Goal: Task Accomplishment & Management: Manage account settings

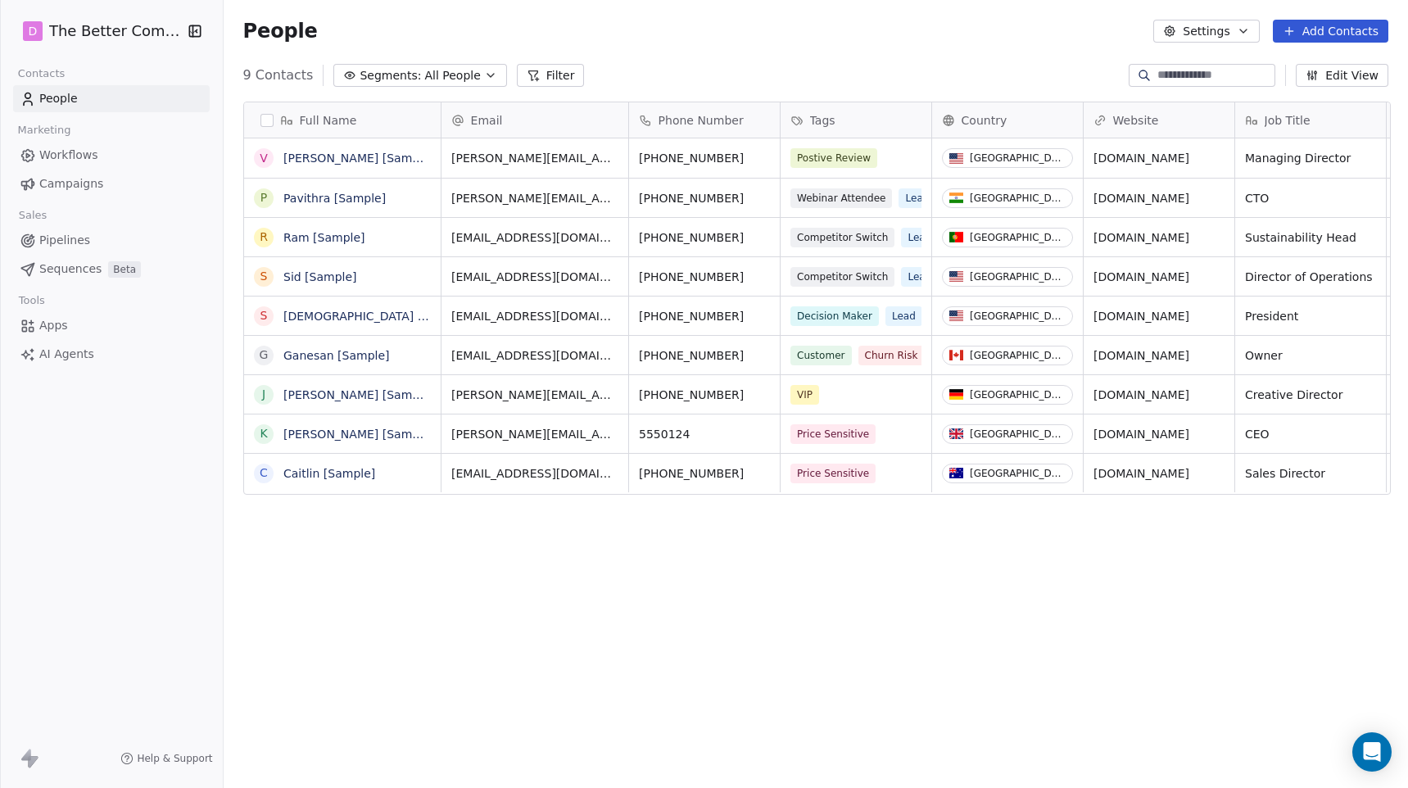
scroll to position [693, 1187]
click at [82, 355] on span "AI Agents" at bounding box center [66, 354] width 55 height 17
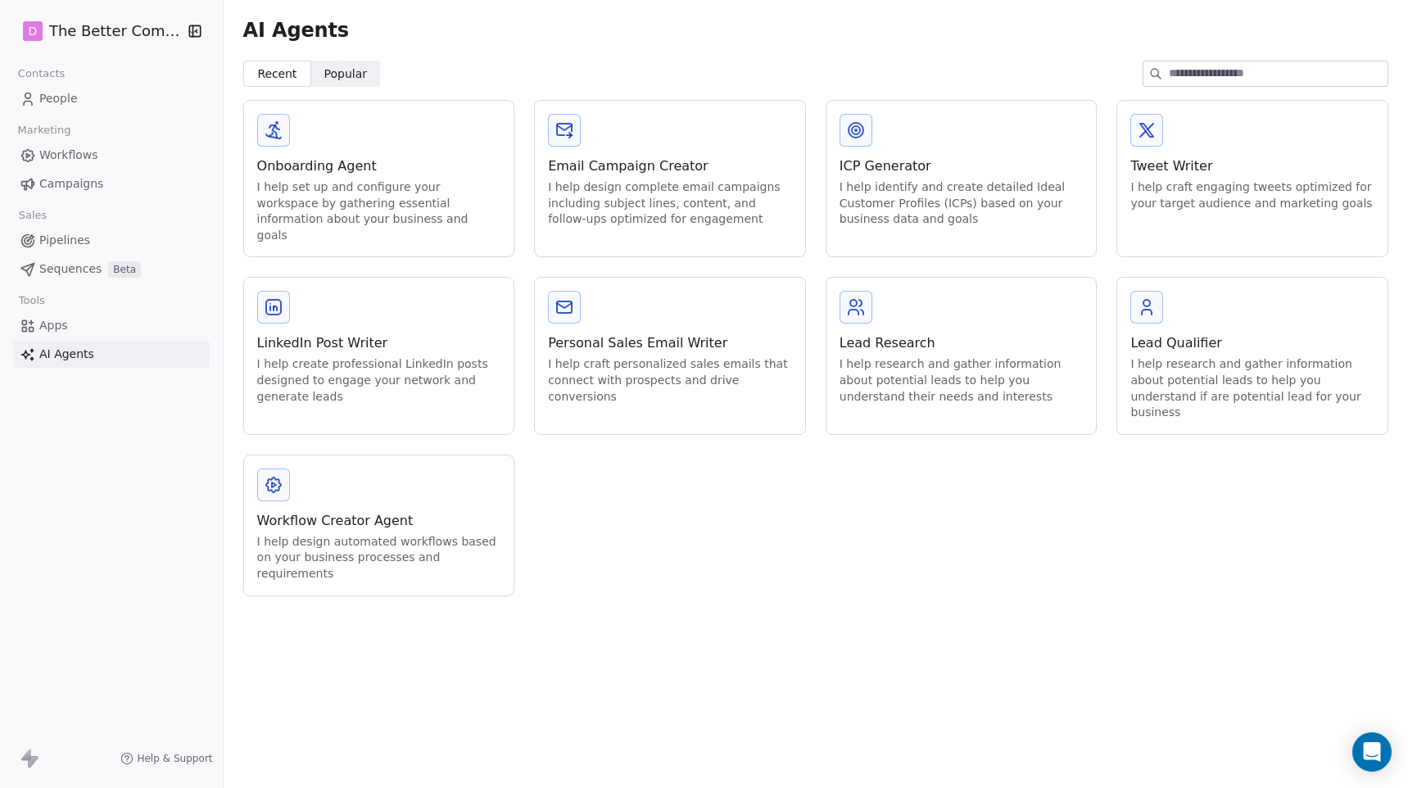
click at [759, 370] on div "I help craft personalized sales emails that connect with prospects and drive co…" at bounding box center [670, 380] width 244 height 48
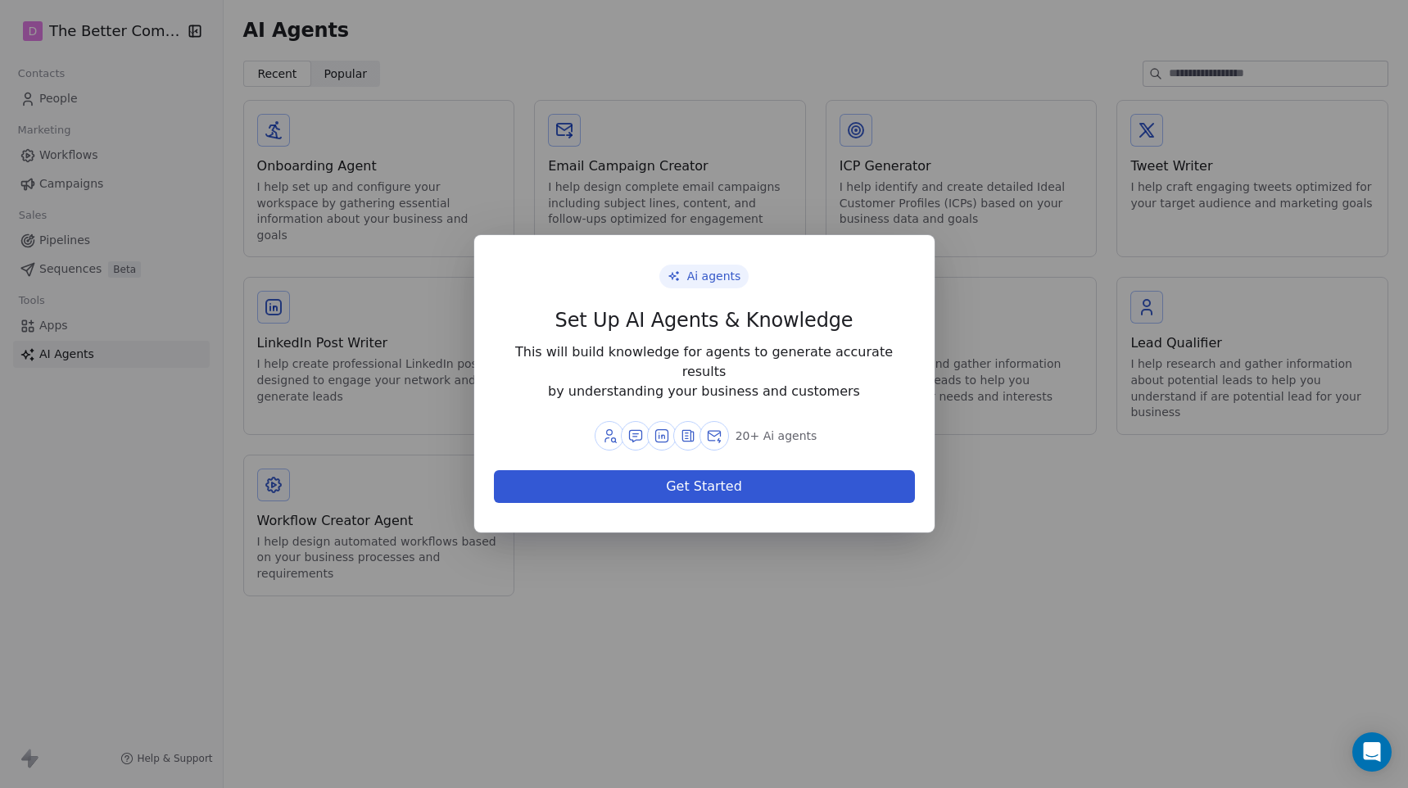
click at [725, 470] on button "Get Started" at bounding box center [704, 486] width 421 height 33
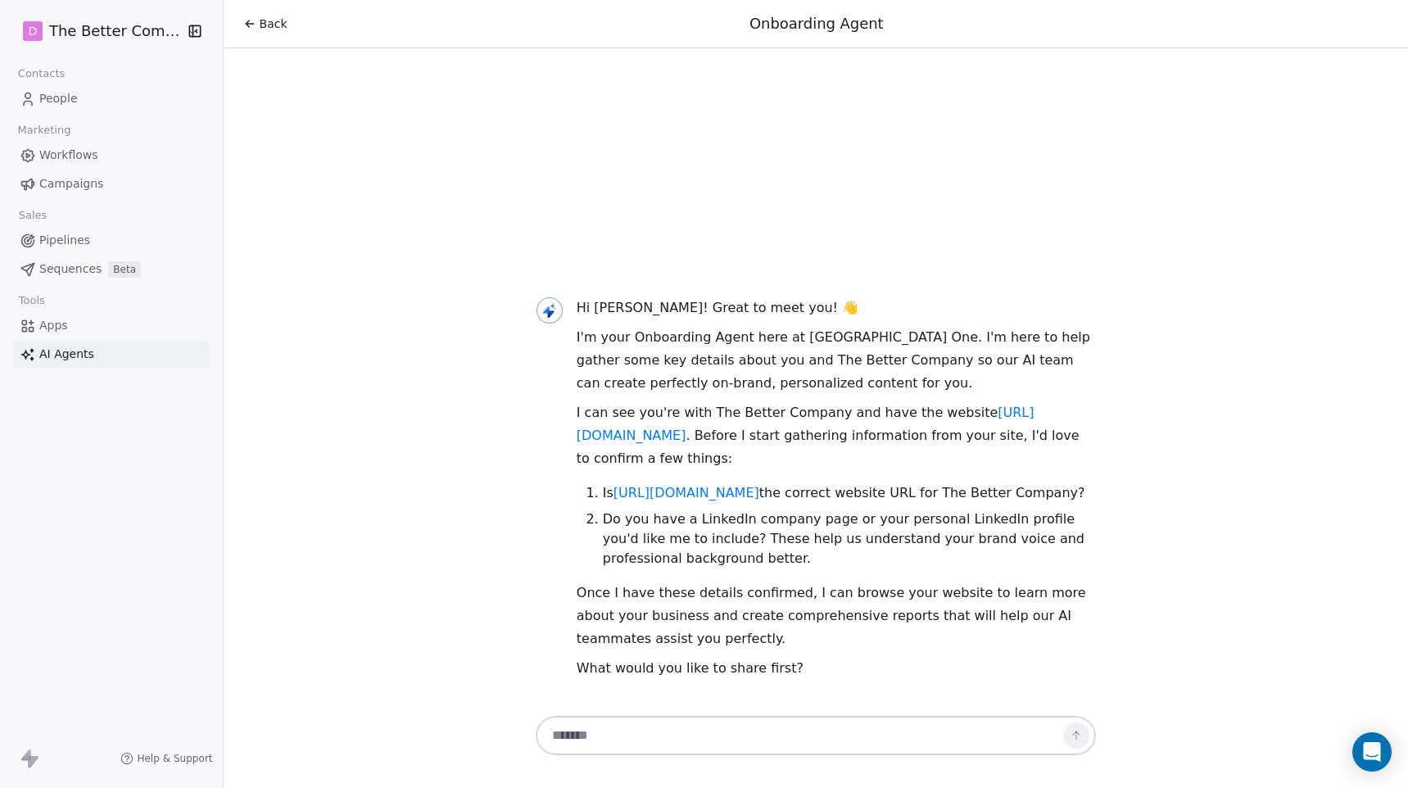
click at [474, 363] on div "Hi [PERSON_NAME]! Great to meet you! 👋 I'm your Onboarding Agent here at [GEOGR…" at bounding box center [816, 488] width 1185 height 449
click at [515, 151] on div "Back Onboarding Agent Hi [PERSON_NAME]! Great to meet you! 👋 I'm your Onboardin…" at bounding box center [816, 394] width 1185 height 788
click at [39, 763] on icon at bounding box center [30, 759] width 20 height 20
click at [30, 760] on icon at bounding box center [34, 761] width 10 height 11
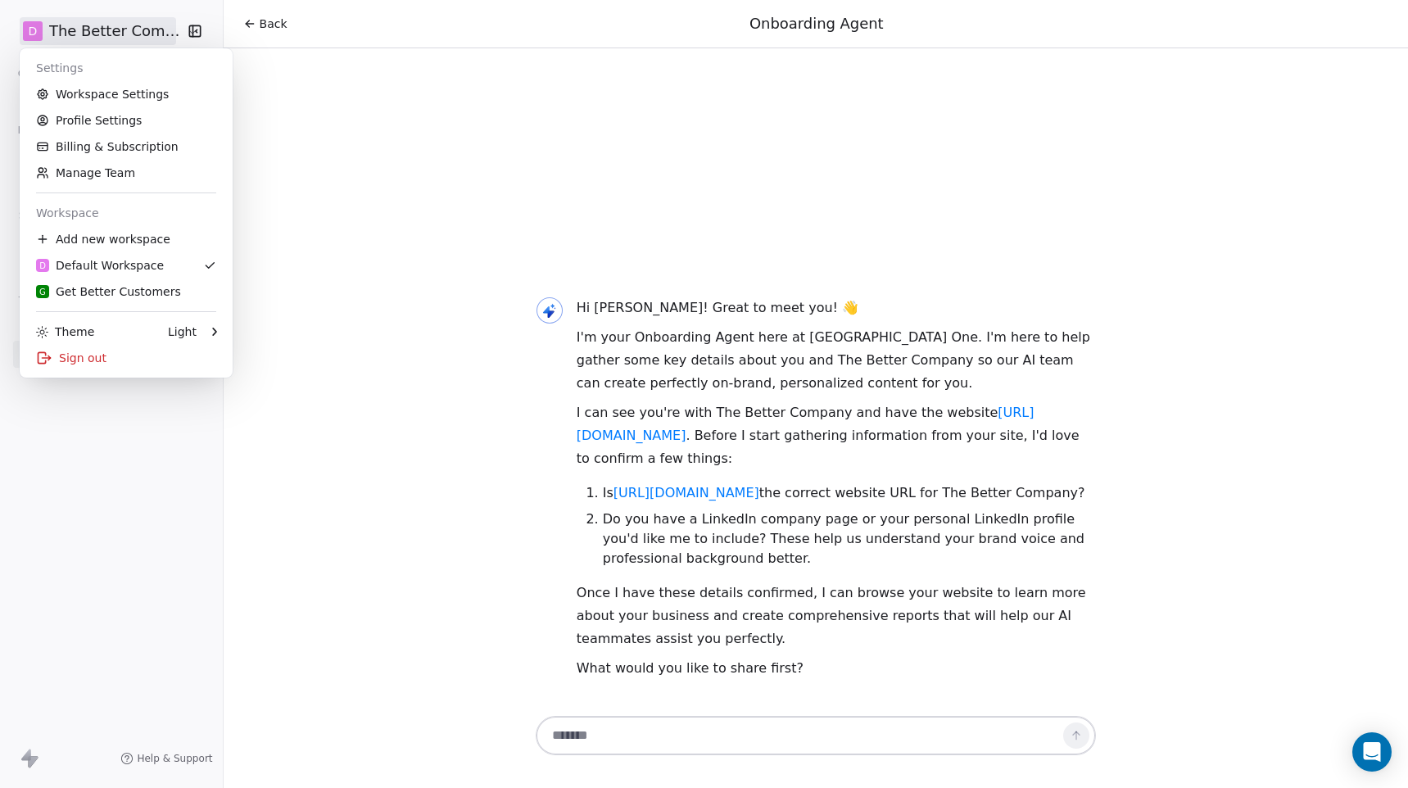
click at [71, 35] on html "D The Better Company Contacts People Marketing Workflows Campaigns Sales Pipeli…" at bounding box center [704, 394] width 1408 height 788
click at [95, 153] on link "Billing & Subscription" at bounding box center [126, 147] width 200 height 26
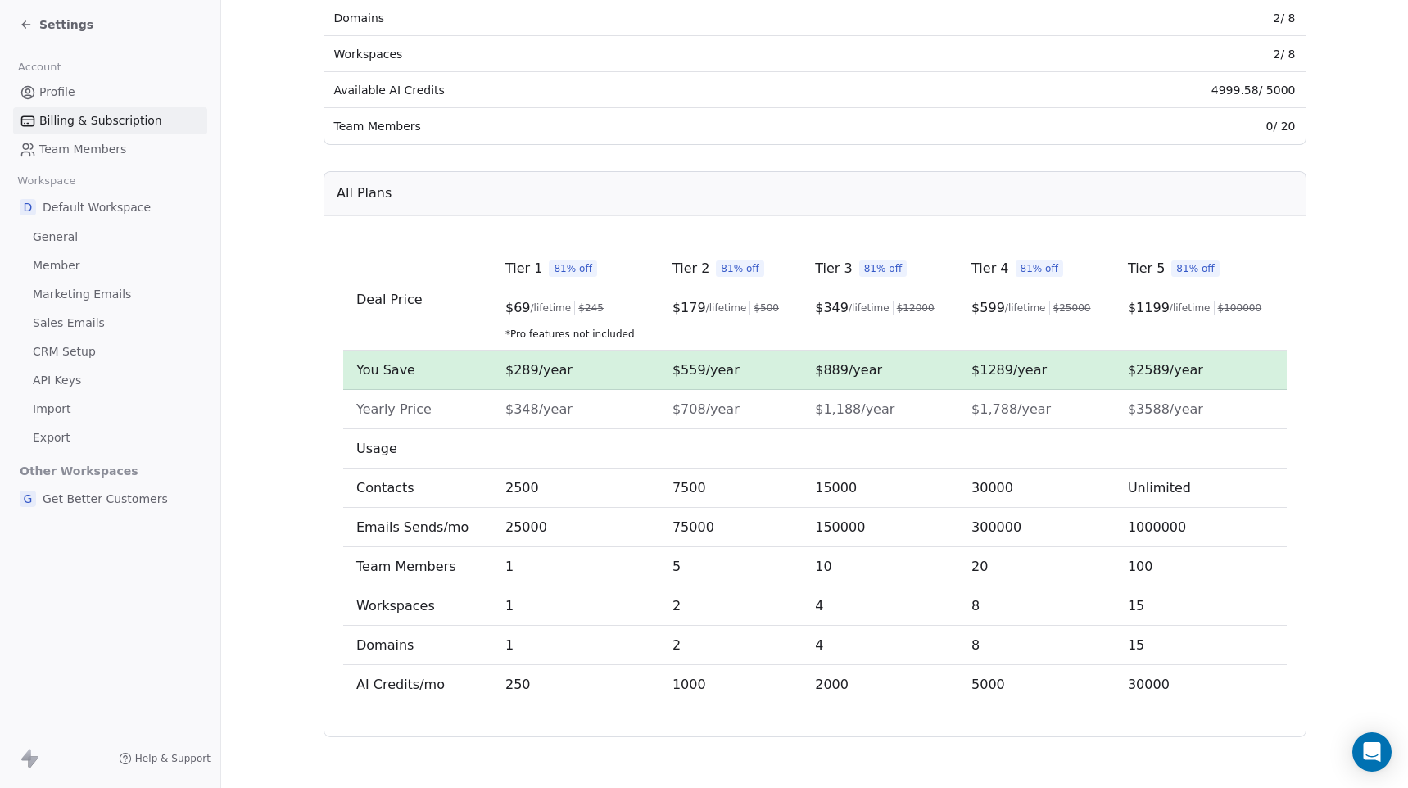
scroll to position [379, 0]
click at [52, 293] on span "Marketing Emails" at bounding box center [82, 294] width 98 height 17
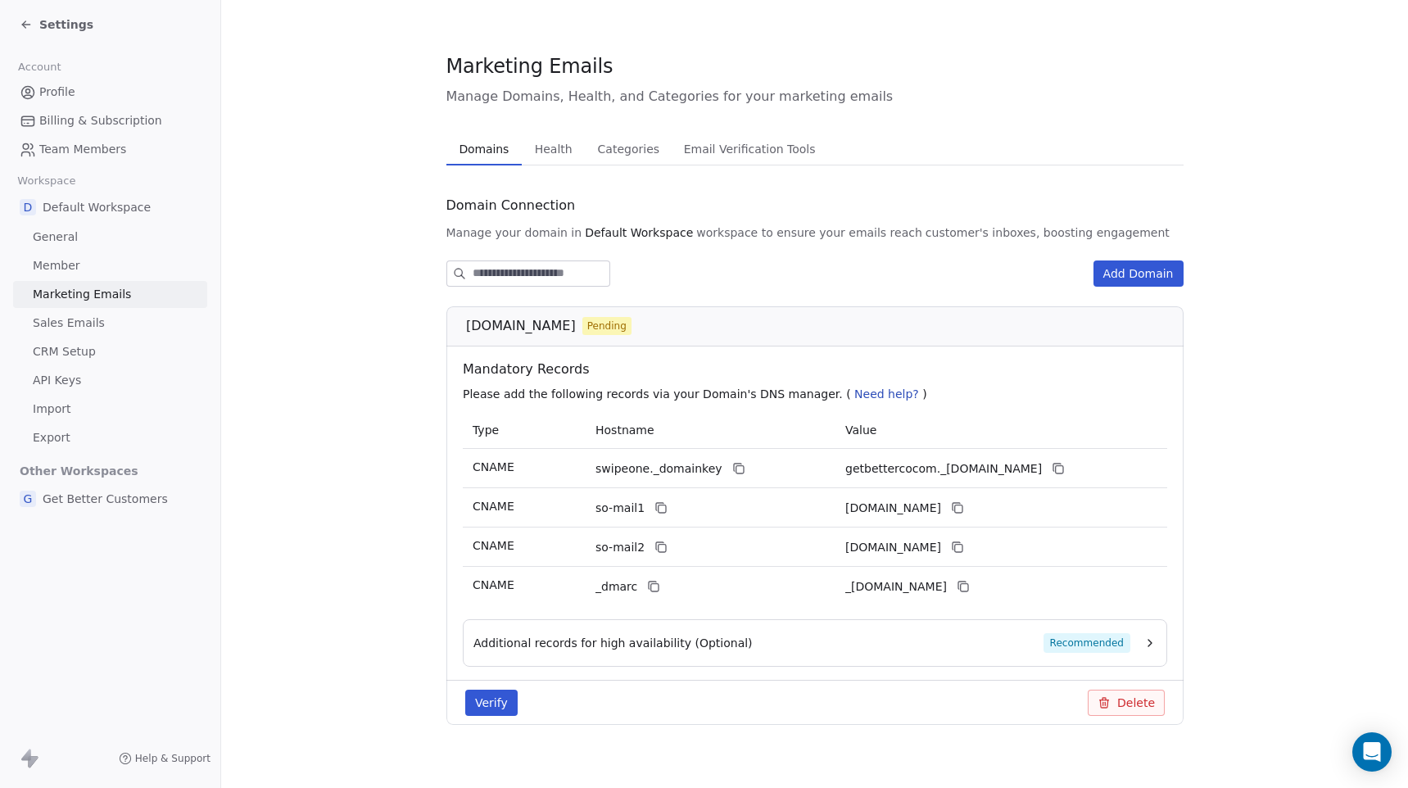
click at [56, 496] on span "Get Better Customers" at bounding box center [105, 499] width 125 height 16
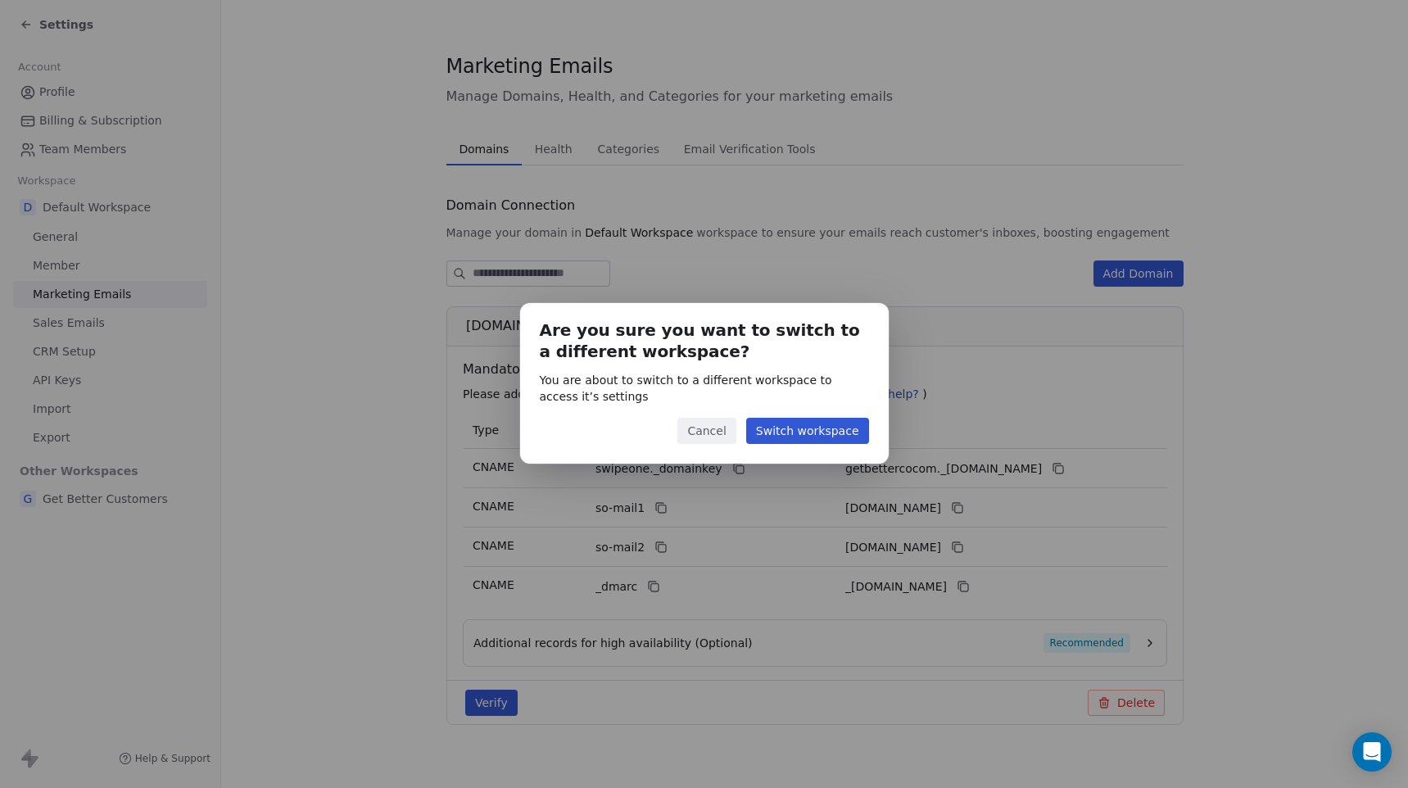
click at [710, 429] on button "Cancel" at bounding box center [707, 431] width 58 height 26
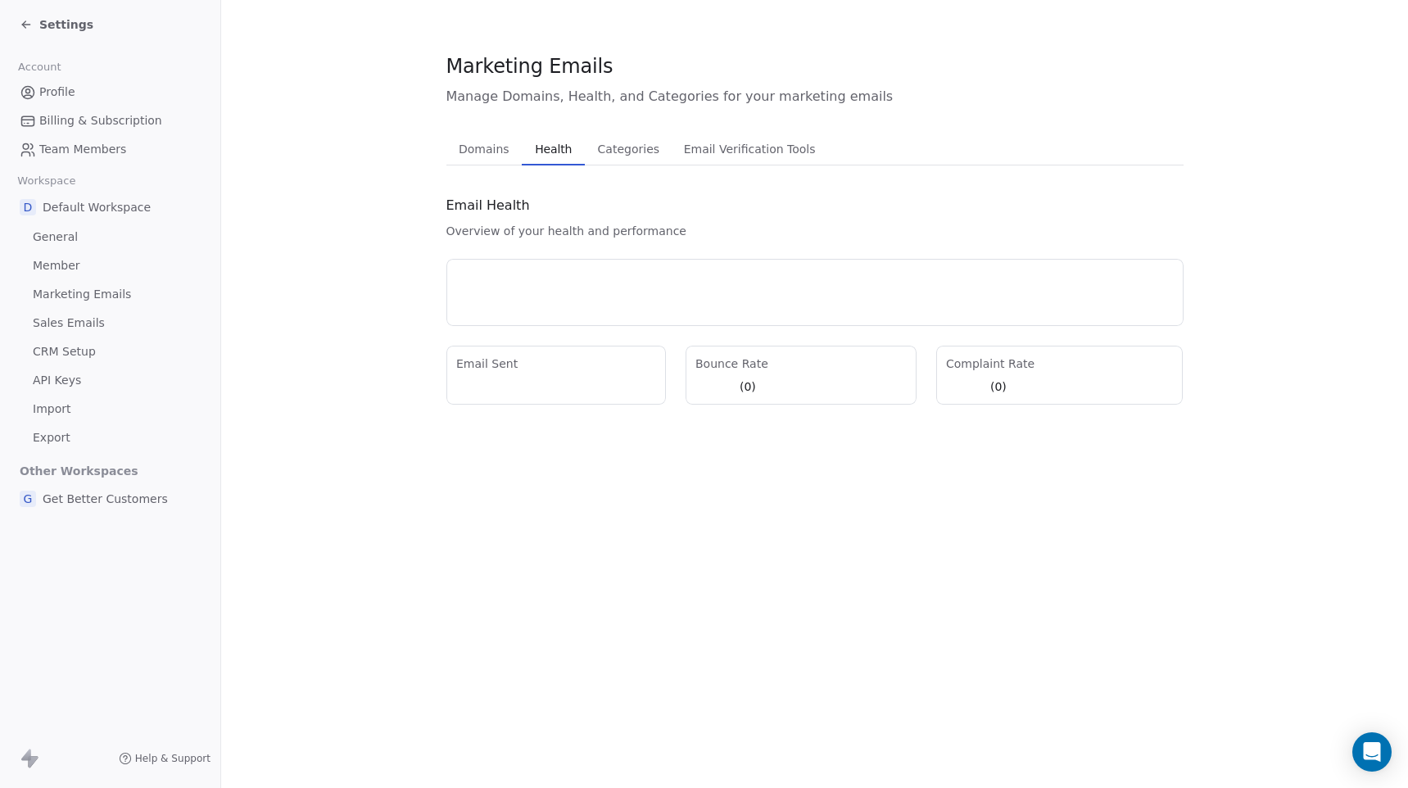
click at [555, 157] on span "Health" at bounding box center [553, 149] width 50 height 23
click at [618, 156] on span "Categories" at bounding box center [629, 149] width 75 height 23
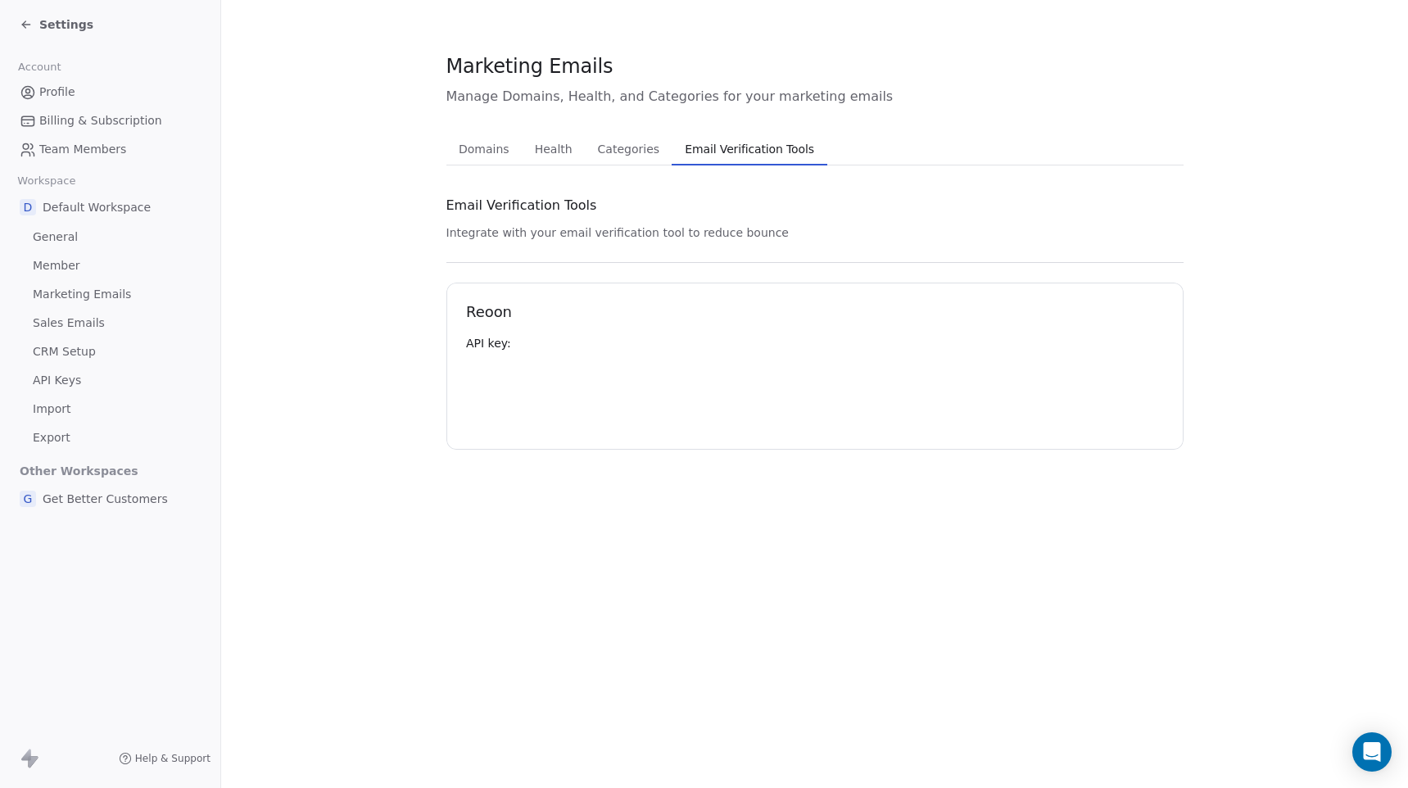
click at [706, 150] on span "Email Verification Tools" at bounding box center [749, 149] width 143 height 23
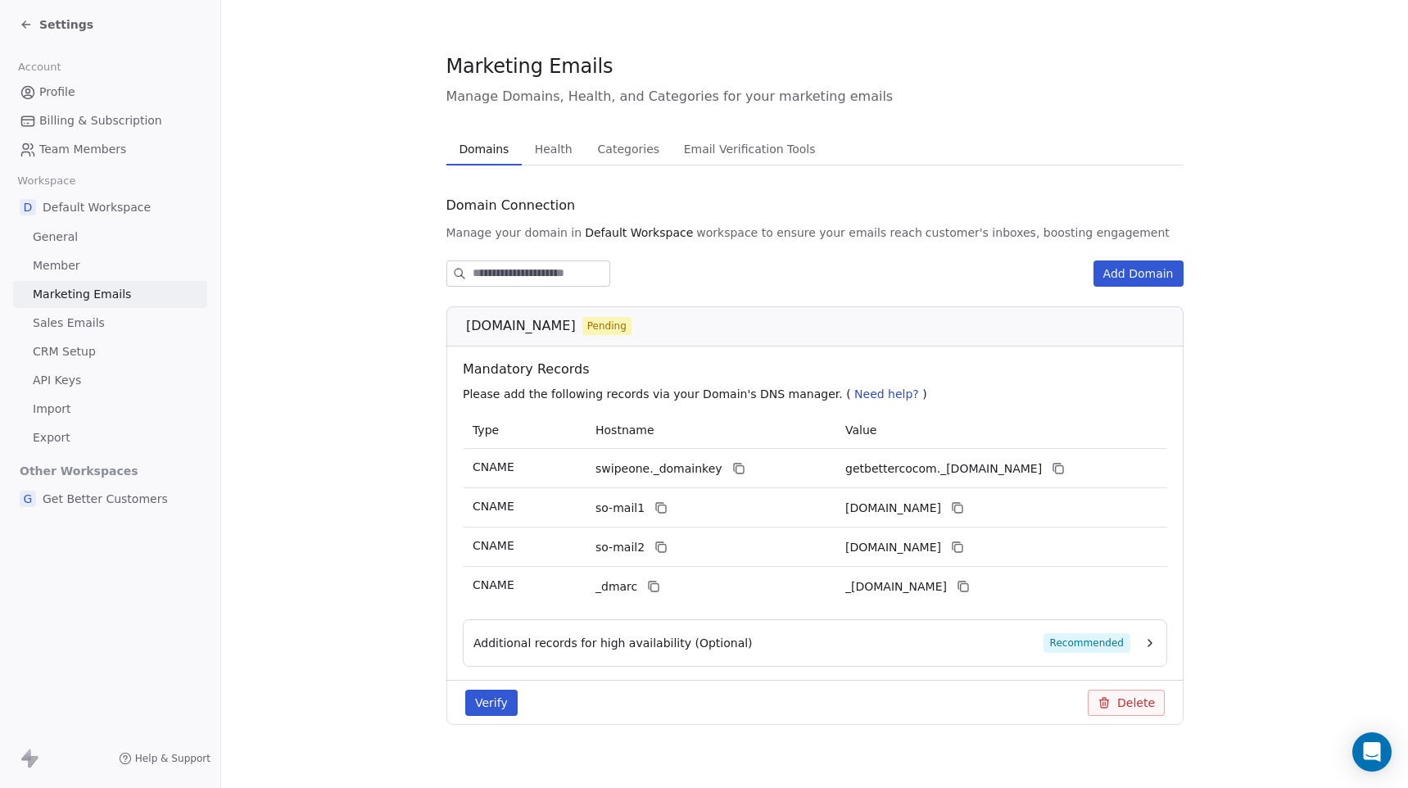
click at [474, 144] on span "Domains" at bounding box center [483, 149] width 63 height 23
click at [88, 214] on span "Default Workspace" at bounding box center [97, 207] width 108 height 16
click at [70, 494] on span "Get Better Customers" at bounding box center [105, 499] width 125 height 16
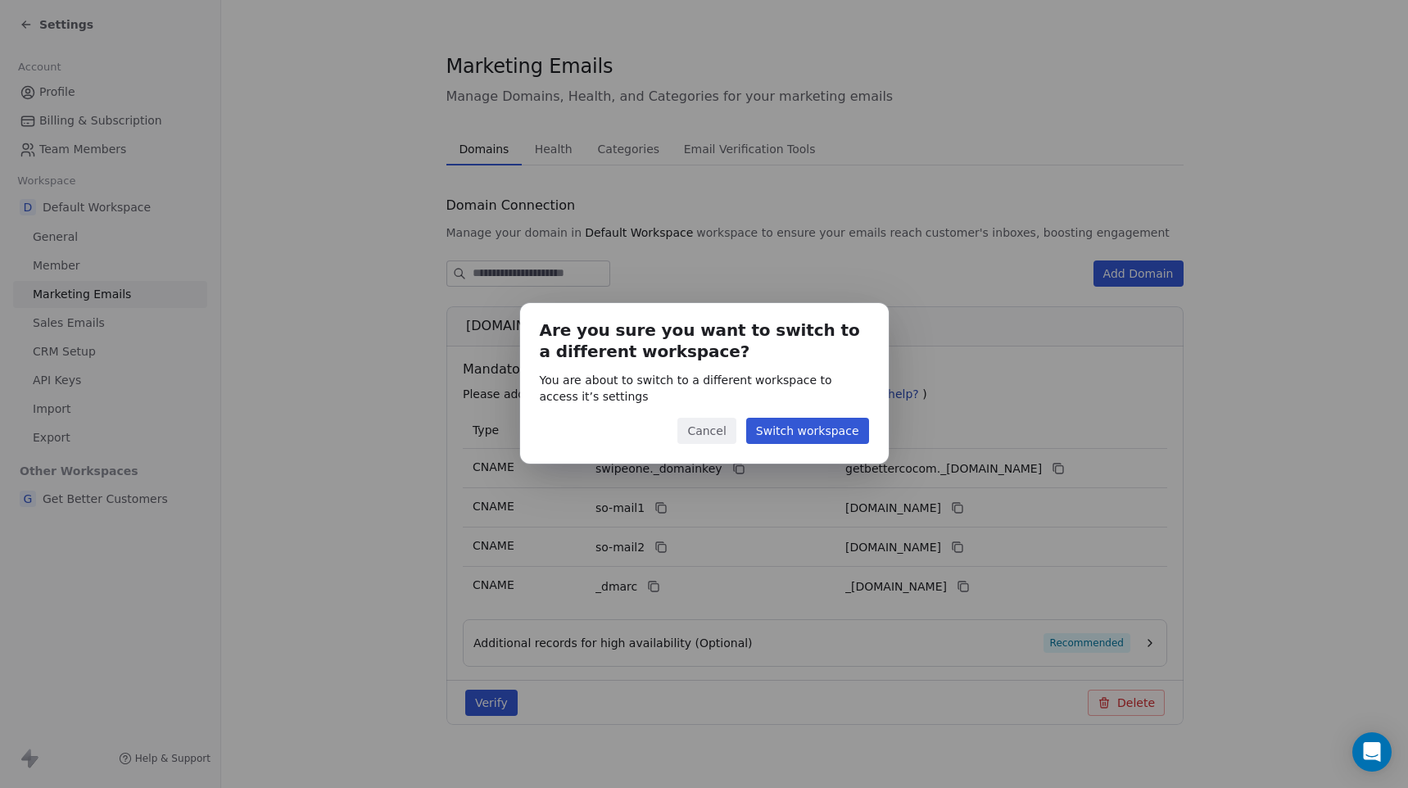
click at [795, 439] on button "Switch workspace" at bounding box center [807, 431] width 123 height 26
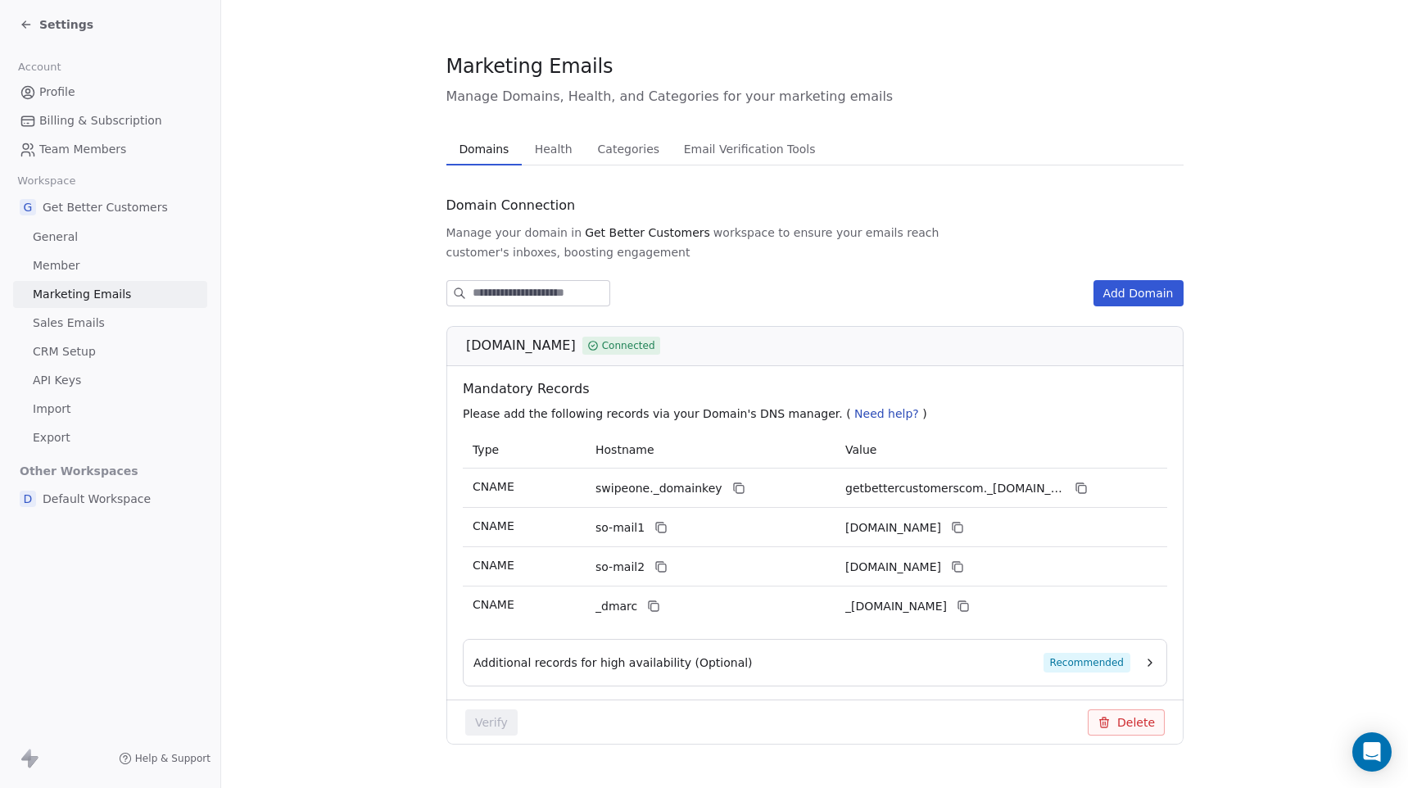
click at [118, 211] on span "Get Better Customers" at bounding box center [105, 207] width 125 height 16
click at [89, 500] on span "Default Workspace" at bounding box center [97, 499] width 108 height 16
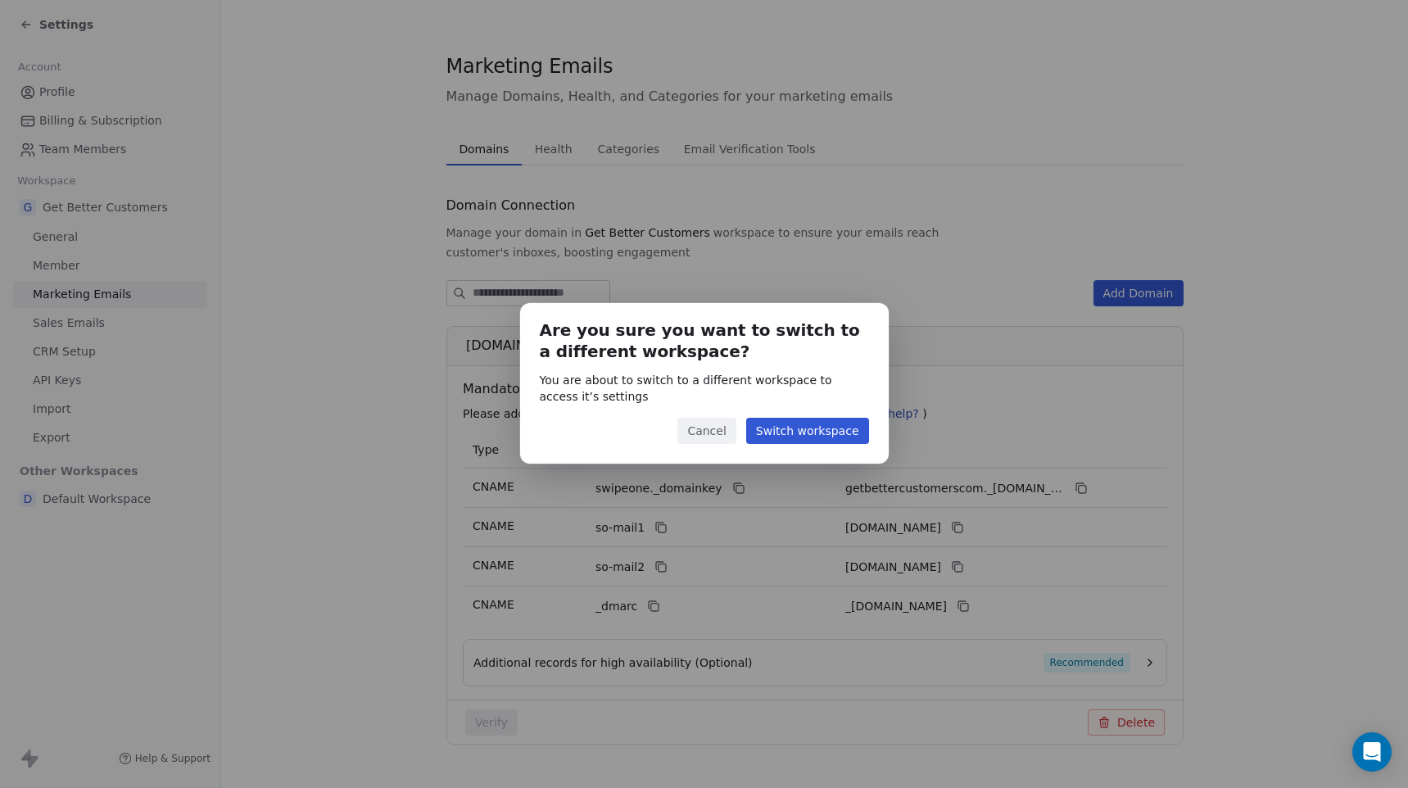
click at [820, 430] on button "Switch workspace" at bounding box center [807, 431] width 123 height 26
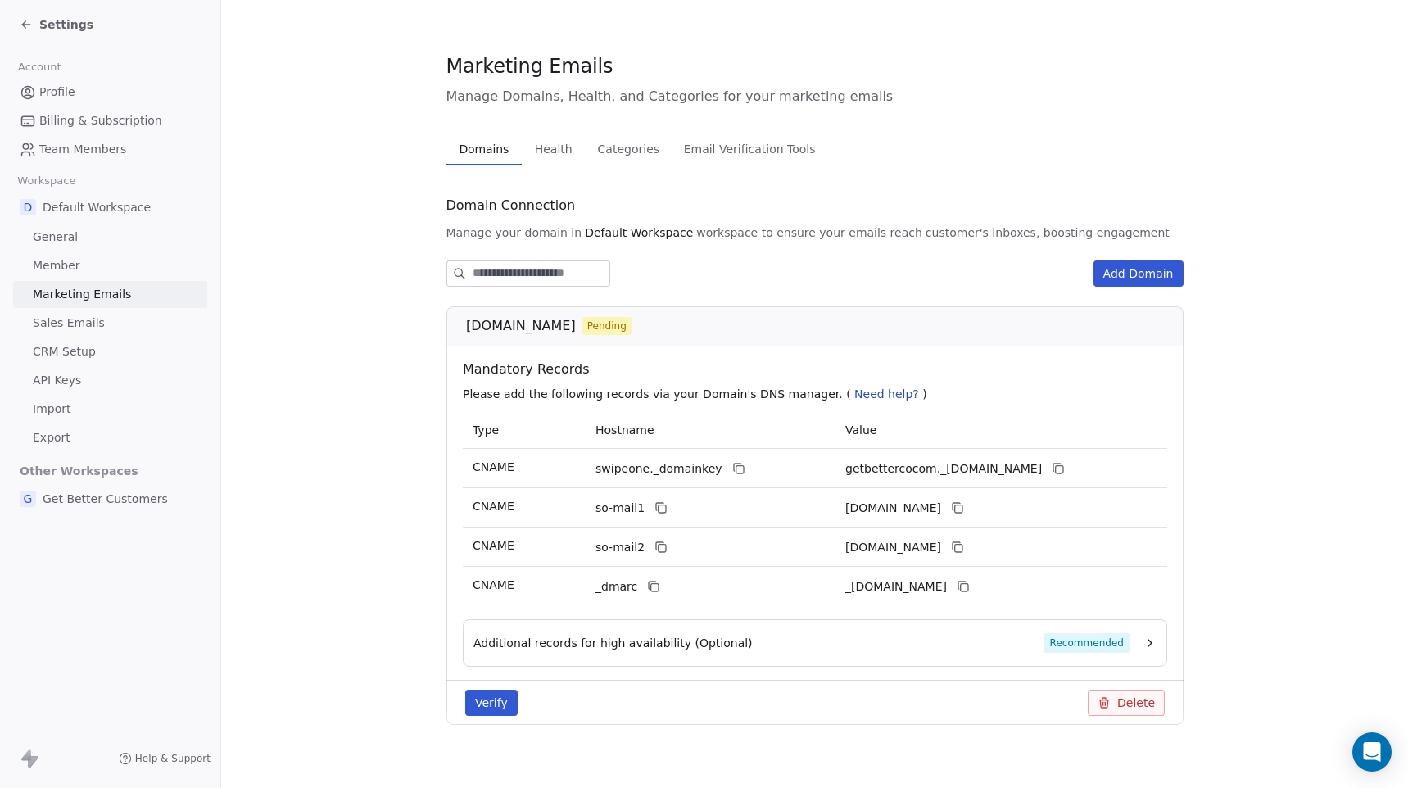
click at [1140, 709] on button "Delete" at bounding box center [1126, 703] width 77 height 26
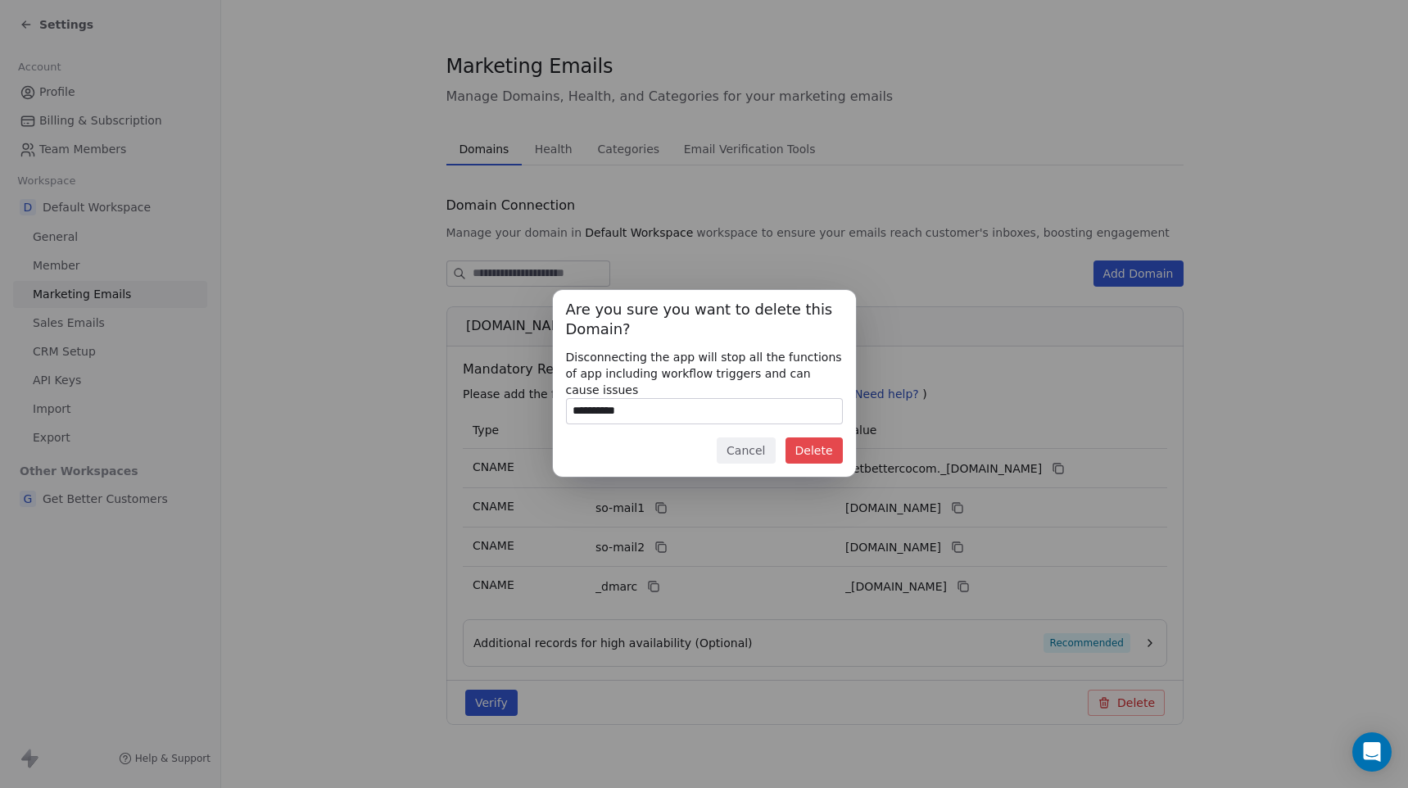
type input "**********"
click at [810, 451] on button "Delete" at bounding box center [814, 451] width 57 height 26
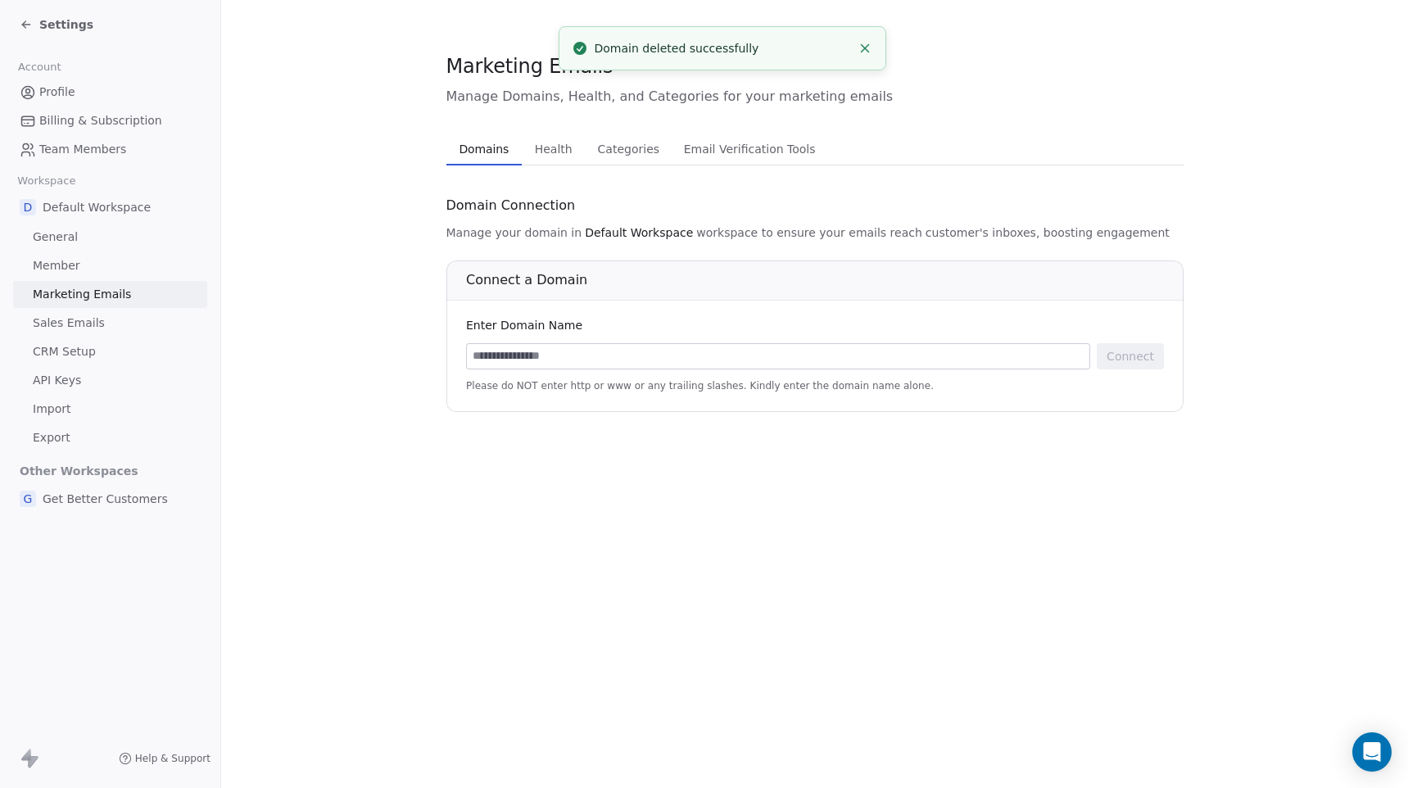
click at [748, 357] on input at bounding box center [778, 356] width 623 height 25
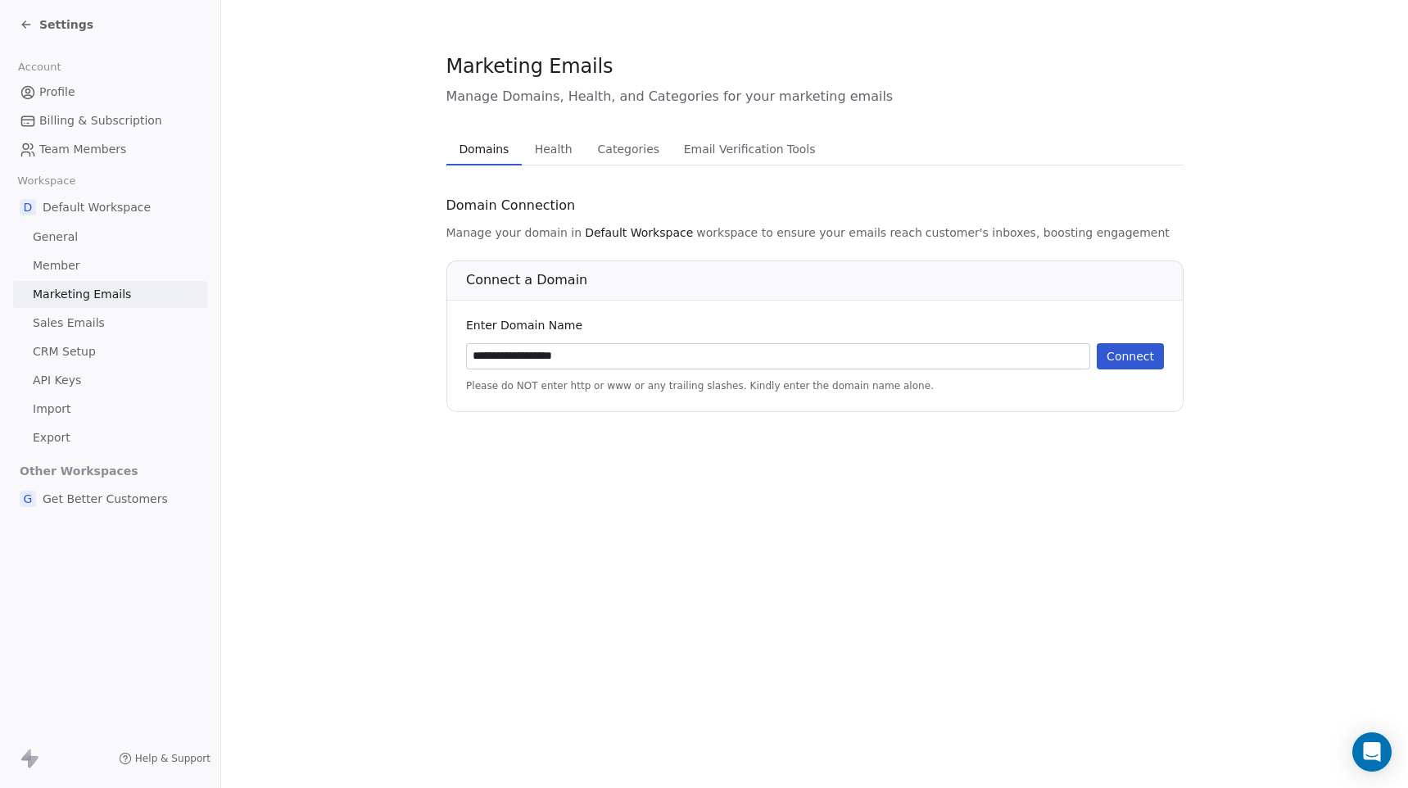
type input "**********"
click at [1121, 358] on button "Connect" at bounding box center [1130, 356] width 67 height 26
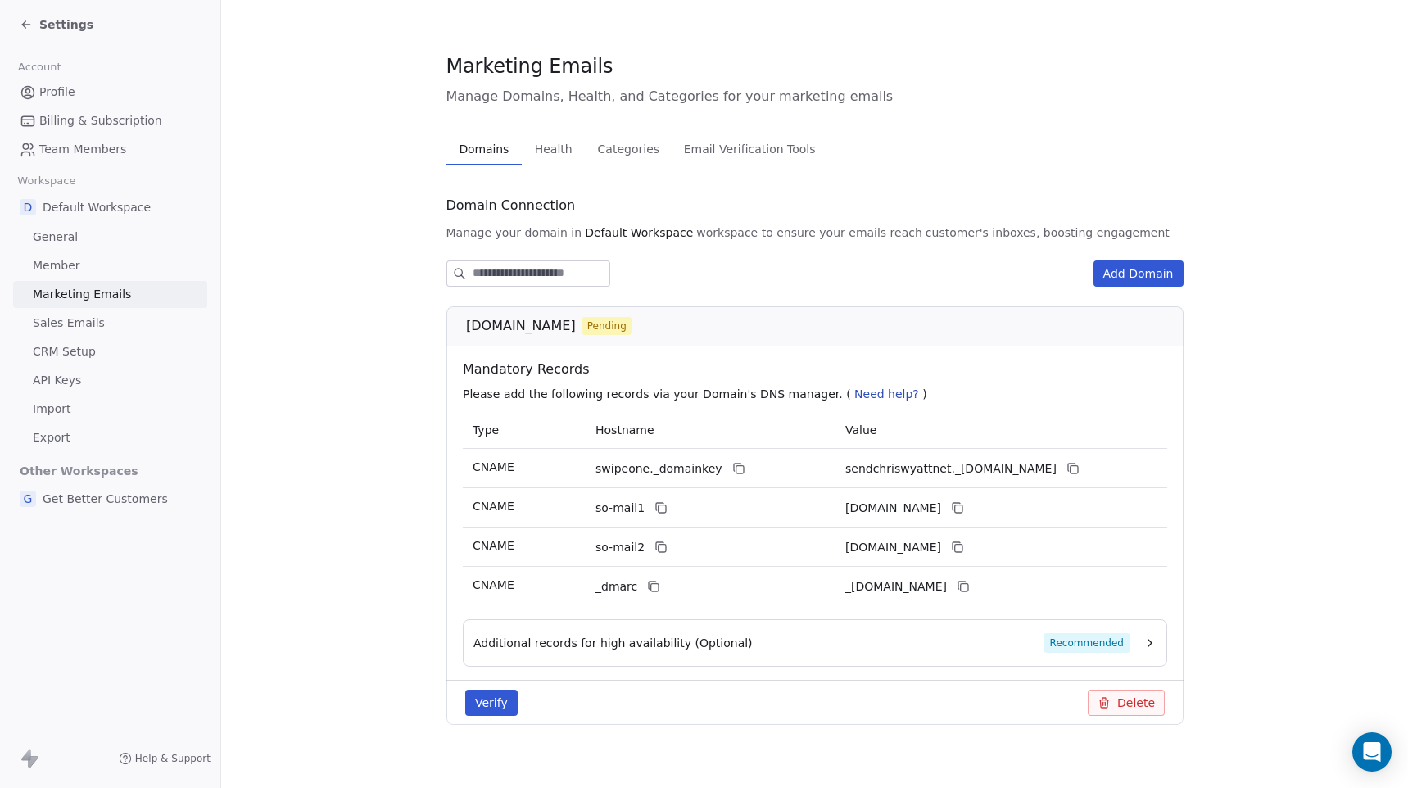
click at [1090, 642] on span "Recommended" at bounding box center [1086, 643] width 87 height 20
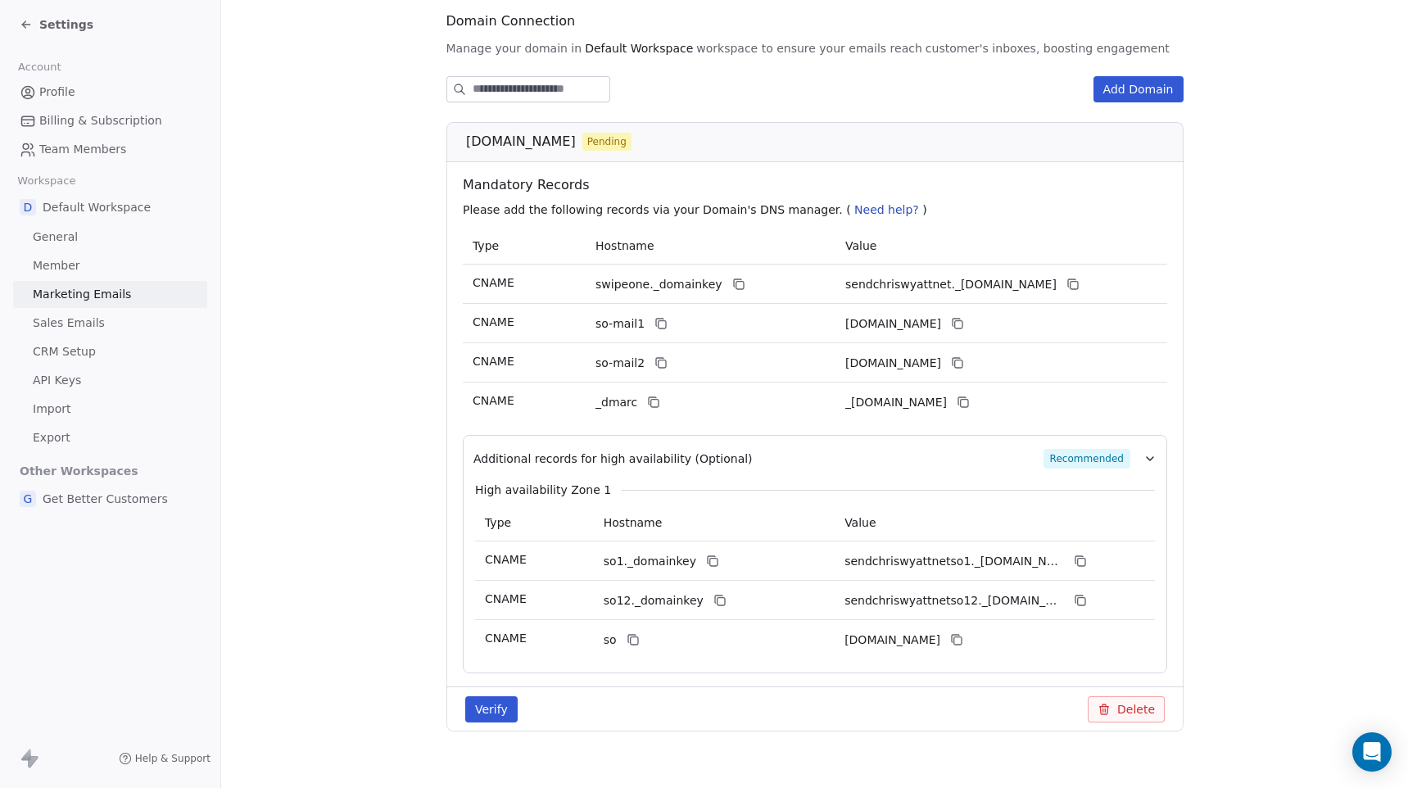
scroll to position [177, 0]
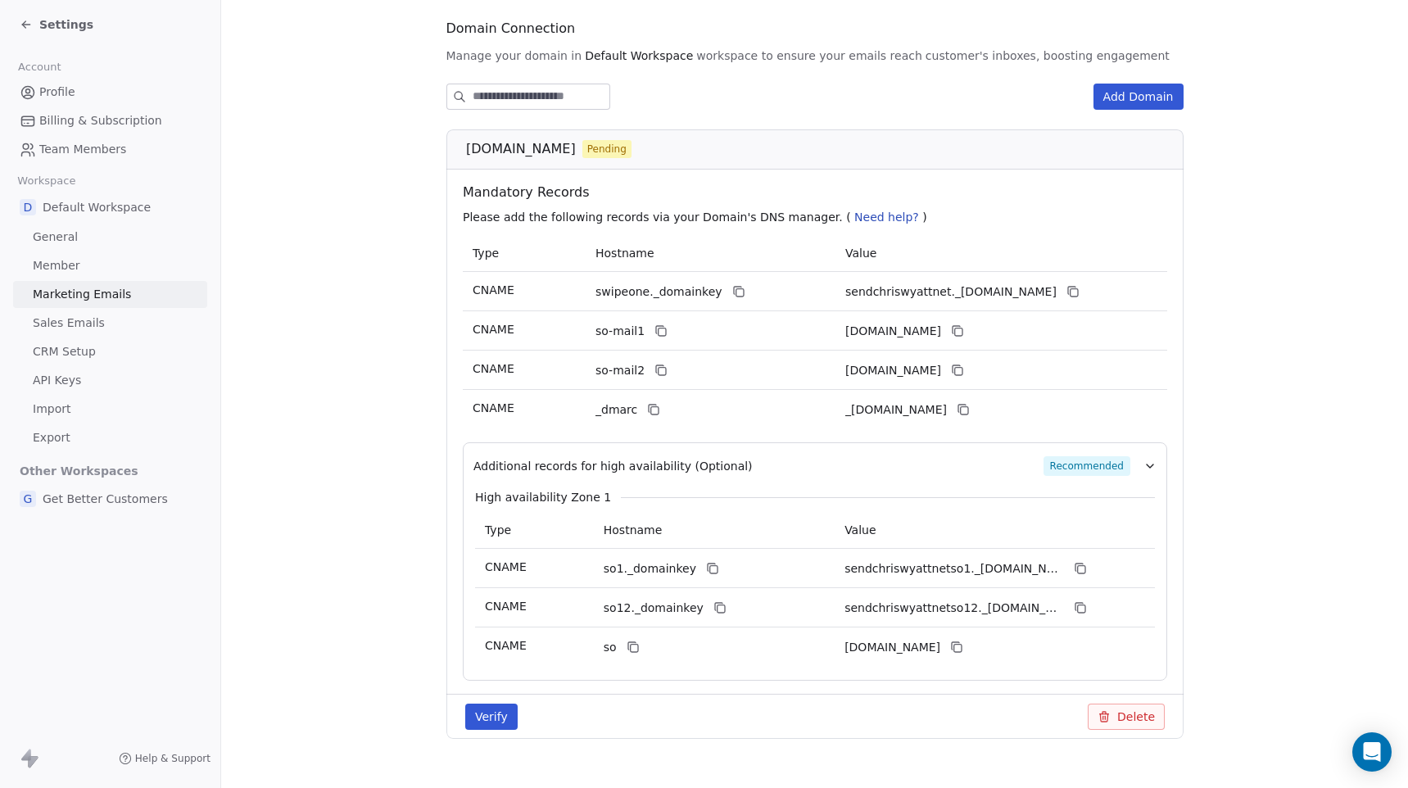
drag, startPoint x: 465, startPoint y: 147, endPoint x: 584, endPoint y: 144, distance: 118.8
click at [576, 144] on span "[DOMAIN_NAME]" at bounding box center [521, 149] width 110 height 20
copy span "[DOMAIN_NAME]"
click at [732, 289] on icon at bounding box center [738, 291] width 13 height 13
click at [1075, 285] on icon at bounding box center [1072, 291] width 13 height 13
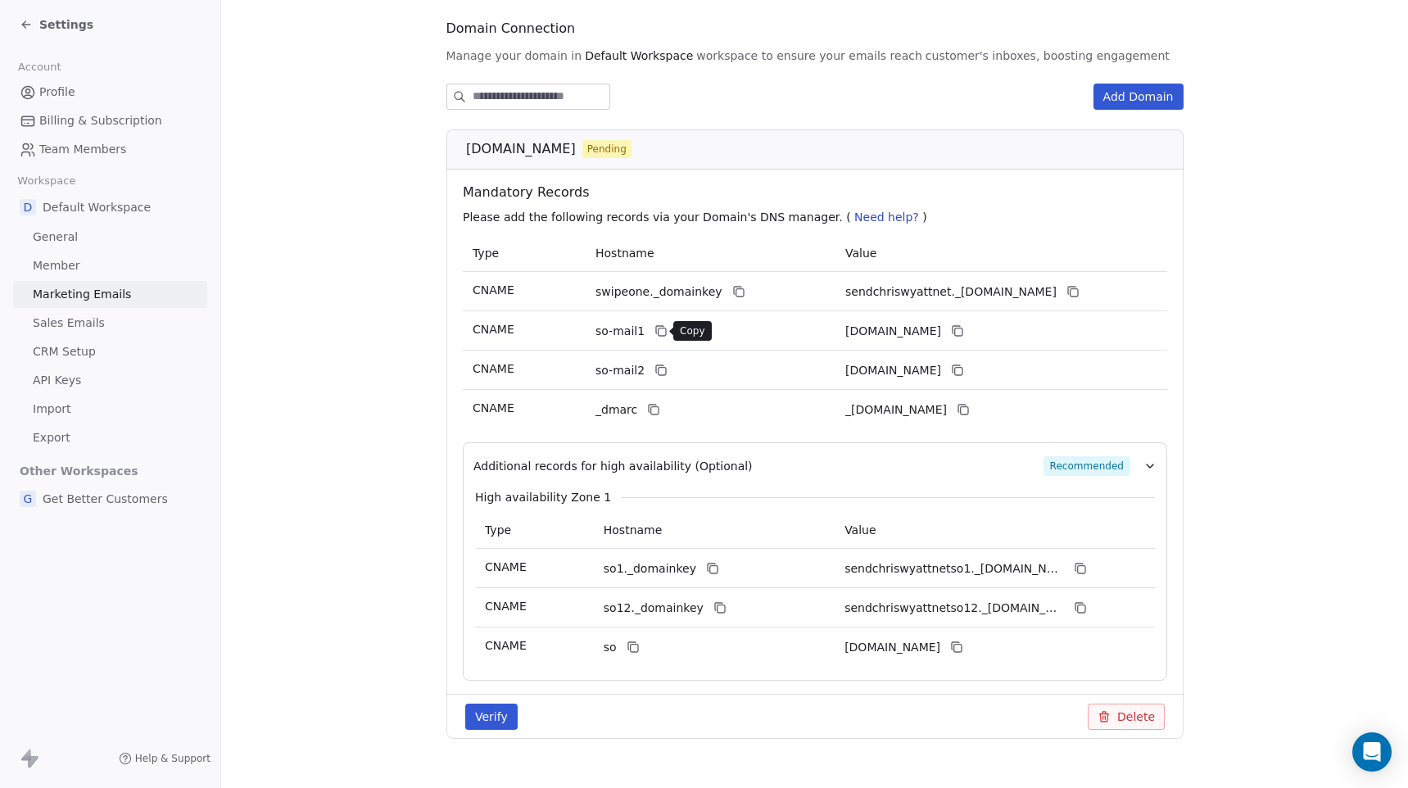
click at [659, 331] on icon at bounding box center [661, 330] width 13 height 13
click at [962, 329] on icon at bounding box center [957, 332] width 7 height 7
click at [658, 375] on icon at bounding box center [661, 371] width 7 height 7
click at [963, 371] on icon at bounding box center [956, 370] width 13 height 13
click at [656, 414] on icon at bounding box center [653, 409] width 13 height 13
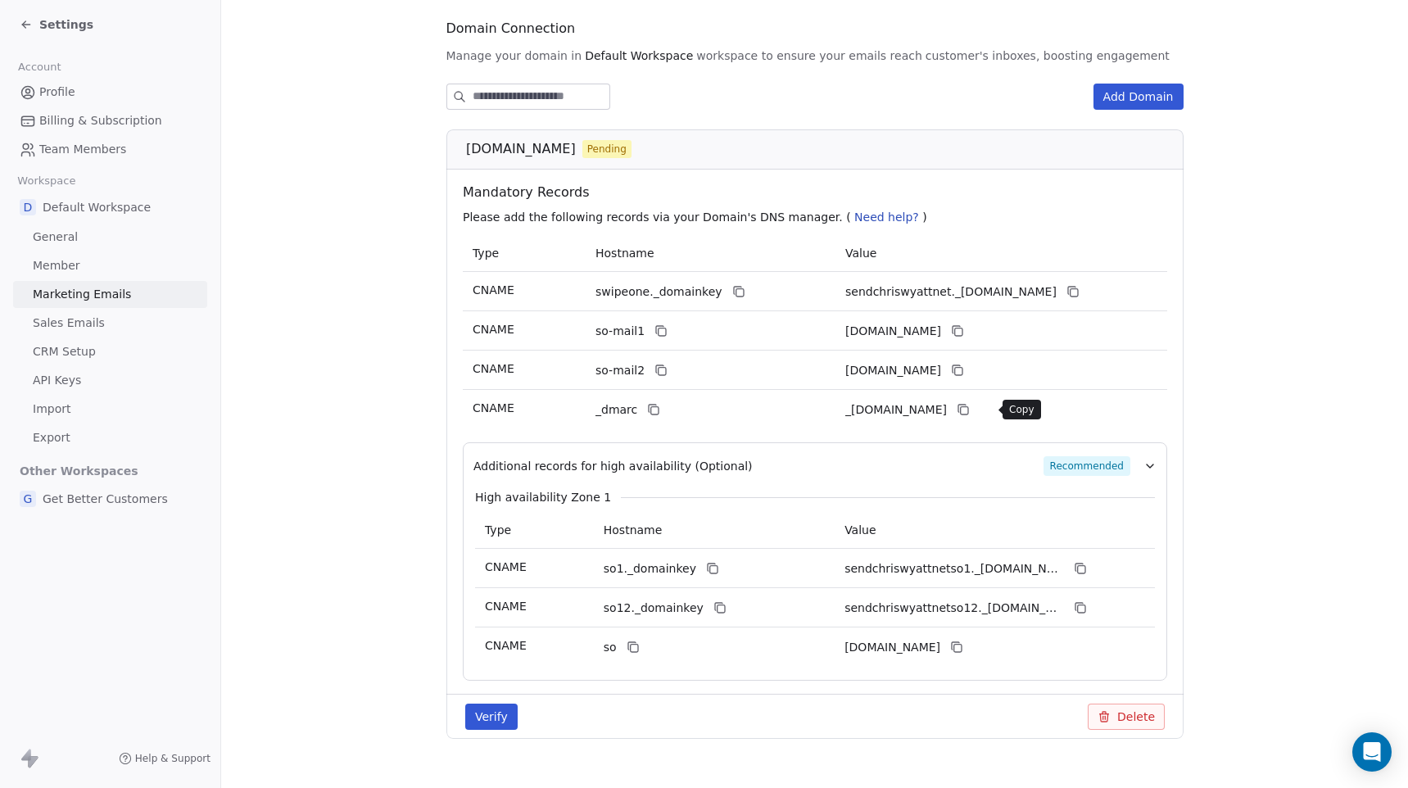
click at [969, 415] on icon at bounding box center [962, 409] width 13 height 13
click at [1113, 719] on button "Delete" at bounding box center [1126, 717] width 77 height 26
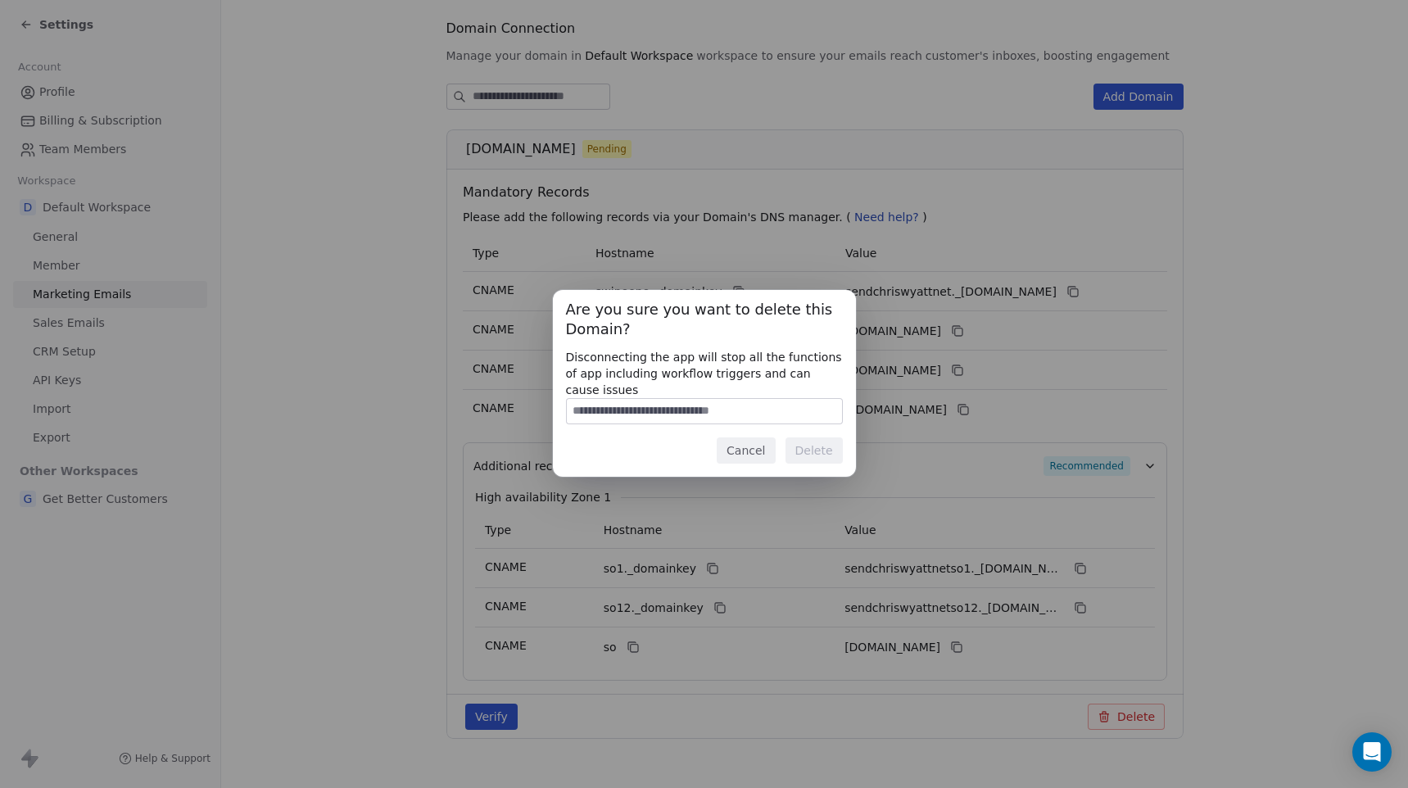
click at [738, 444] on button "Cancel" at bounding box center [746, 451] width 58 height 26
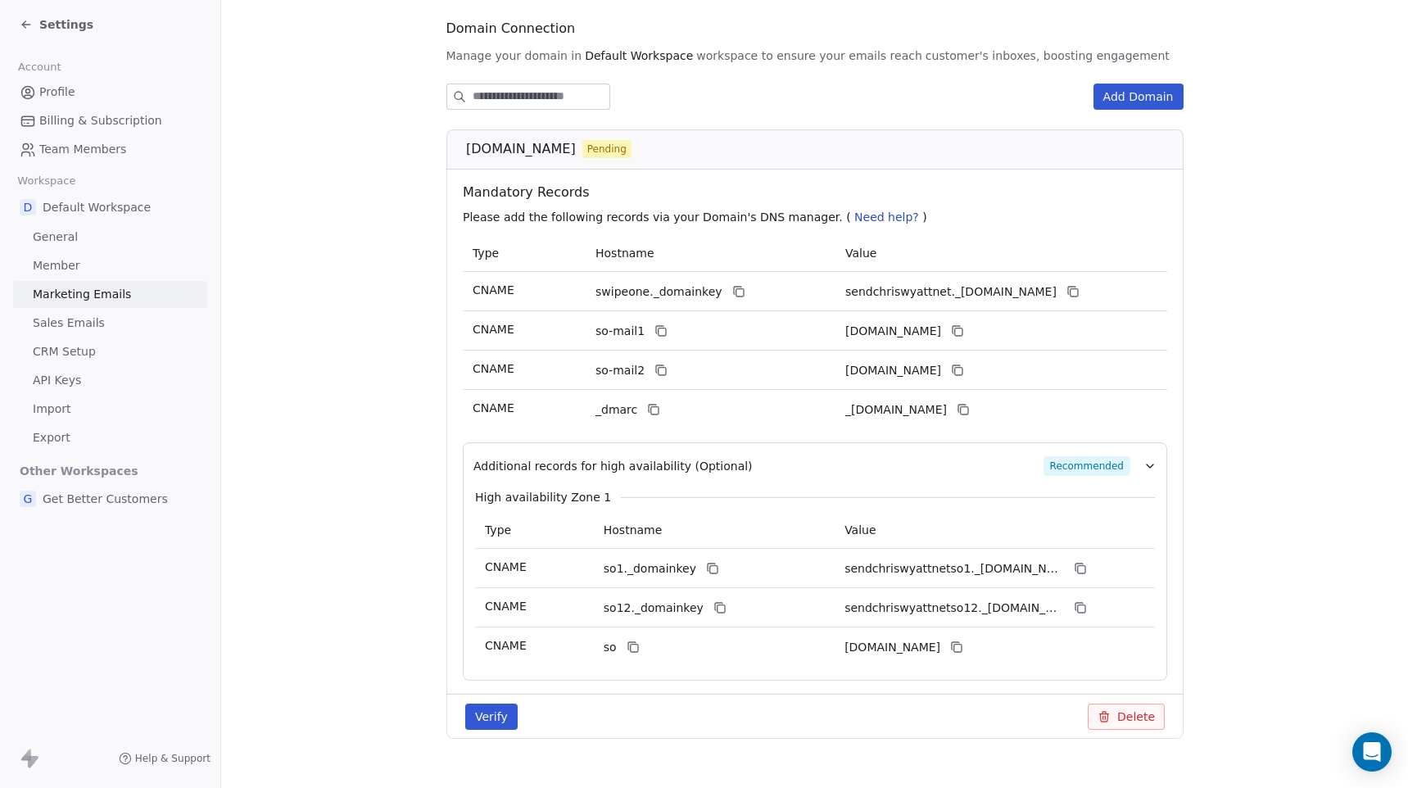
click at [645, 291] on span "swipeone._domainkey" at bounding box center [659, 291] width 127 height 17
click at [732, 291] on icon at bounding box center [738, 291] width 13 height 13
click at [656, 331] on icon at bounding box center [661, 330] width 13 height 13
click at [651, 407] on icon at bounding box center [654, 410] width 7 height 7
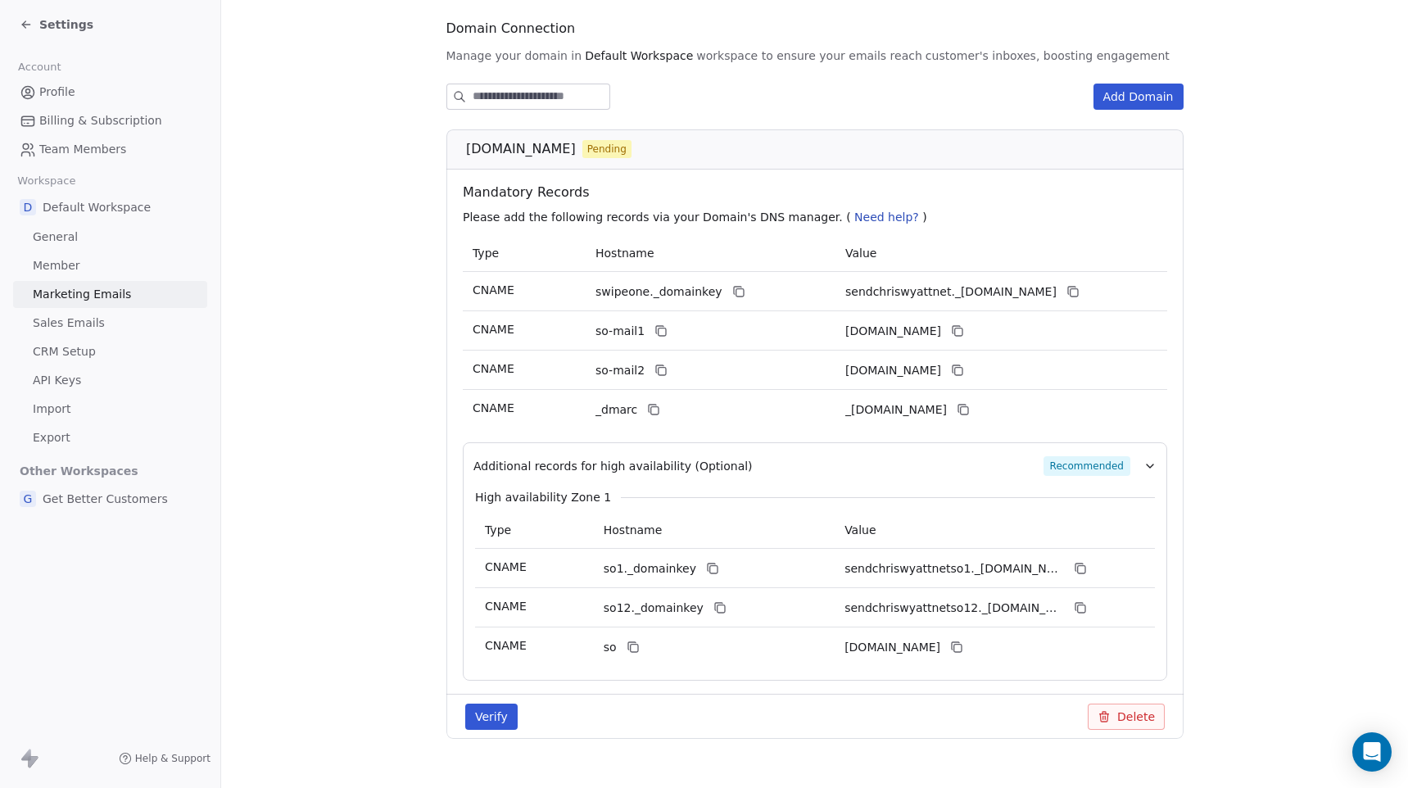
click at [674, 293] on span "swipeone._domainkey" at bounding box center [659, 291] width 127 height 17
click at [1129, 710] on button "Delete" at bounding box center [1126, 717] width 77 height 26
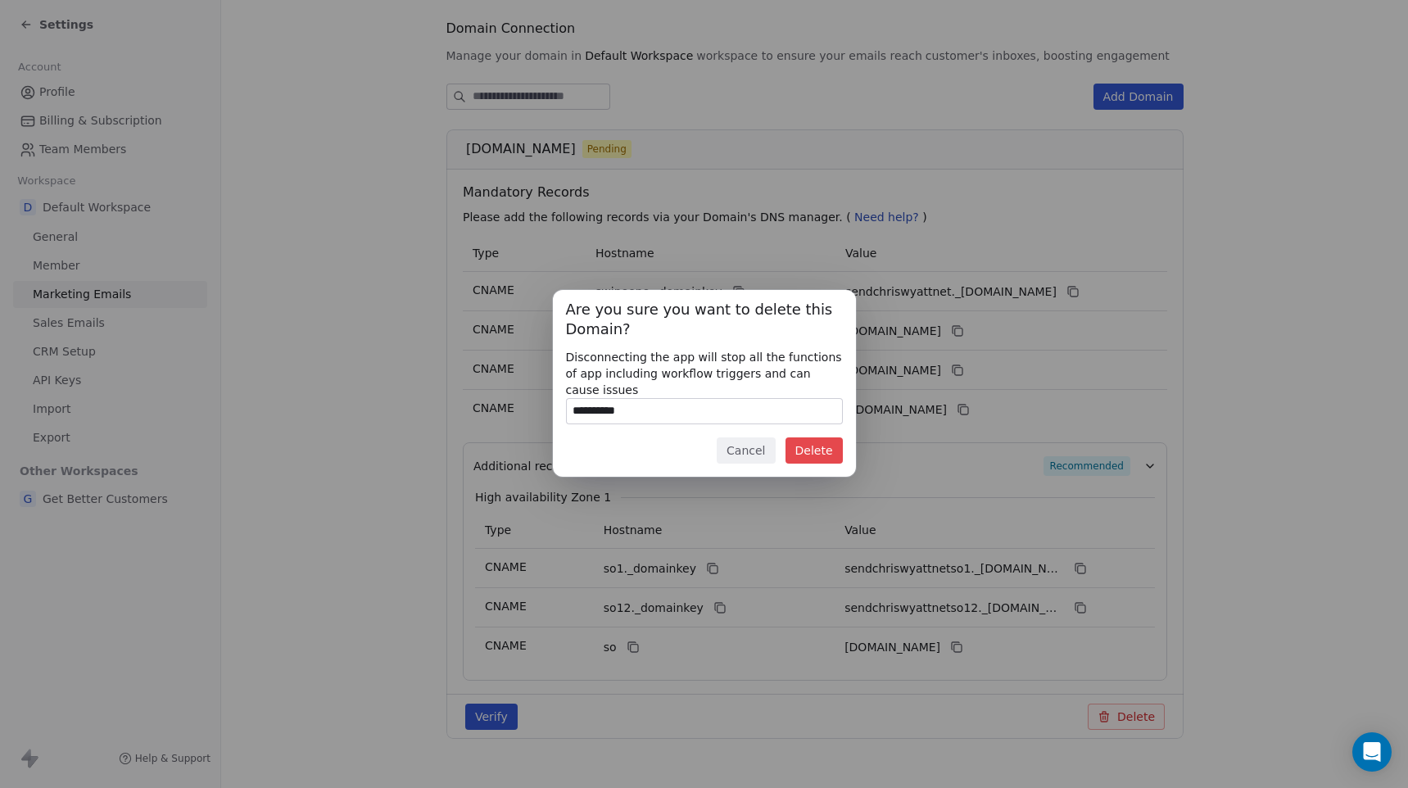
type input "**********"
click at [818, 447] on button "Delete" at bounding box center [814, 451] width 57 height 26
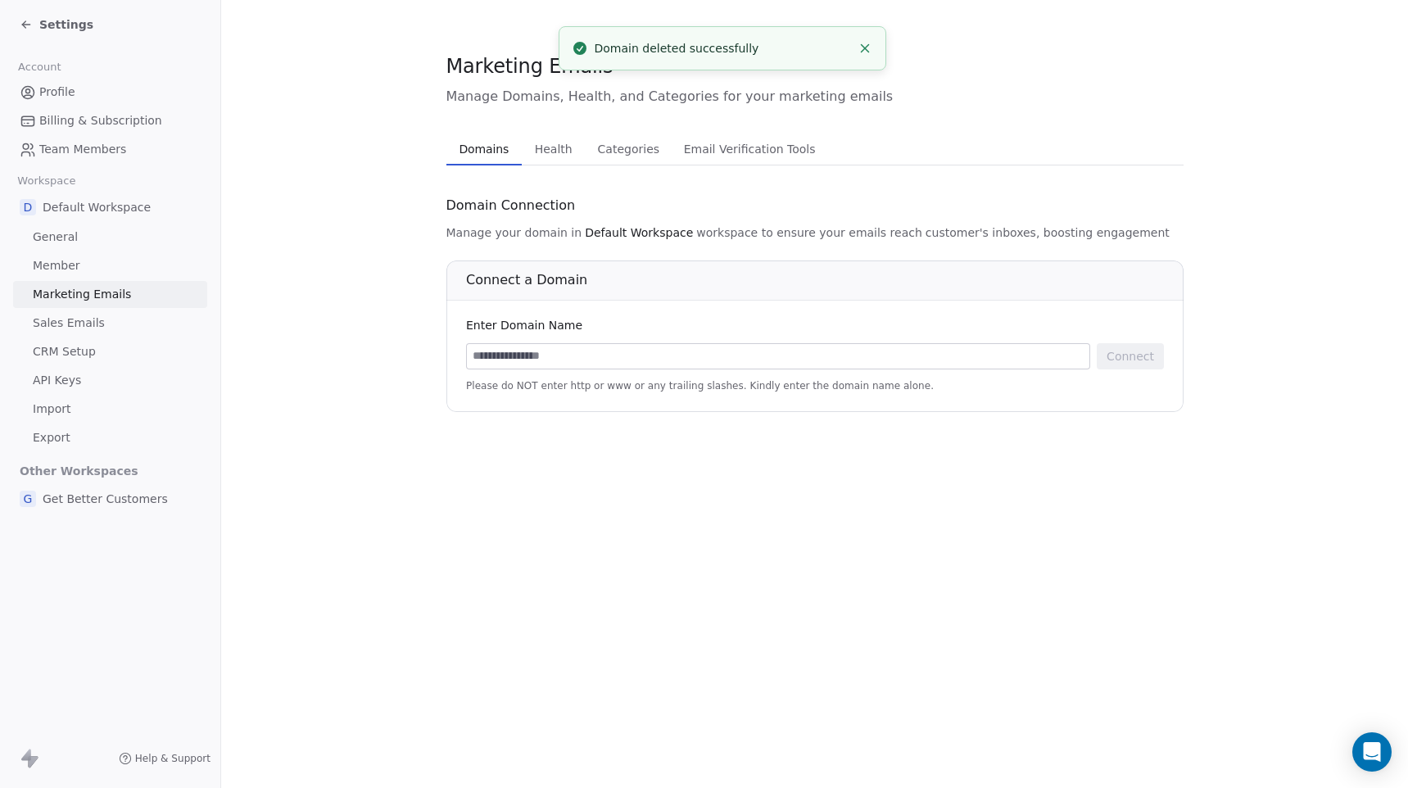
scroll to position [0, 0]
click at [746, 349] on input at bounding box center [778, 356] width 623 height 25
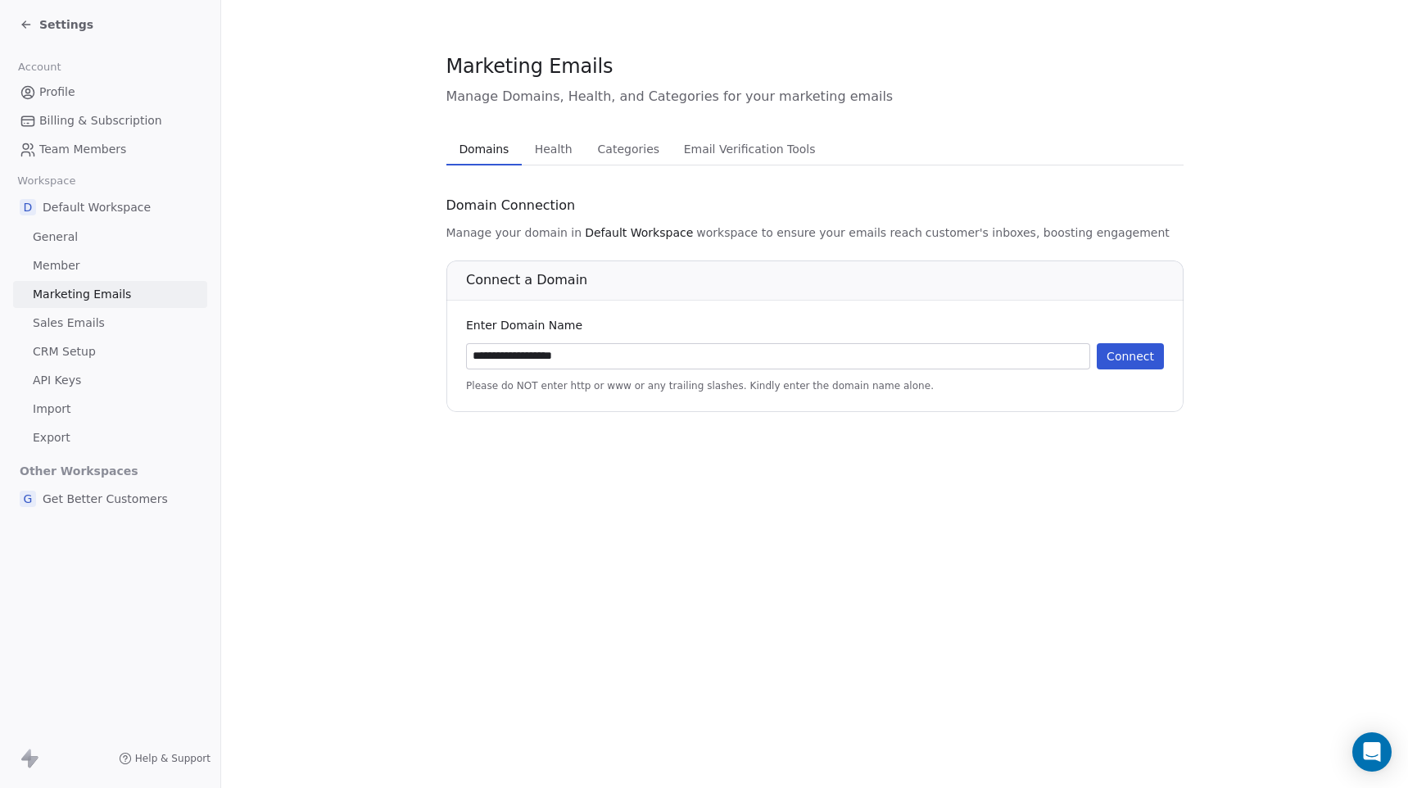
type input "**********"
click at [1134, 355] on button "Connect" at bounding box center [1130, 356] width 67 height 26
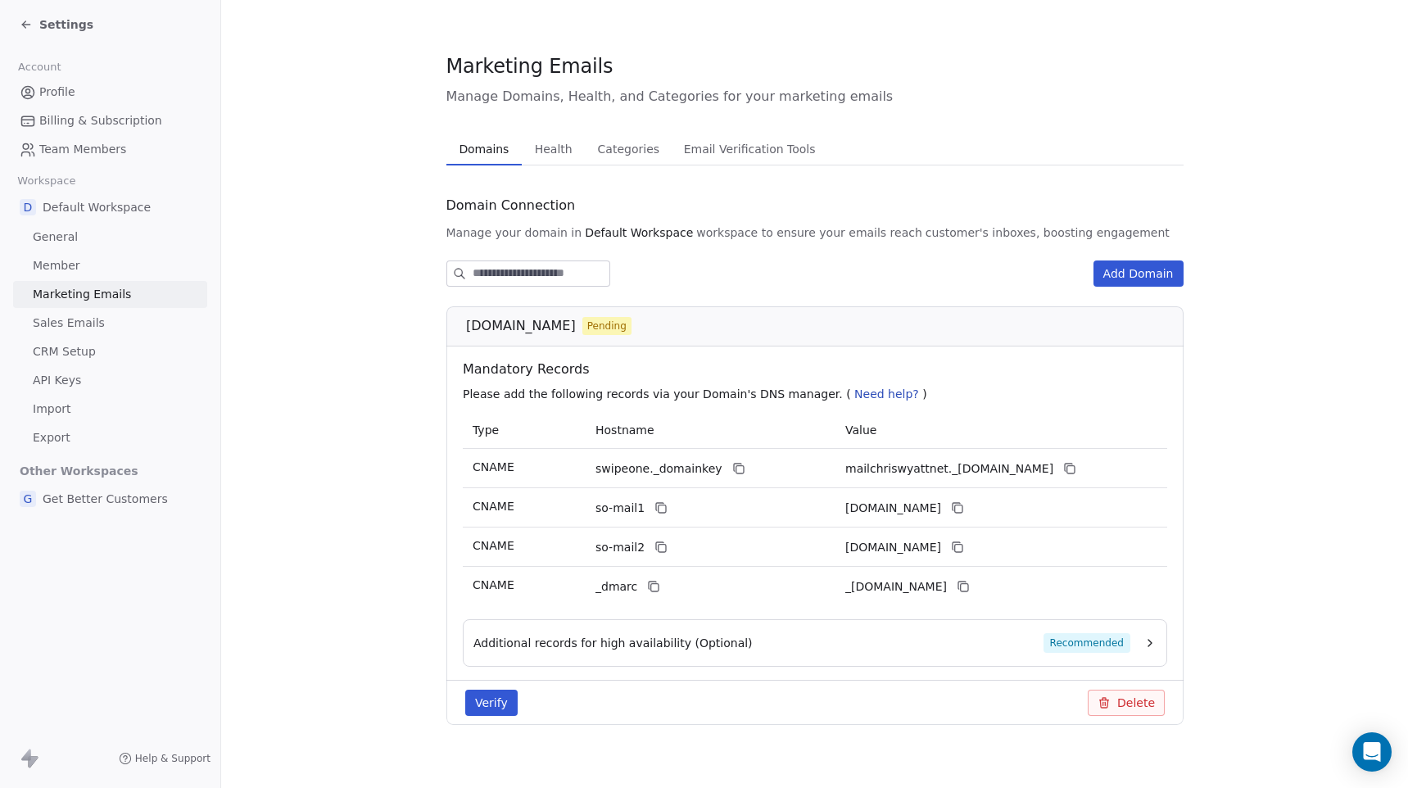
click at [1083, 643] on span "Recommended" at bounding box center [1086, 643] width 87 height 20
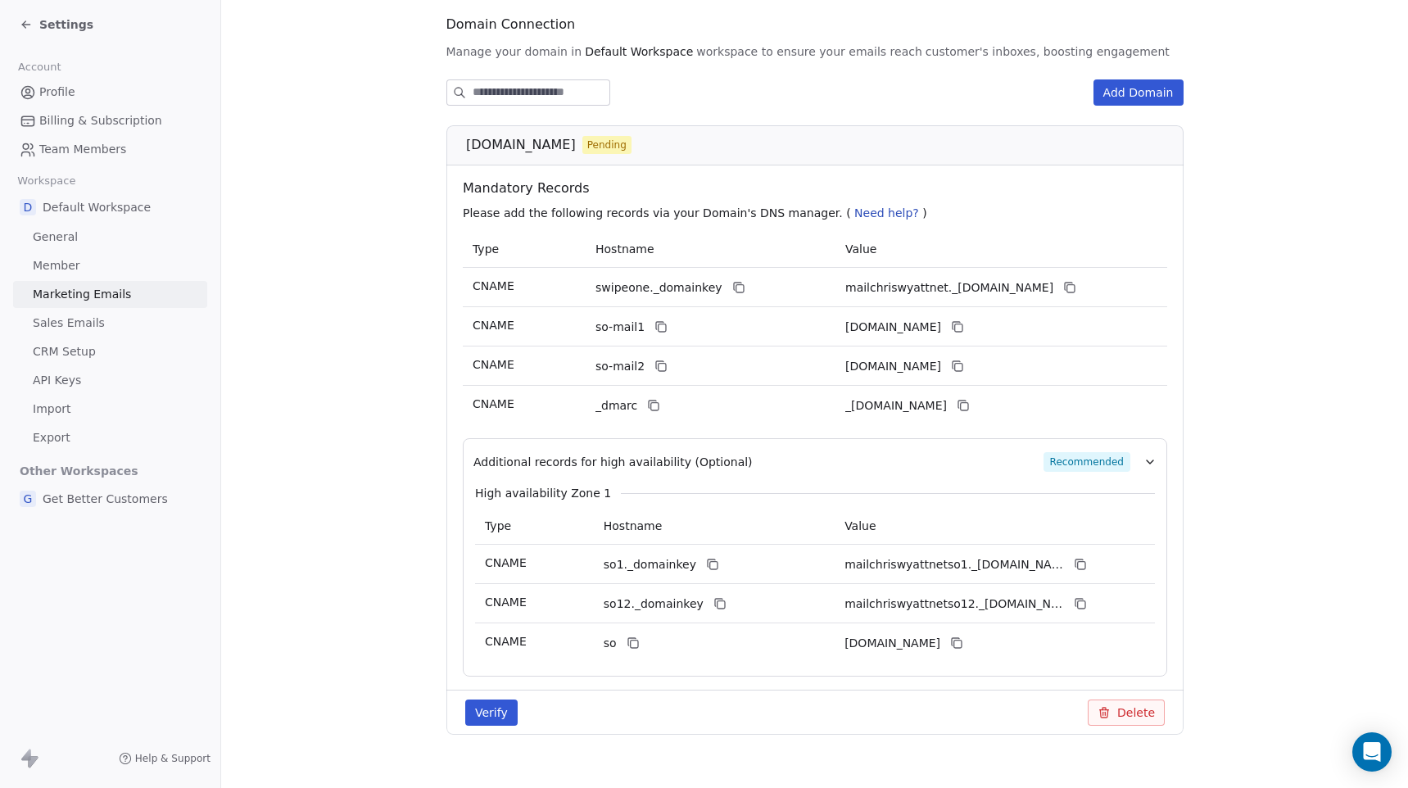
scroll to position [206, 0]
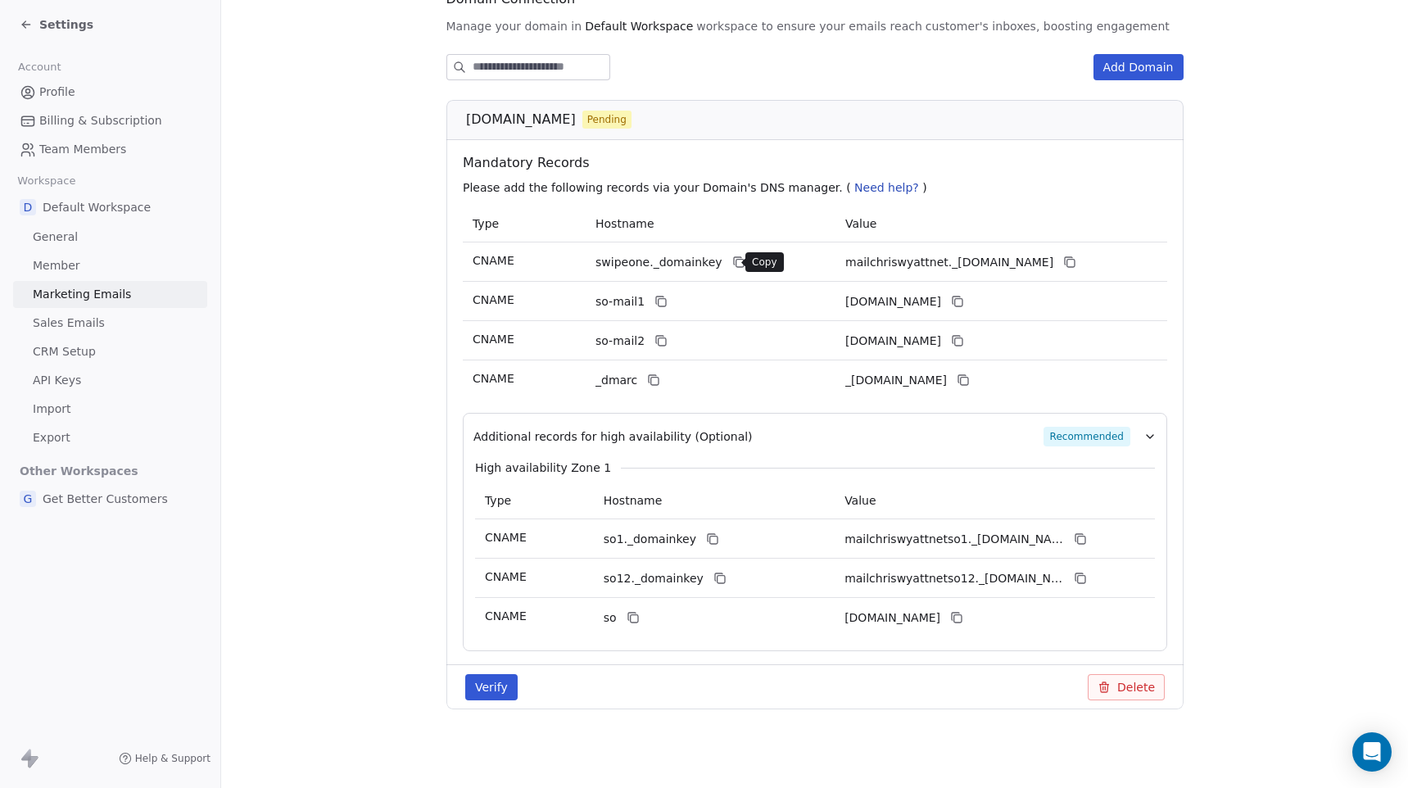
click at [732, 262] on icon at bounding box center [738, 262] width 13 height 13
click at [1077, 258] on icon at bounding box center [1069, 262] width 13 height 13
click at [661, 296] on icon at bounding box center [661, 301] width 13 height 13
click at [963, 301] on icon at bounding box center [956, 301] width 13 height 13
click at [659, 340] on icon at bounding box center [661, 340] width 13 height 13
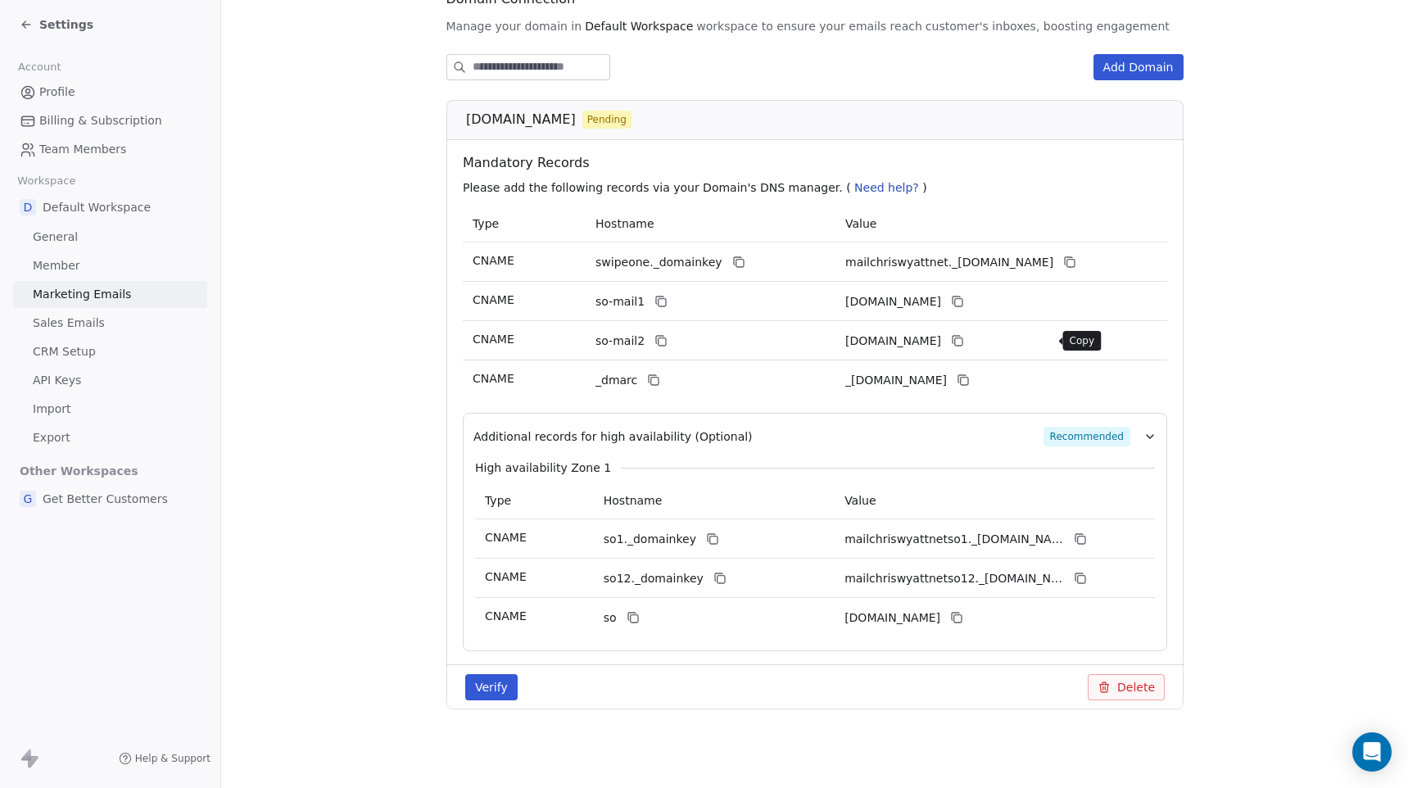
click at [963, 340] on icon at bounding box center [956, 340] width 13 height 13
click at [649, 382] on icon at bounding box center [653, 380] width 13 height 13
click at [965, 375] on icon at bounding box center [961, 378] width 7 height 7
click at [705, 543] on icon at bounding box center [711, 539] width 13 height 13
click at [1078, 535] on icon at bounding box center [1080, 539] width 13 height 13
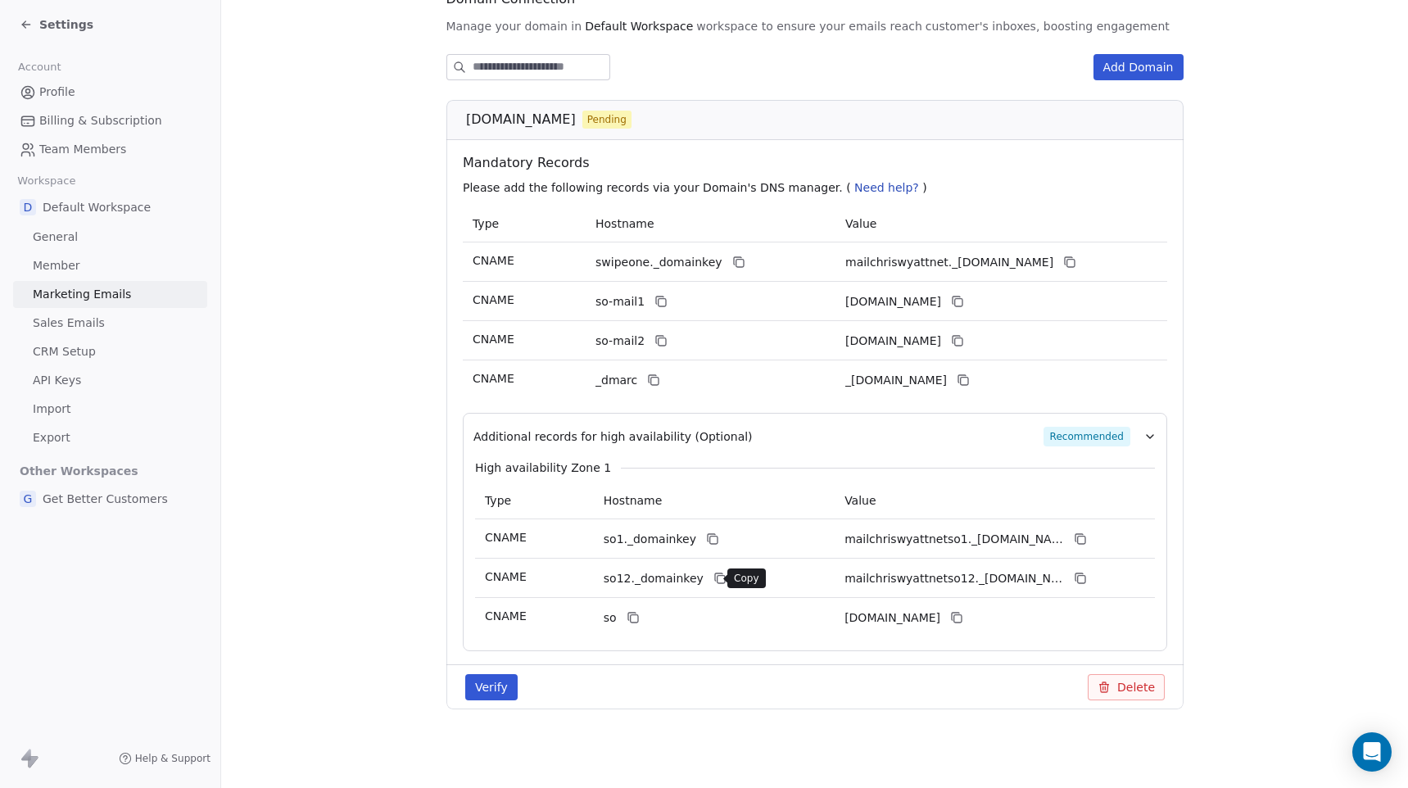
click at [717, 576] on icon at bounding box center [720, 579] width 7 height 7
click at [1080, 578] on icon at bounding box center [1080, 578] width 13 height 13
click at [633, 611] on icon at bounding box center [632, 617] width 13 height 13
click at [963, 617] on icon at bounding box center [956, 617] width 13 height 13
click at [494, 682] on button "Verify" at bounding box center [491, 687] width 52 height 26
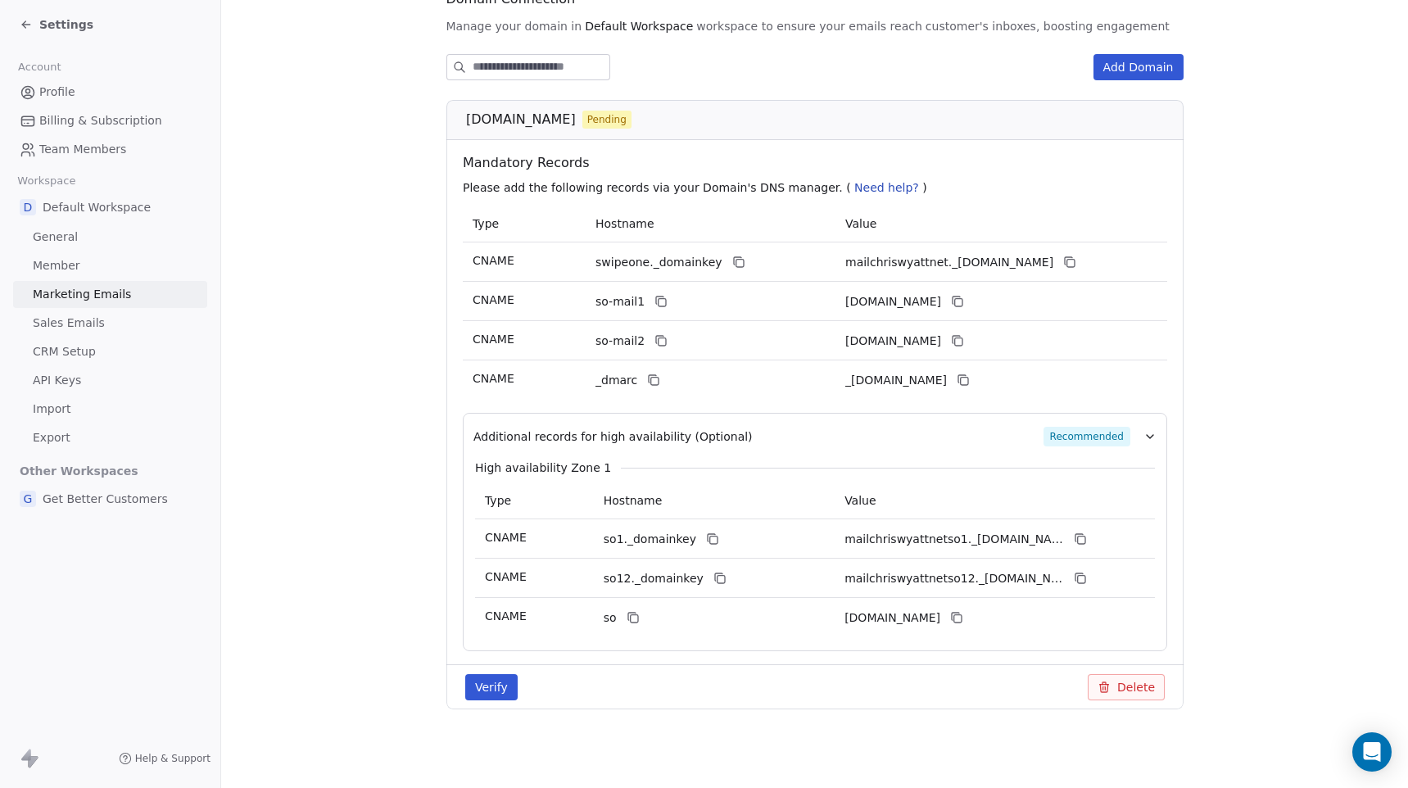
click at [482, 688] on button "Verify" at bounding box center [491, 687] width 52 height 26
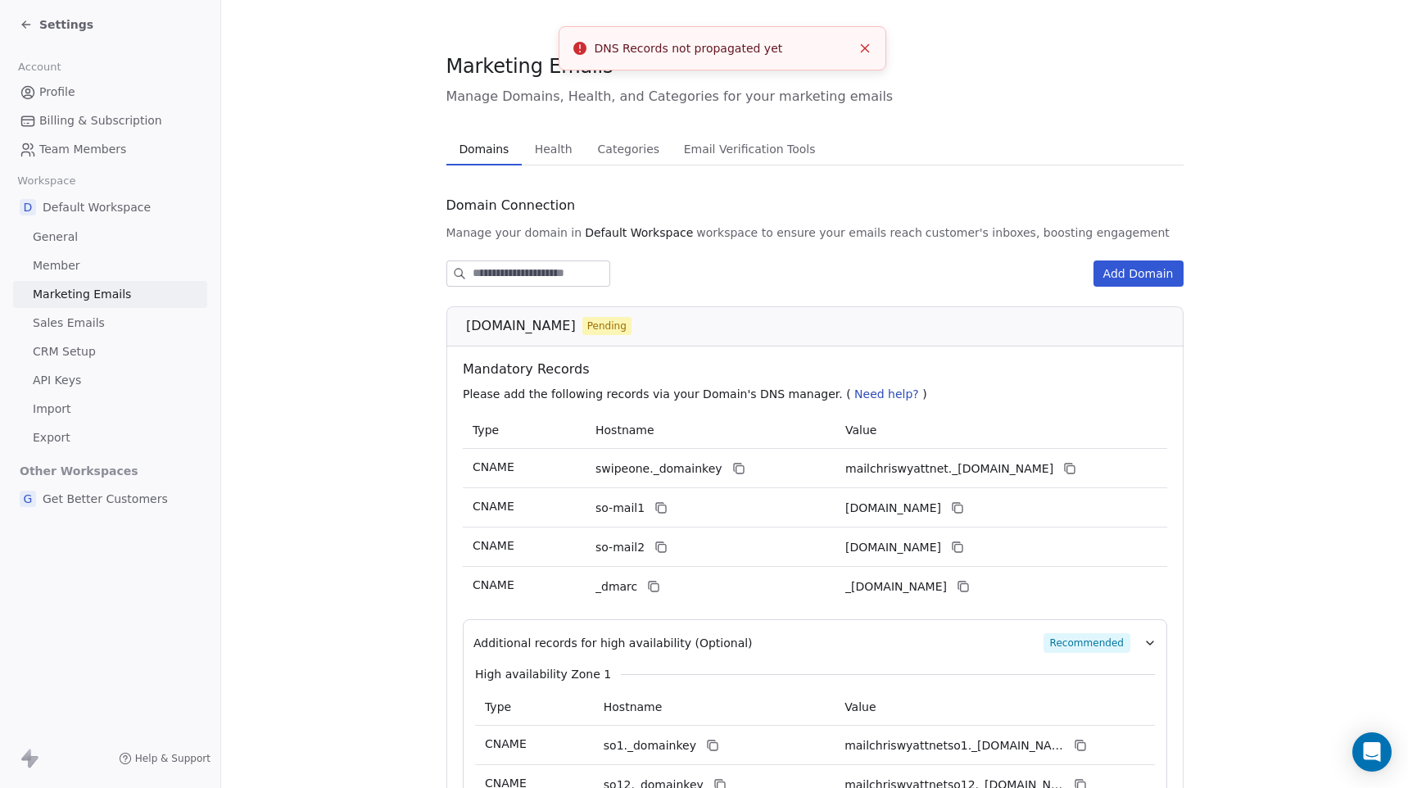
click at [544, 148] on span "Health" at bounding box center [553, 149] width 51 height 23
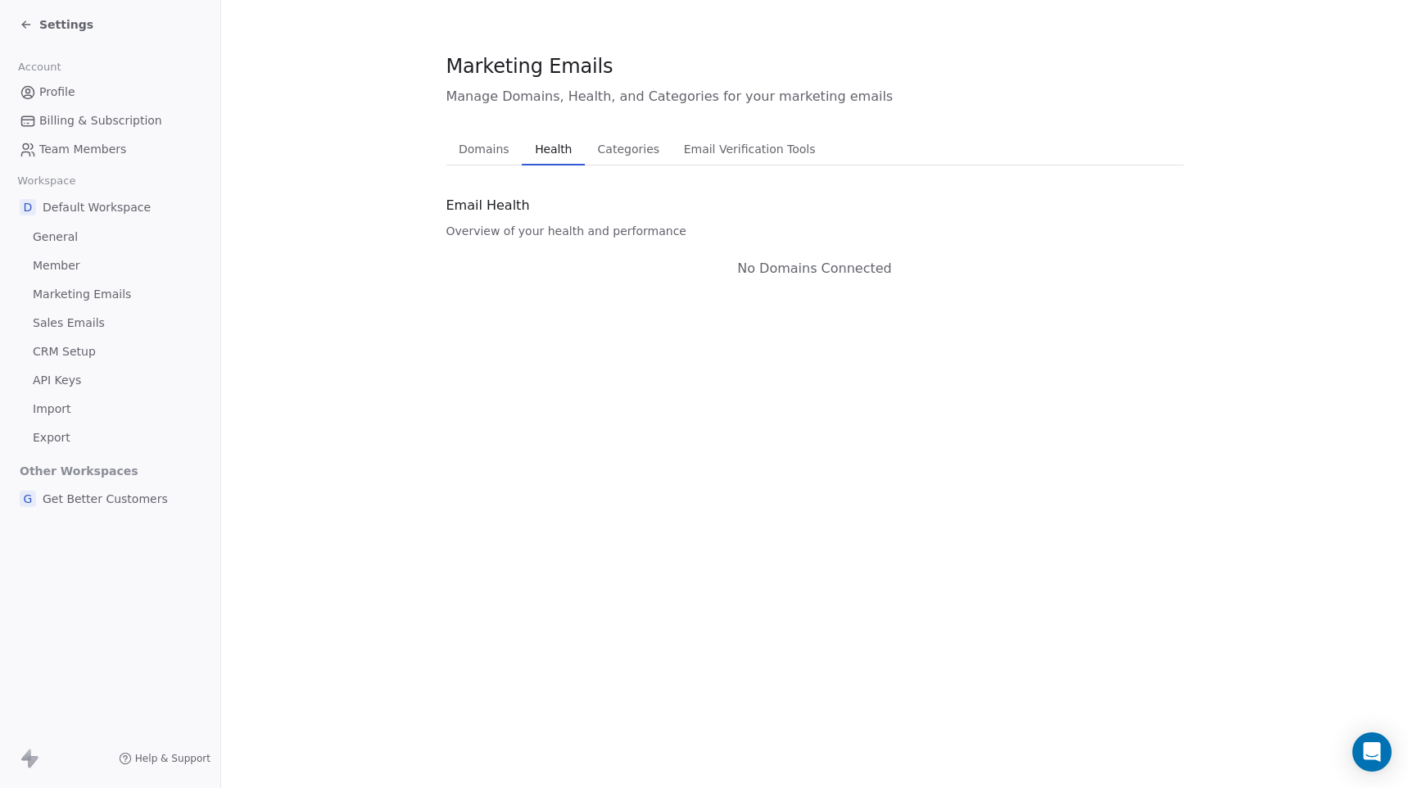
click at [605, 147] on span "Categories" at bounding box center [629, 149] width 75 height 23
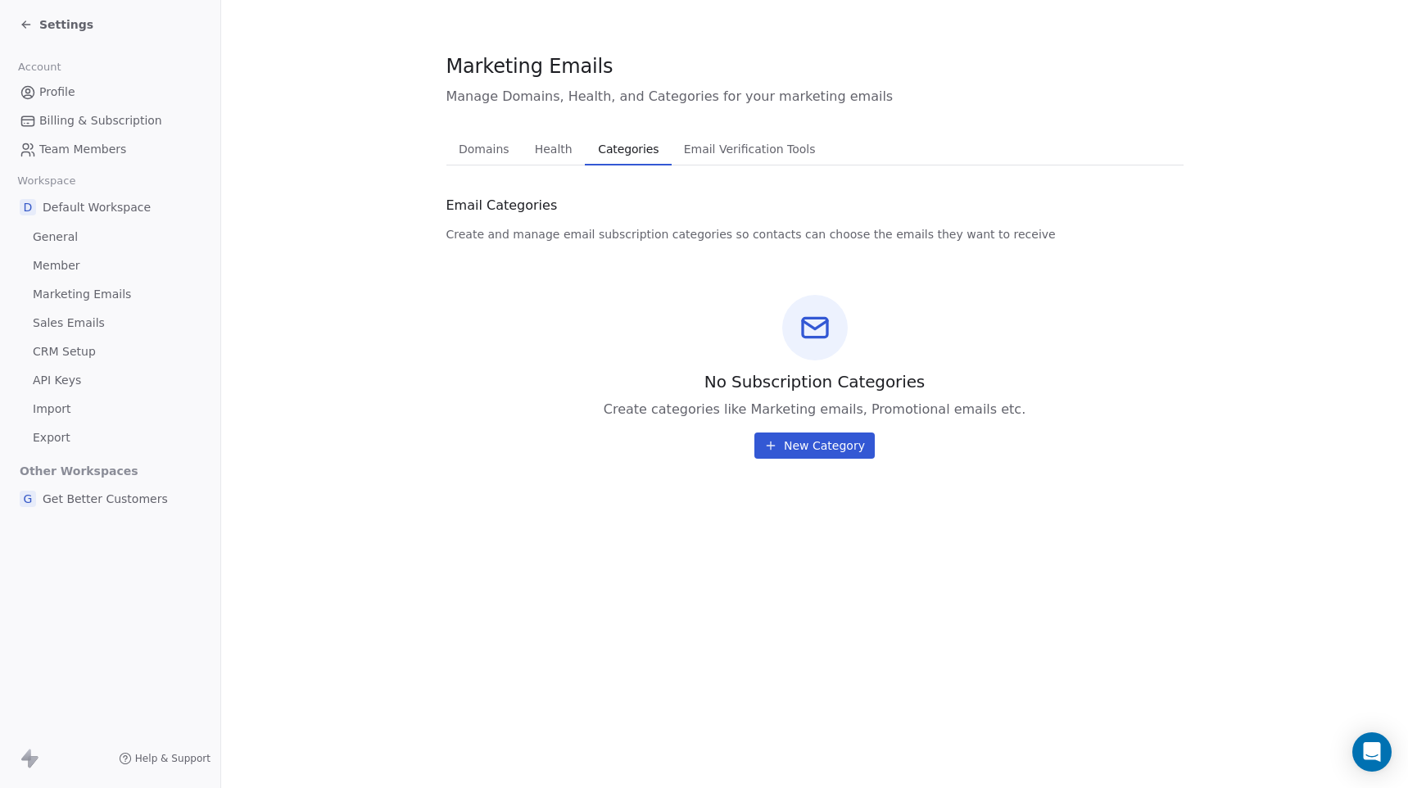
click at [703, 146] on span "Email Verification Tools" at bounding box center [750, 149] width 145 height 23
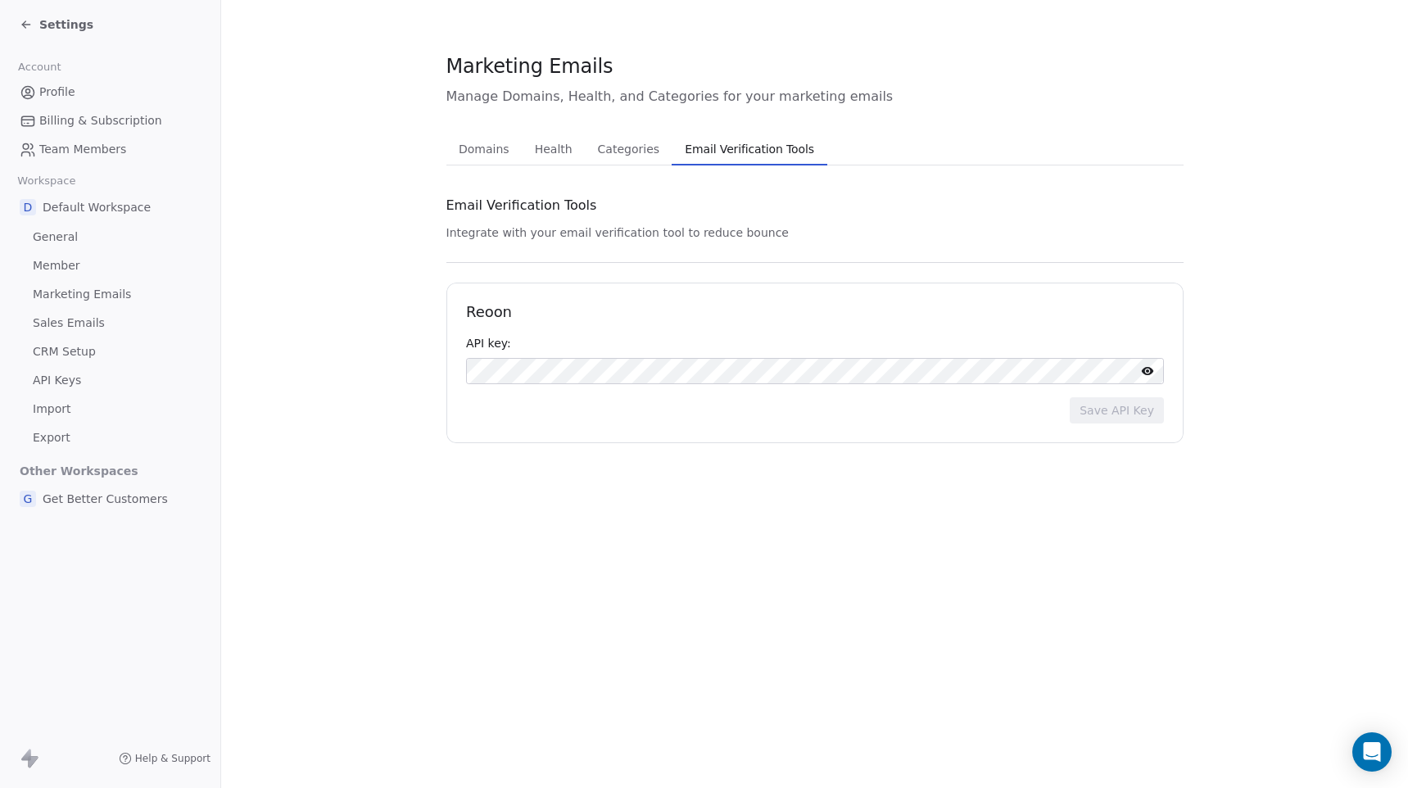
click at [469, 153] on span "Domains" at bounding box center [484, 149] width 64 height 23
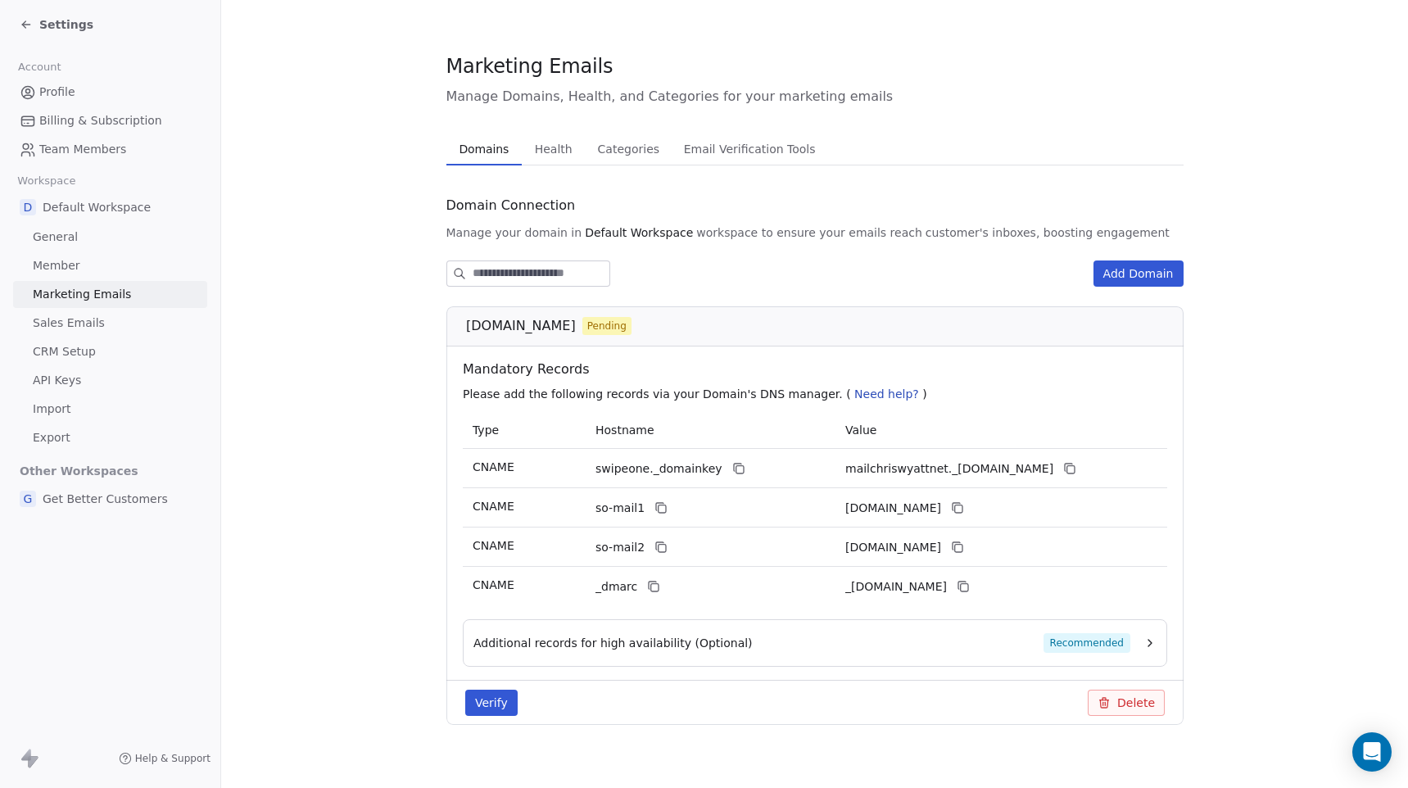
click at [492, 701] on button "Verify" at bounding box center [491, 703] width 52 height 26
click at [500, 708] on button "Verify" at bounding box center [491, 703] width 52 height 26
click at [489, 698] on button "Verify" at bounding box center [491, 703] width 52 height 26
click at [113, 321] on link "Sales Emails" at bounding box center [110, 323] width 194 height 27
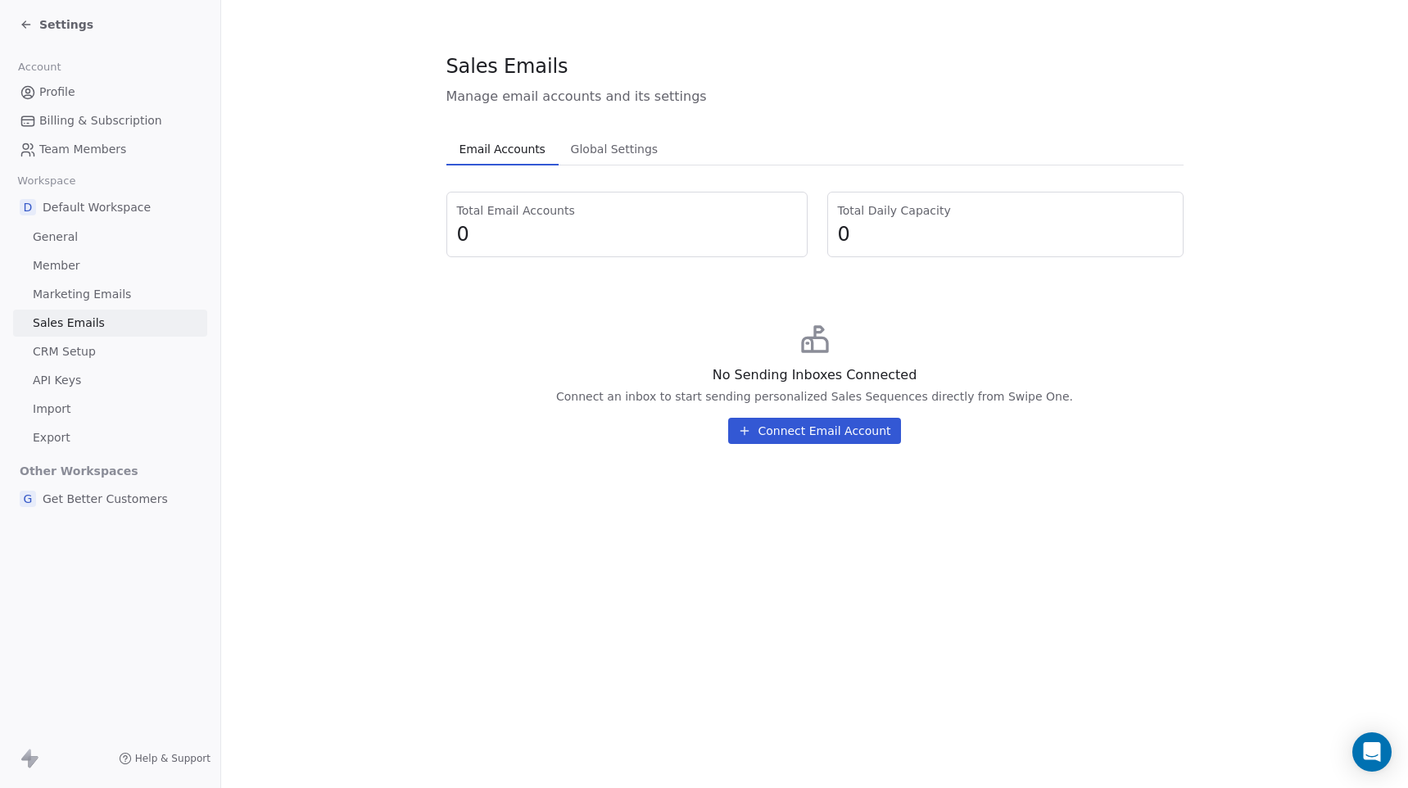
click at [801, 430] on button "Connect Email Account" at bounding box center [814, 431] width 172 height 26
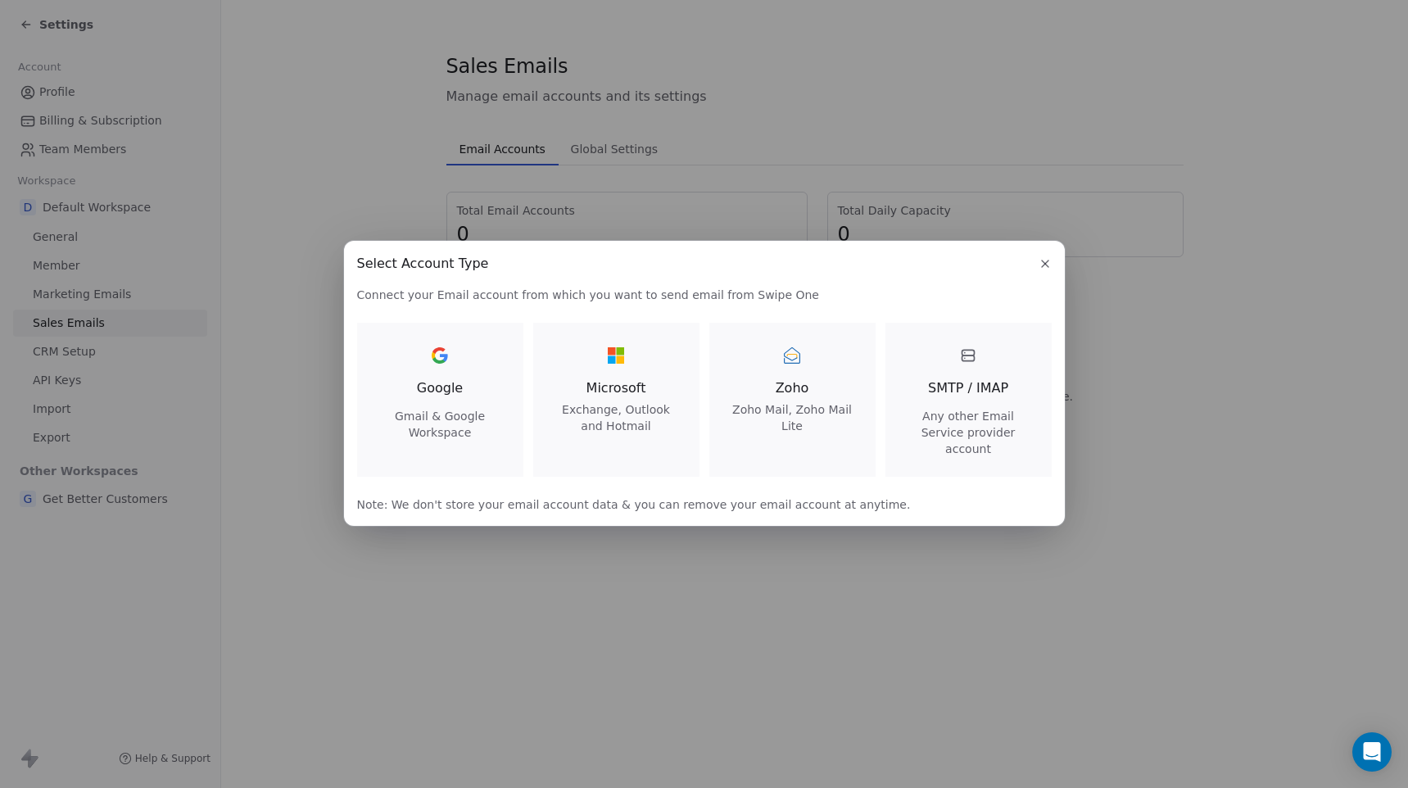
click at [403, 413] on div "Google Gmail & Google Workspace" at bounding box center [440, 391] width 127 height 98
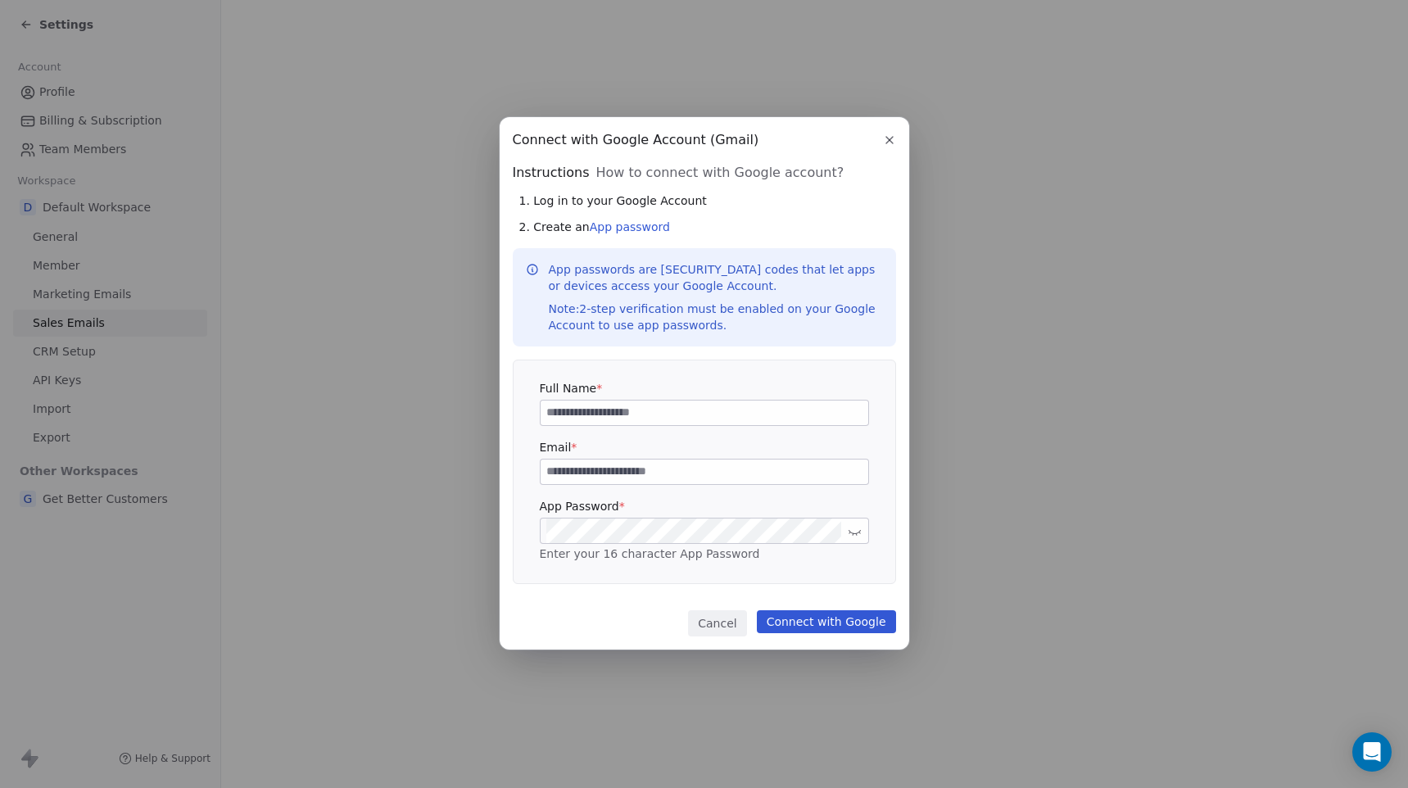
click at [601, 411] on input at bounding box center [705, 413] width 328 height 25
type input "**********"
type input "*"
type input "**********"
click at [637, 223] on link "App password" at bounding box center [630, 226] width 80 height 13
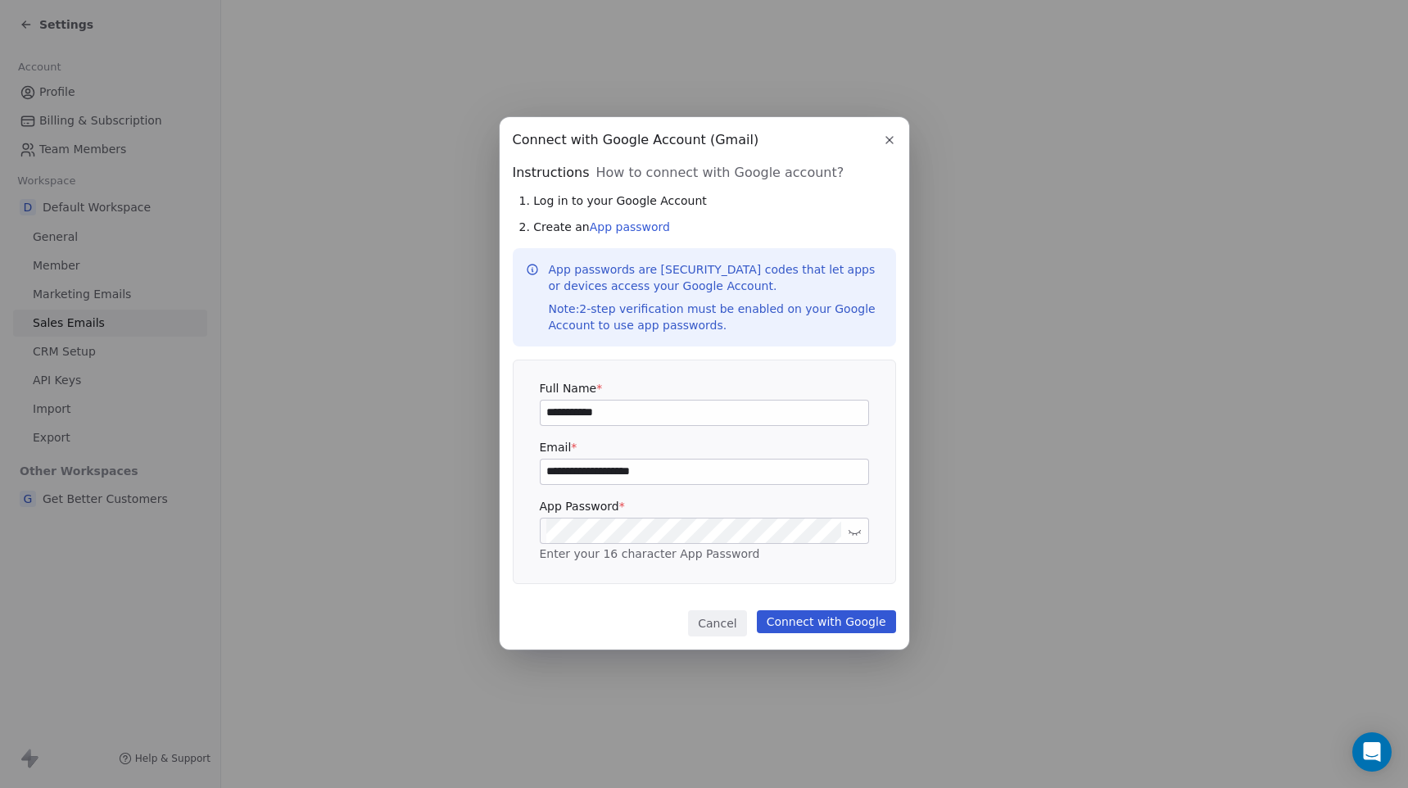
click at [806, 625] on button "Connect with Google" at bounding box center [826, 621] width 139 height 23
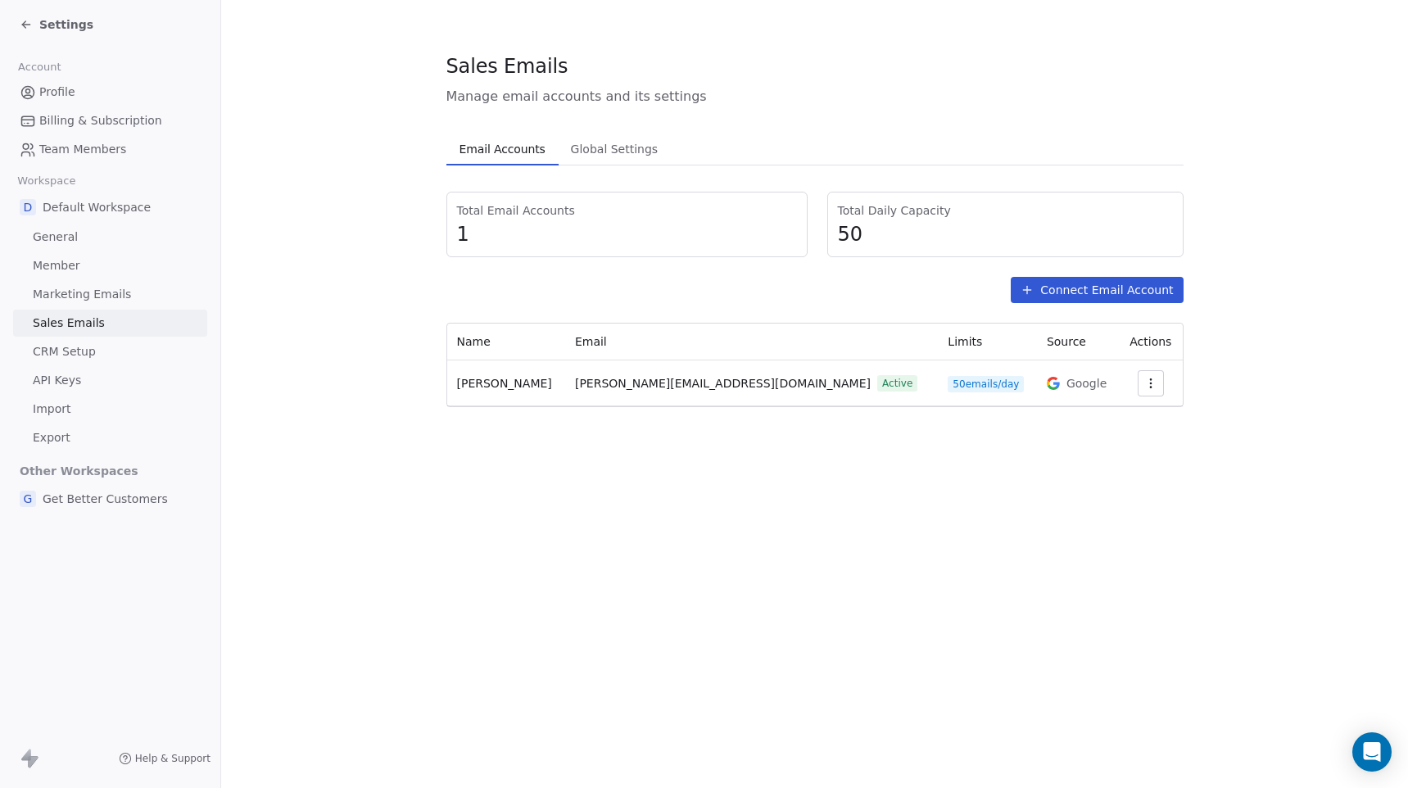
click at [603, 154] on span "Global Settings" at bounding box center [614, 149] width 101 height 23
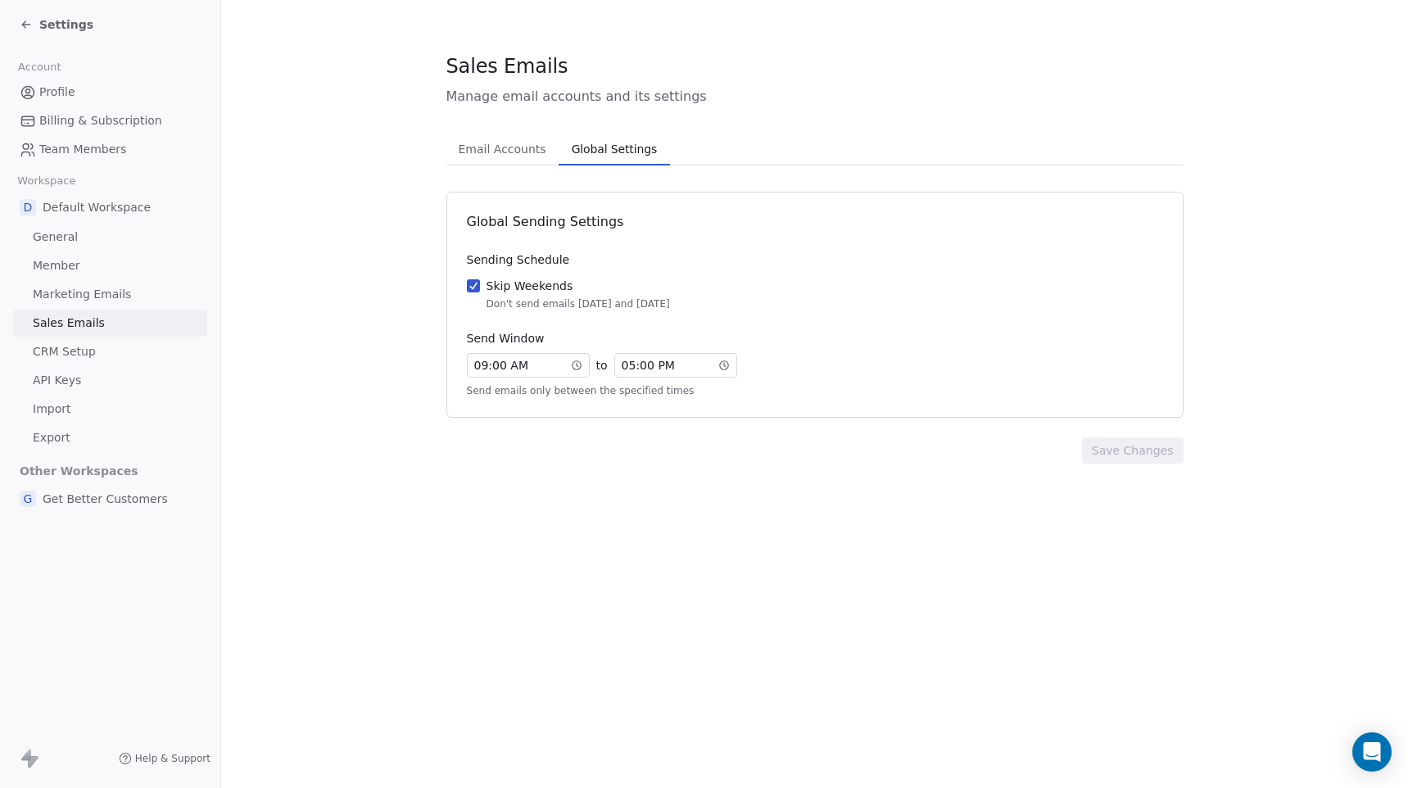
click at [472, 285] on button "Skip Weekends Don't send emails [DATE] and [DATE]" at bounding box center [473, 286] width 13 height 16
click at [491, 370] on span "09 : 00 AM" at bounding box center [501, 365] width 54 height 16
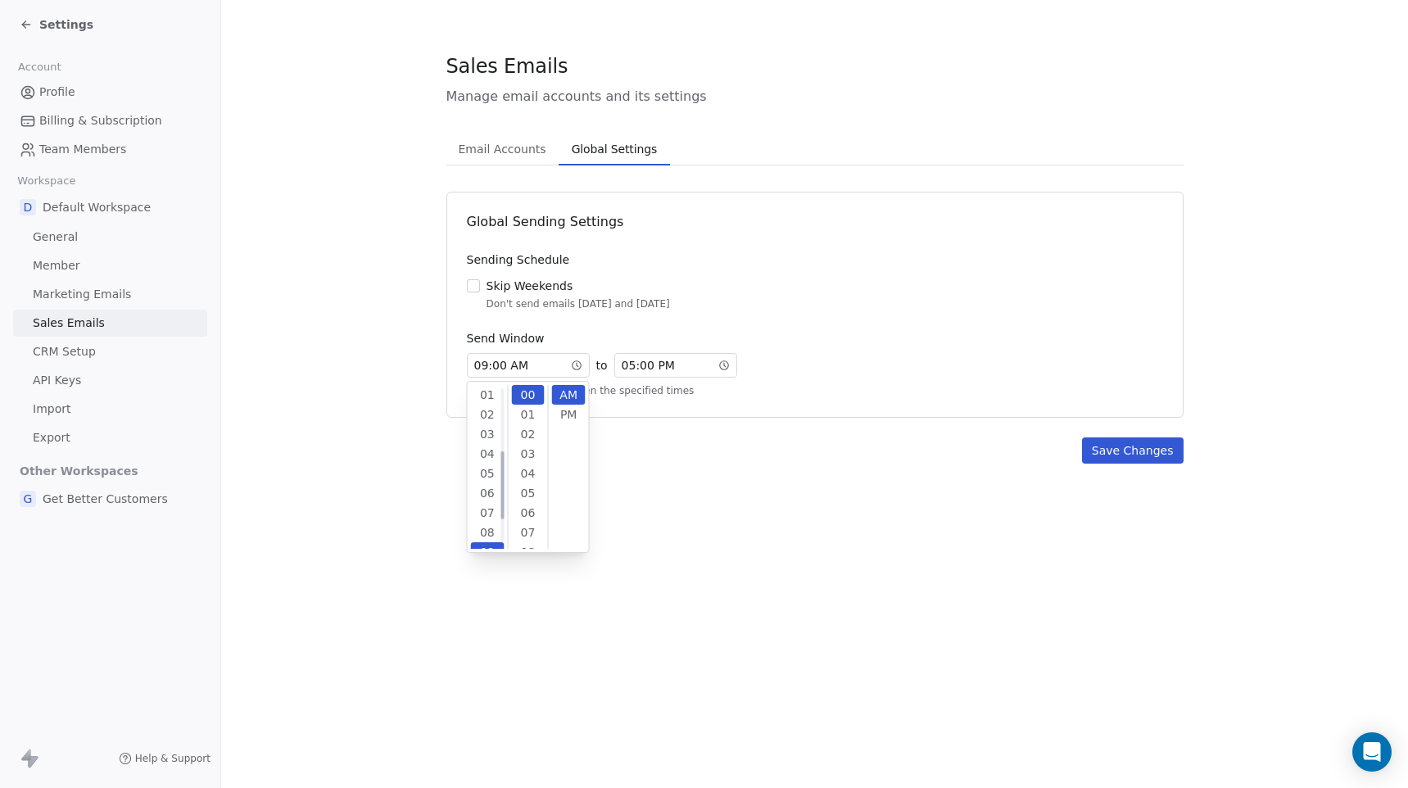
scroll to position [157, 0]
click at [483, 418] on div "08" at bounding box center [488, 421] width 34 height 20
click at [654, 311] on div "Global Sending Settings Sending Schedule Skip Weekends Don't send emails [DATE]…" at bounding box center [815, 305] width 737 height 226
click at [633, 365] on span "05 : 00 PM" at bounding box center [648, 365] width 53 height 16
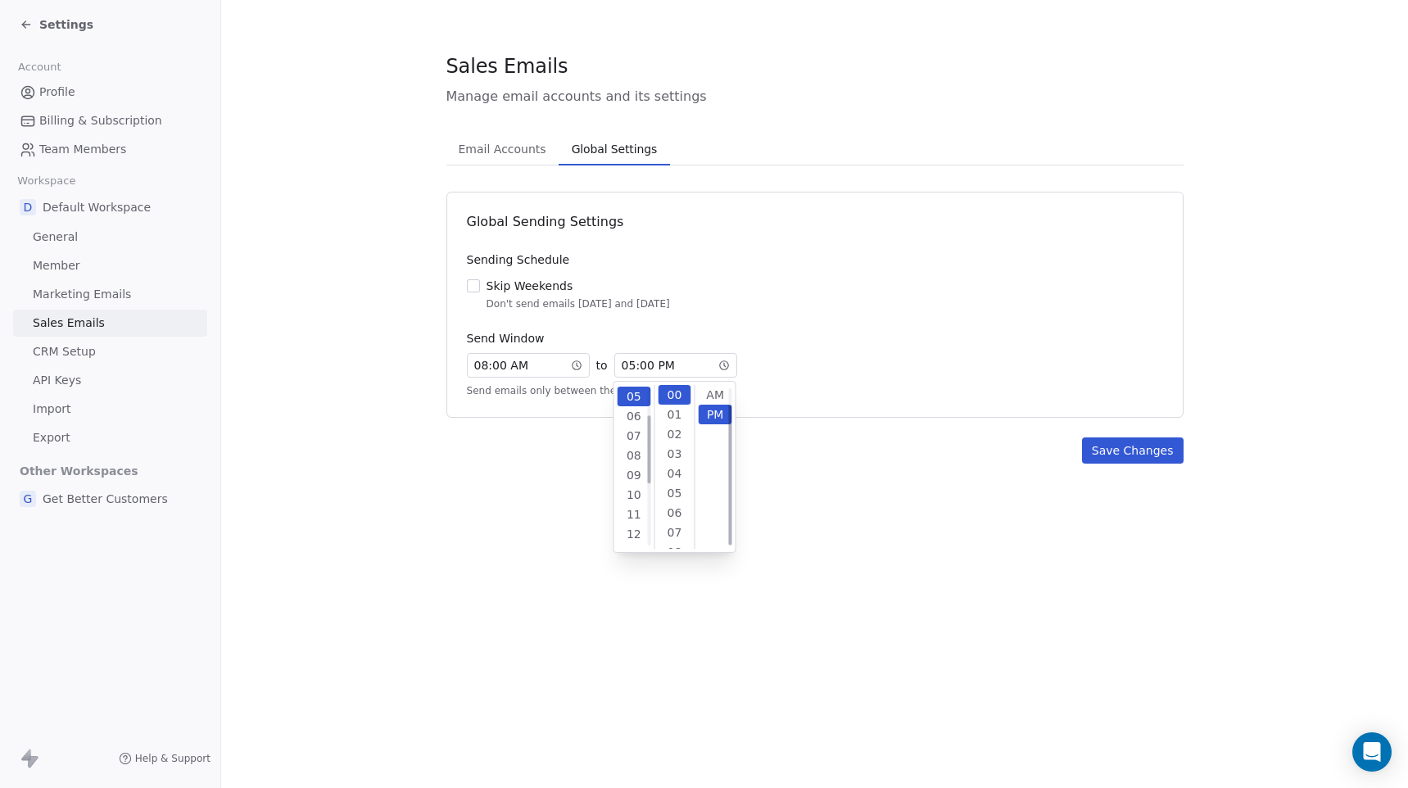
scroll to position [20, 0]
click at [632, 438] on div "07" at bounding box center [635, 434] width 34 height 20
click at [676, 460] on div "15" at bounding box center [675, 467] width 34 height 20
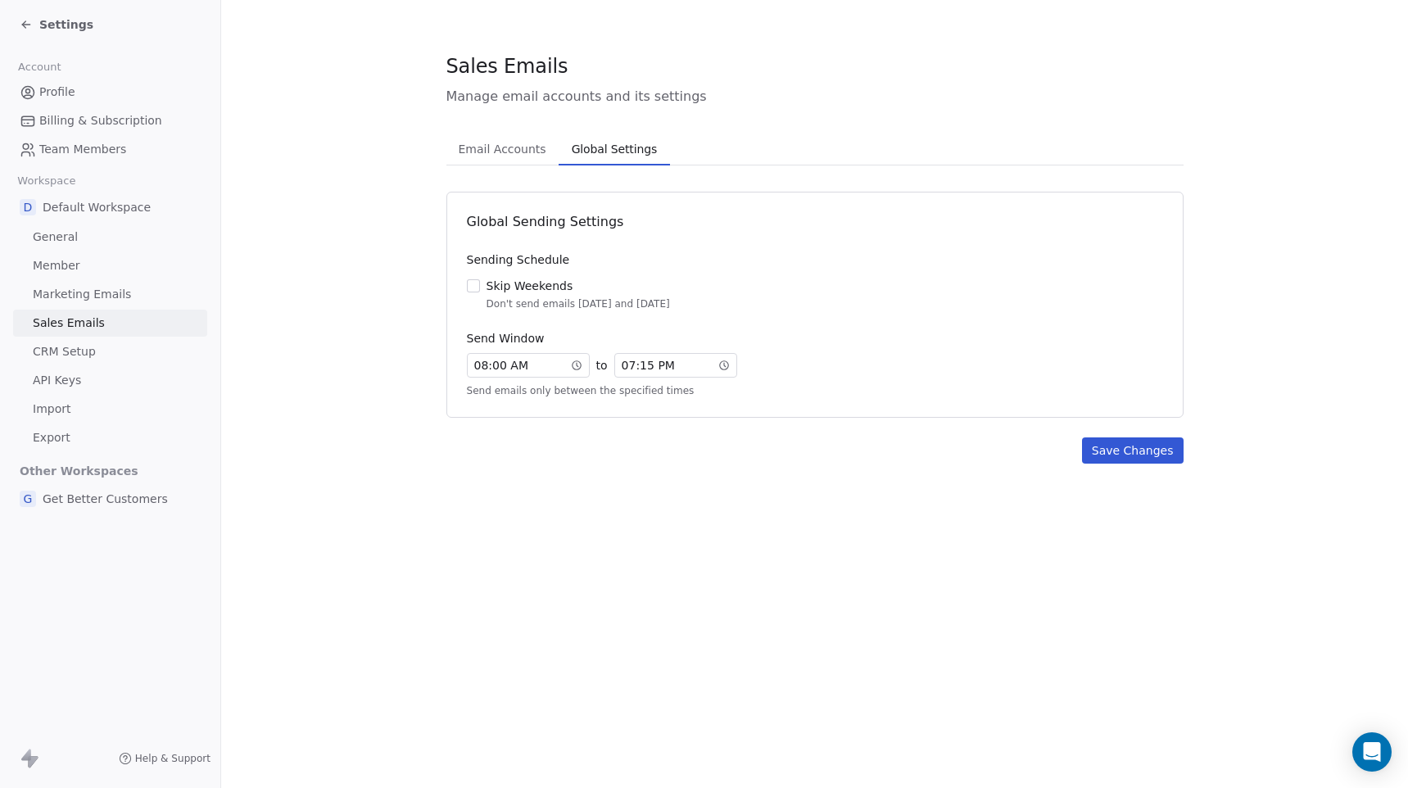
click at [861, 433] on div "Global Sending Settings Sending Schedule Skip Weekends Don't send emails [DATE]…" at bounding box center [815, 328] width 737 height 272
click at [1127, 446] on button "Save Changes" at bounding box center [1133, 451] width 102 height 26
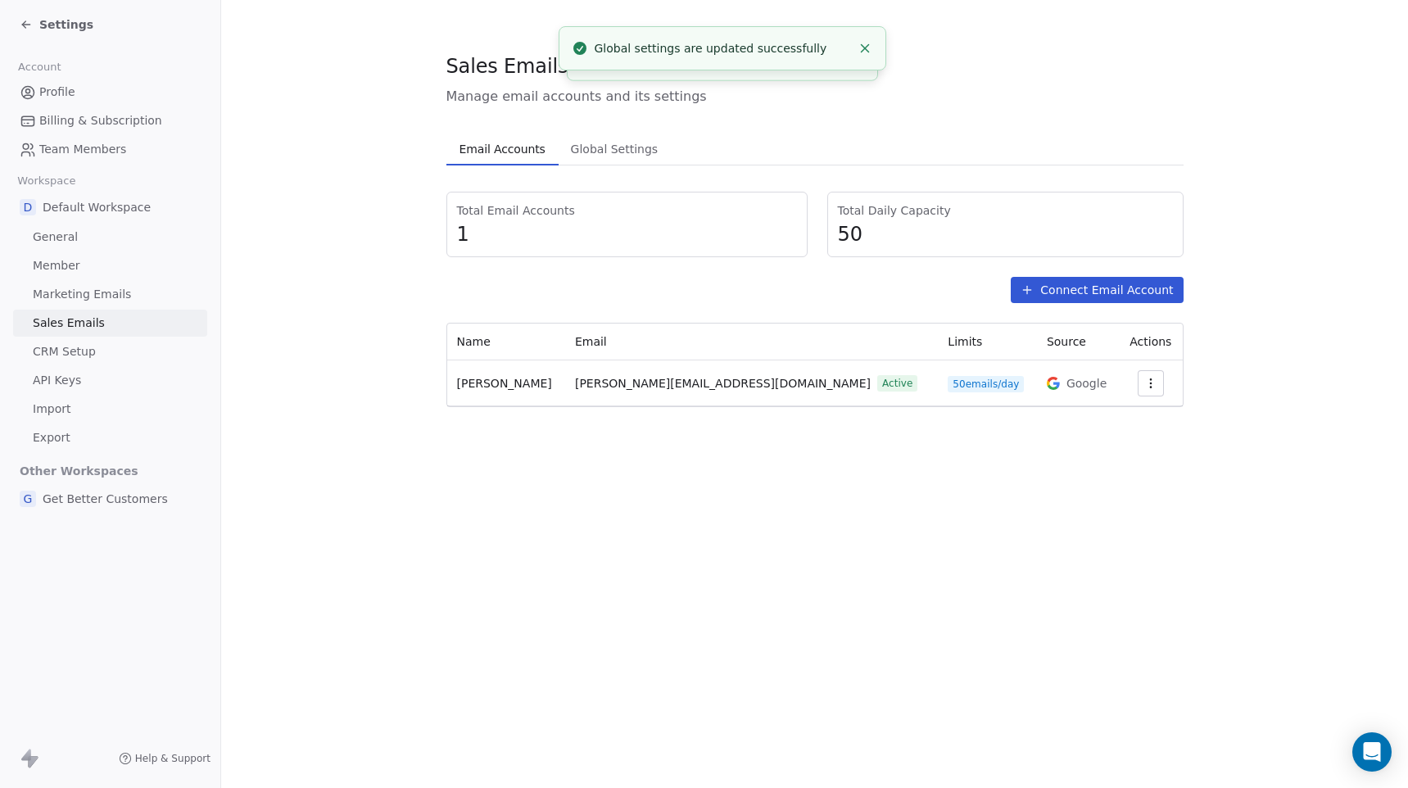
click at [496, 146] on span "Email Accounts" at bounding box center [502, 149] width 99 height 23
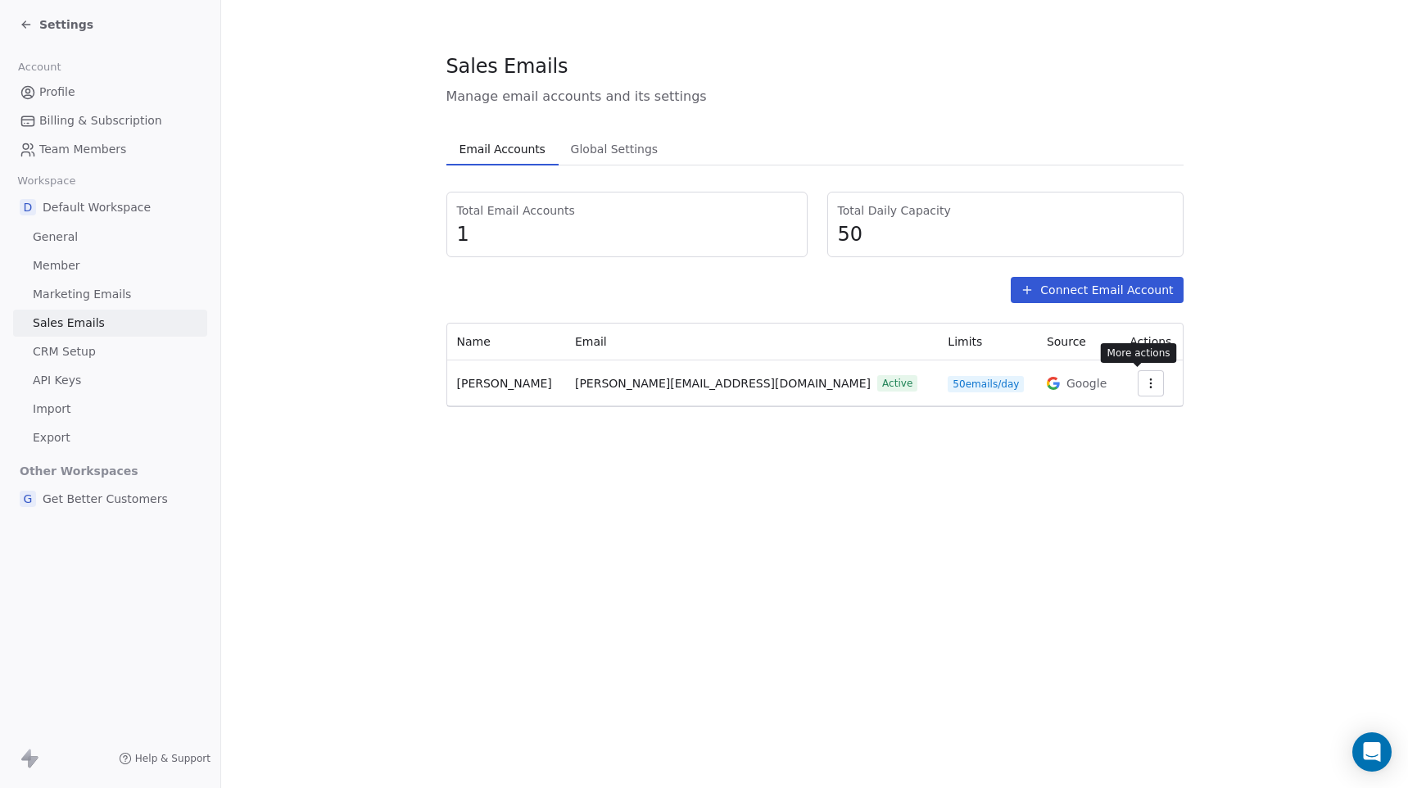
click at [1145, 383] on icon "button" at bounding box center [1151, 383] width 13 height 13
click at [1139, 383] on html "Settings Account Profile Billing & Subscription Team Members Workspace D Defaul…" at bounding box center [704, 394] width 1408 height 788
click at [1145, 383] on icon "button" at bounding box center [1151, 383] width 13 height 13
click at [1120, 419] on span "Settings" at bounding box center [1113, 420] width 47 height 17
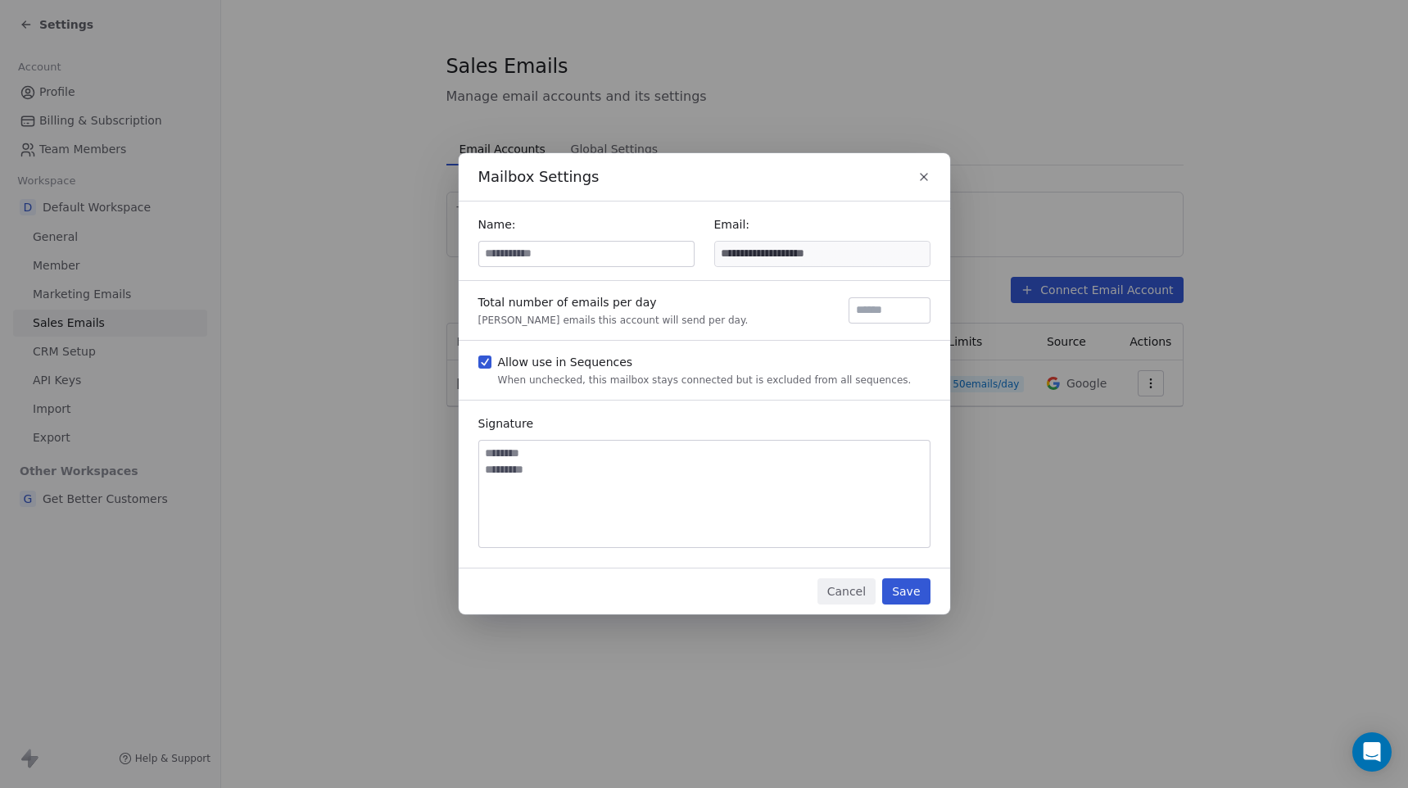
click at [533, 248] on input at bounding box center [586, 254] width 215 height 25
type input "*****"
click at [914, 581] on button "Save" at bounding box center [906, 591] width 48 height 26
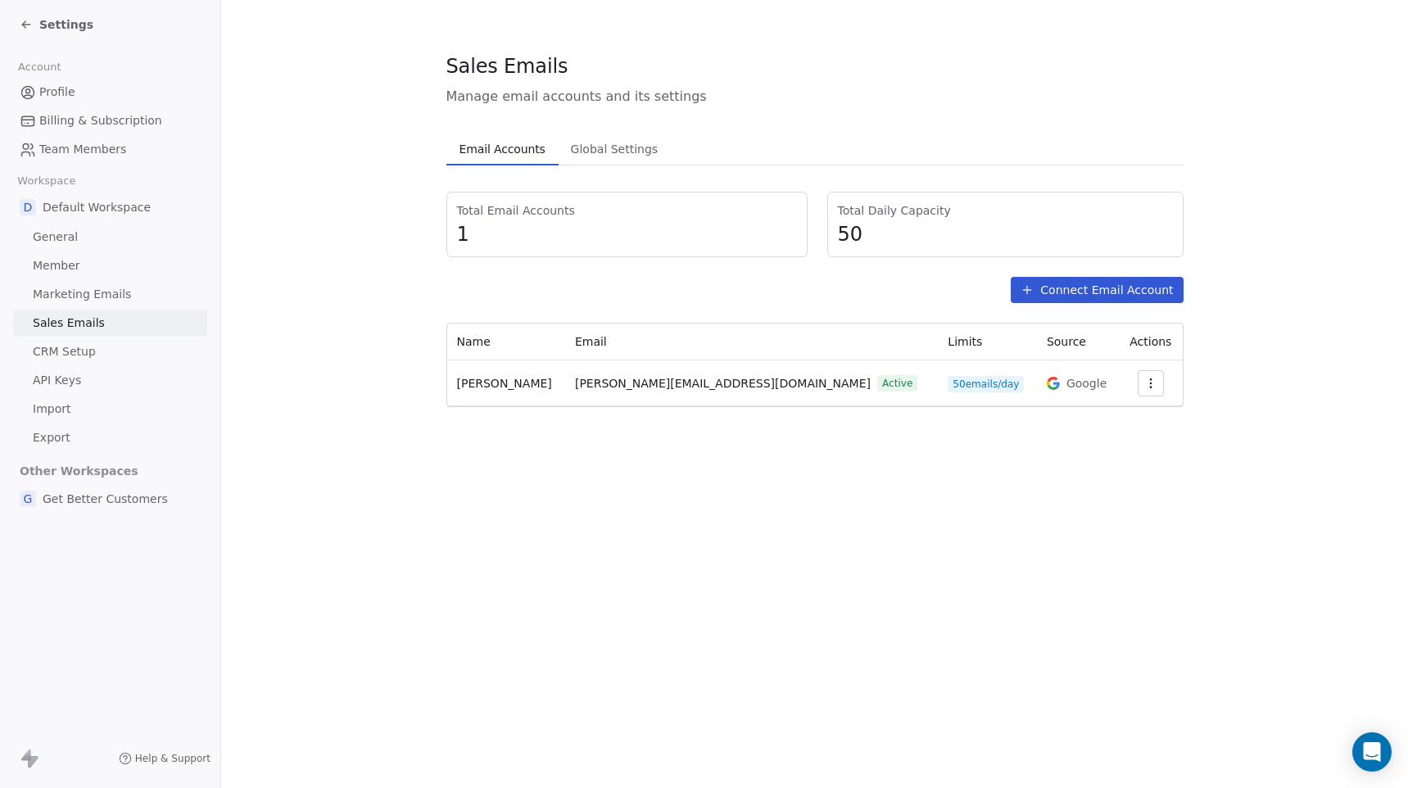
click at [65, 354] on span "CRM Setup" at bounding box center [64, 351] width 63 height 17
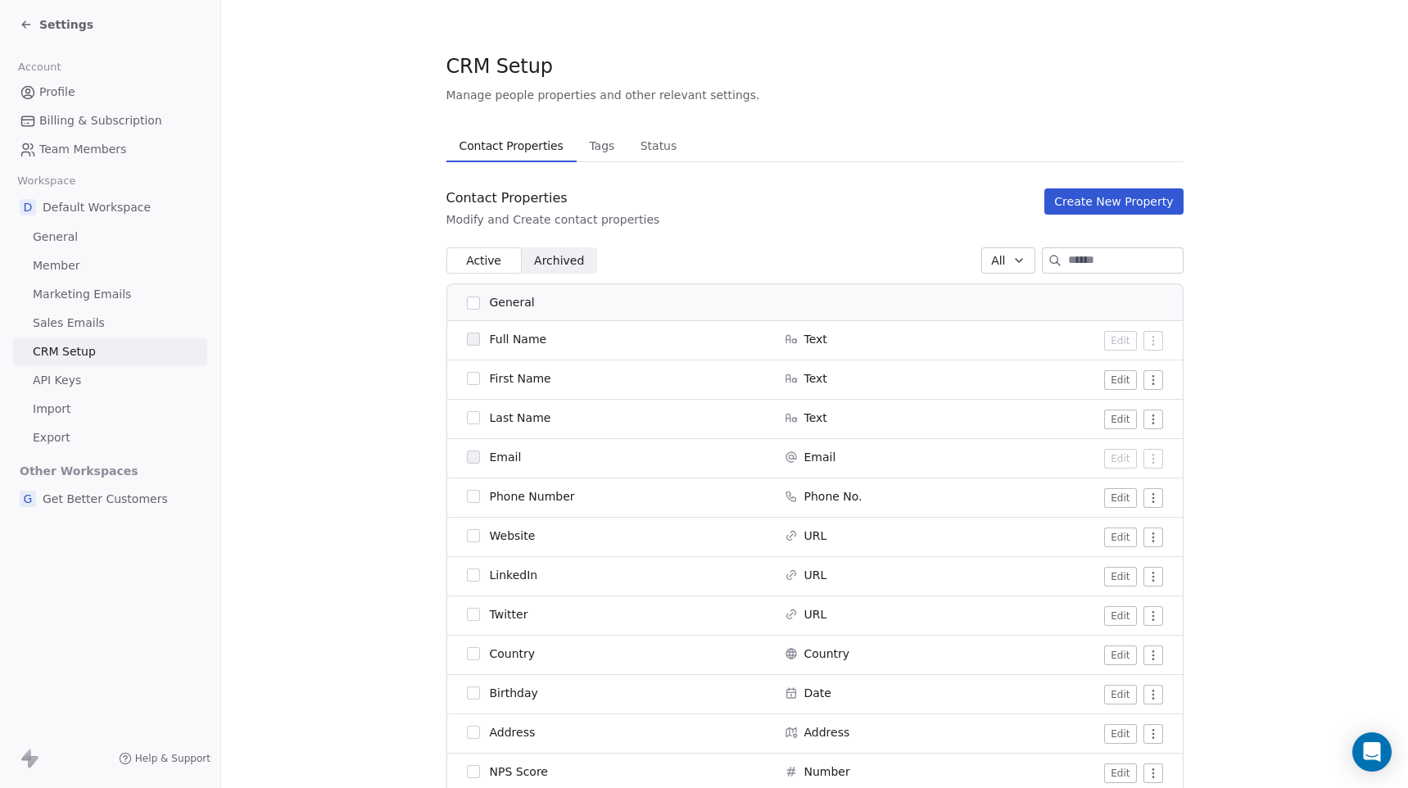
click at [62, 383] on span "API Keys" at bounding box center [57, 380] width 48 height 17
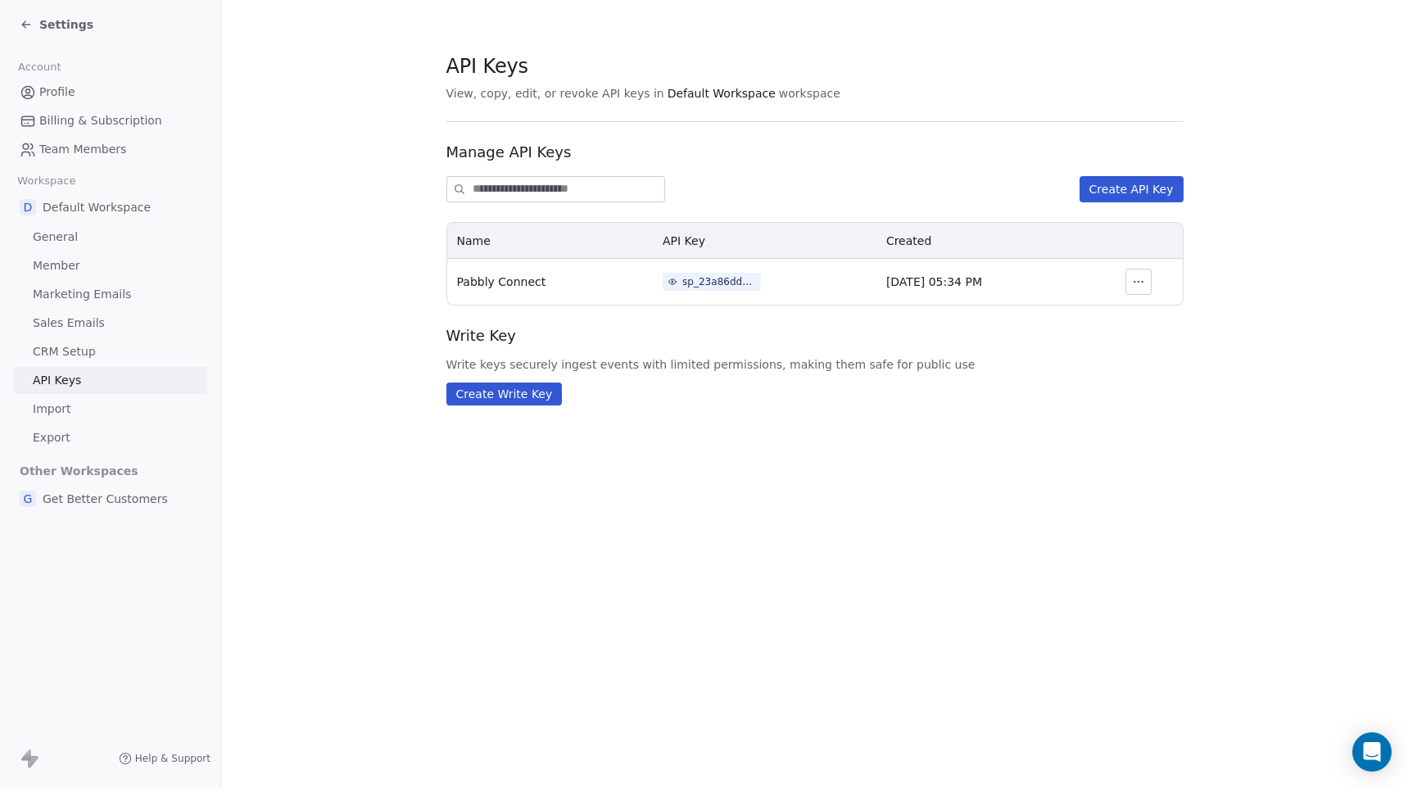
click at [65, 243] on span "General" at bounding box center [55, 237] width 45 height 17
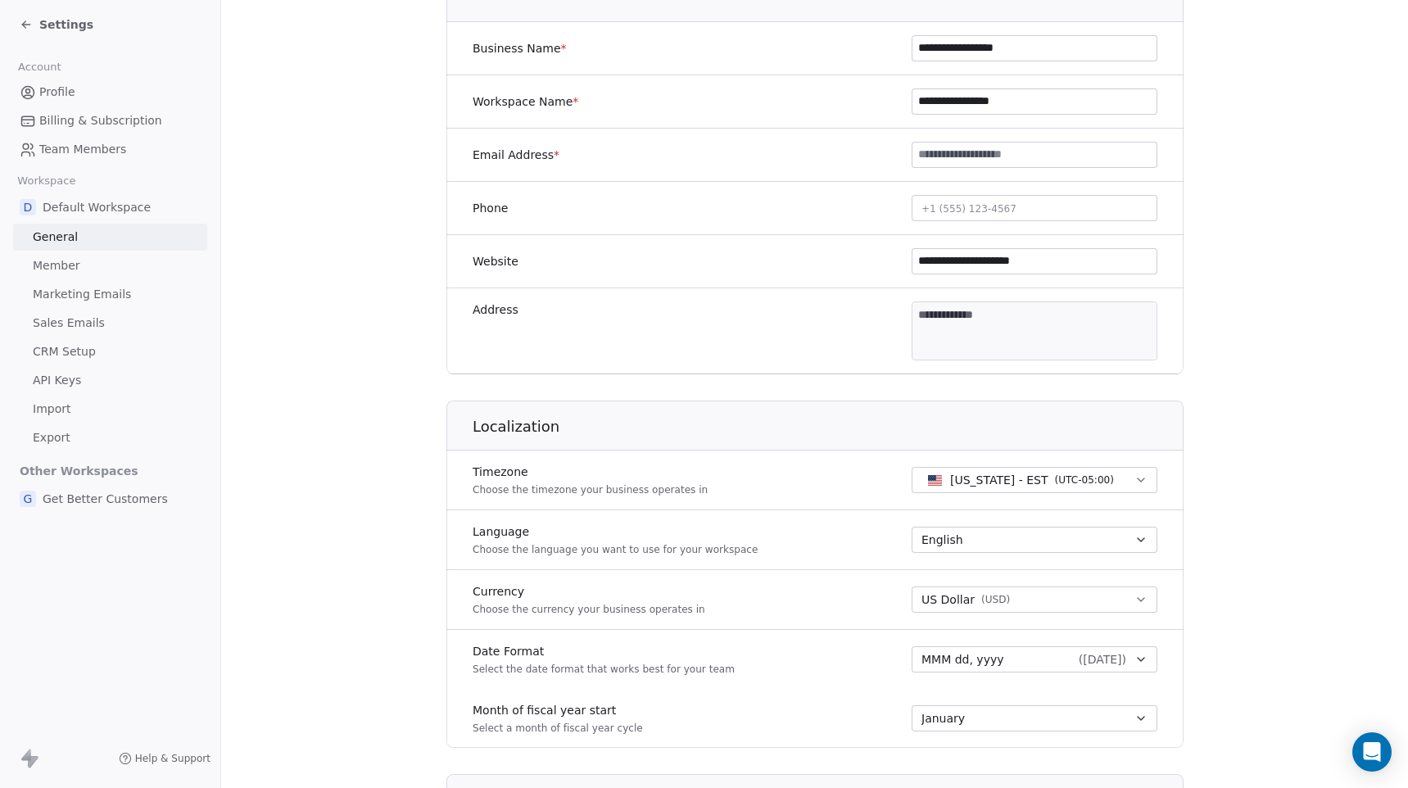
scroll to position [289, 0]
click at [113, 291] on span "Marketing Emails" at bounding box center [82, 294] width 98 height 17
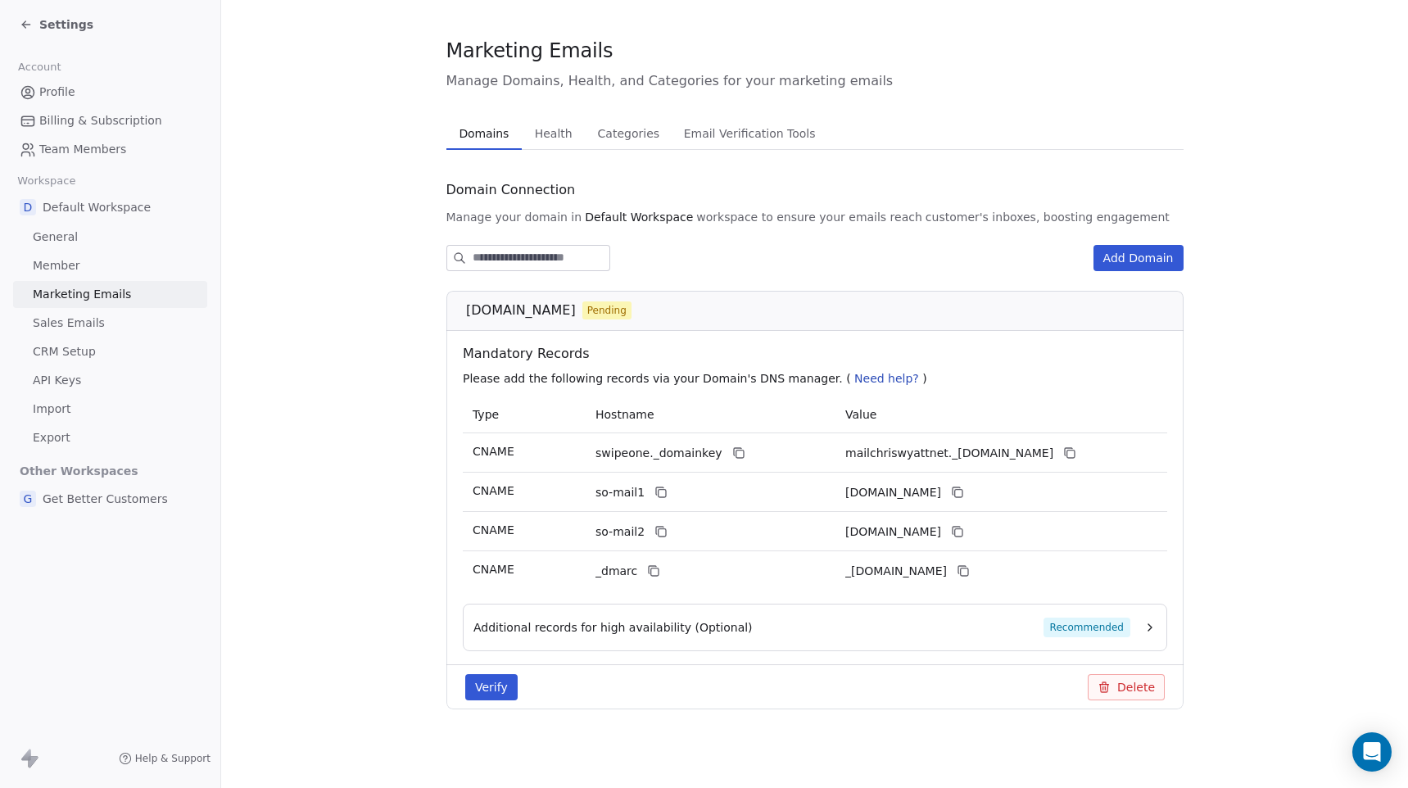
click at [490, 695] on button "Verify" at bounding box center [491, 687] width 52 height 26
click at [487, 688] on button "Verify" at bounding box center [491, 687] width 52 height 26
click at [864, 45] on icon "Close toast" at bounding box center [865, 48] width 15 height 15
click at [140, 256] on link "Member" at bounding box center [110, 265] width 194 height 27
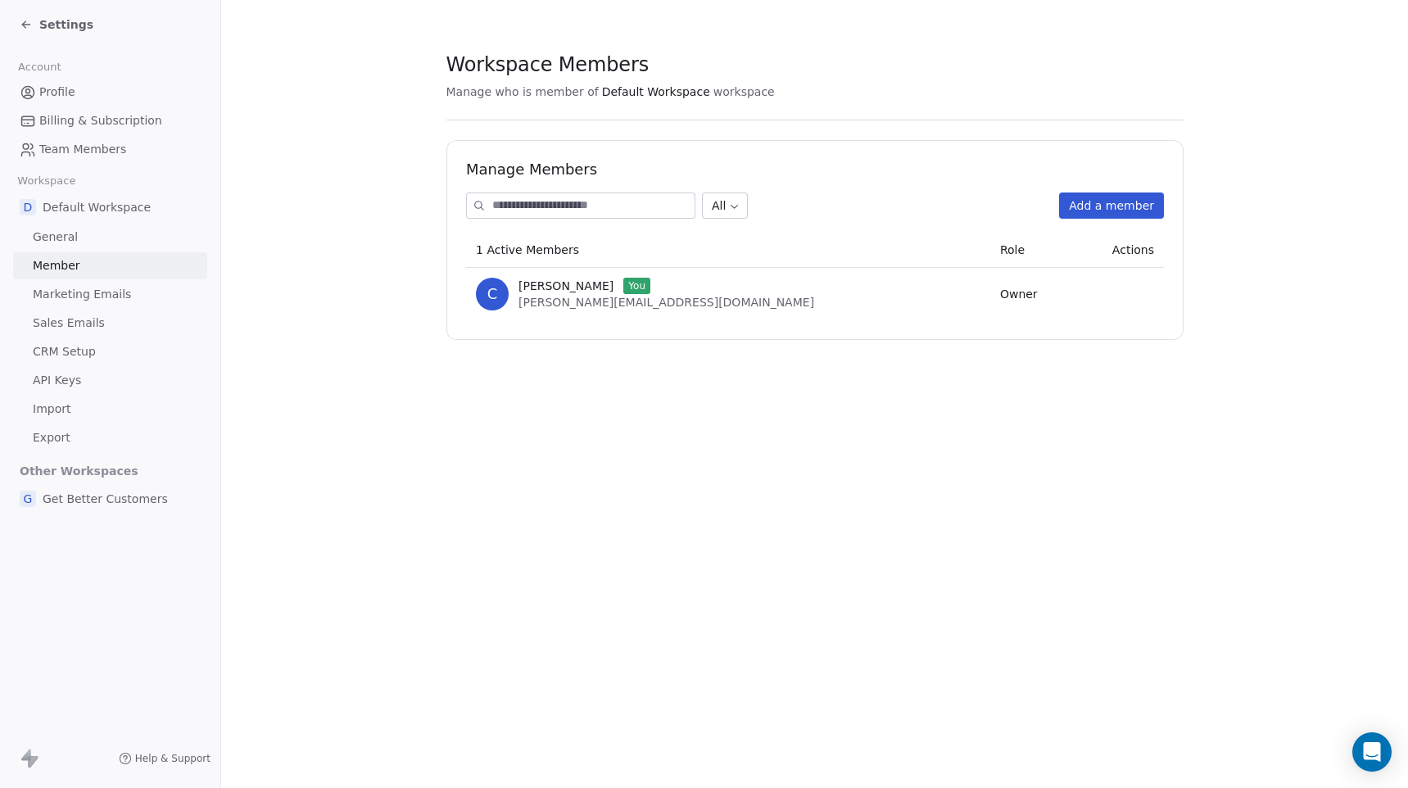
click at [124, 302] on span "Marketing Emails" at bounding box center [82, 294] width 98 height 17
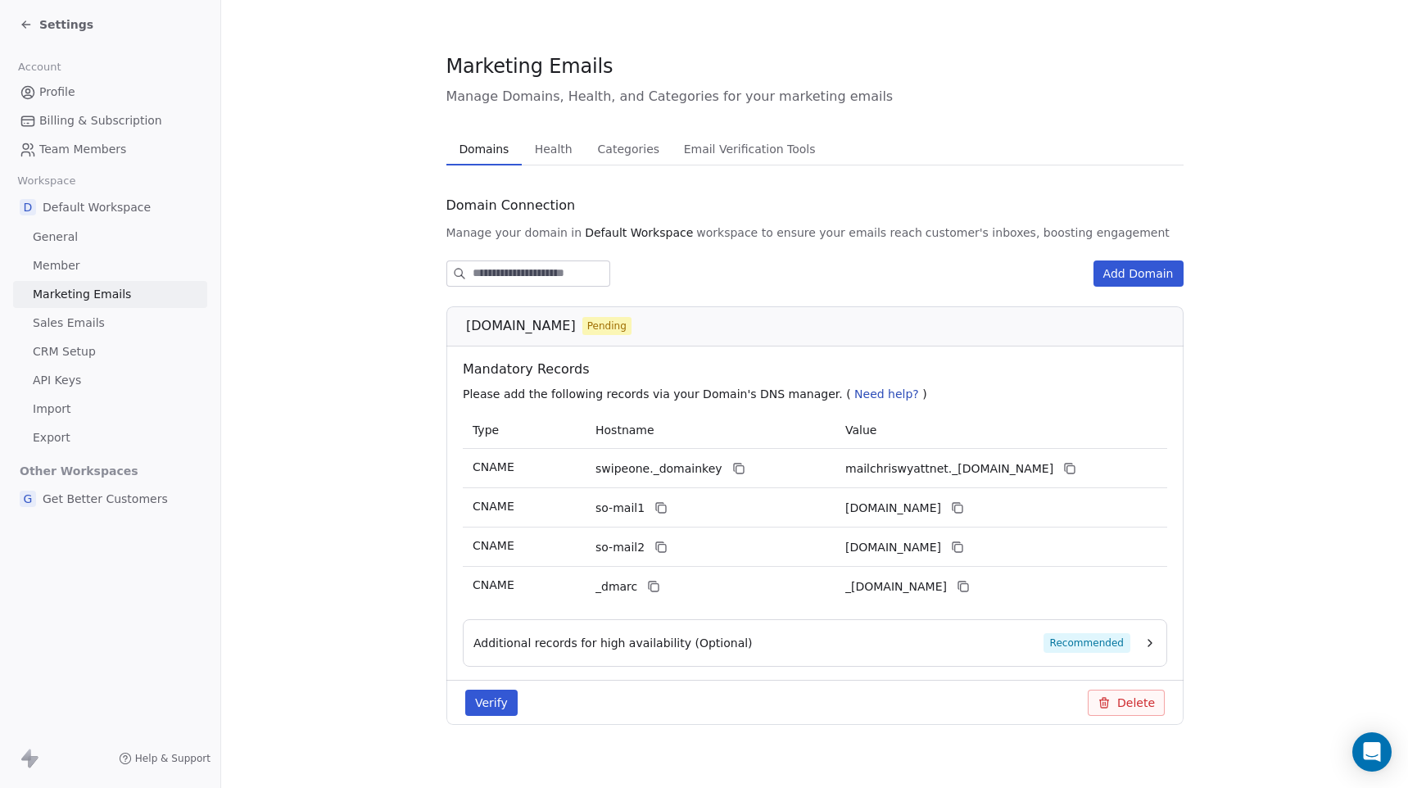
click at [115, 321] on link "Sales Emails" at bounding box center [110, 323] width 194 height 27
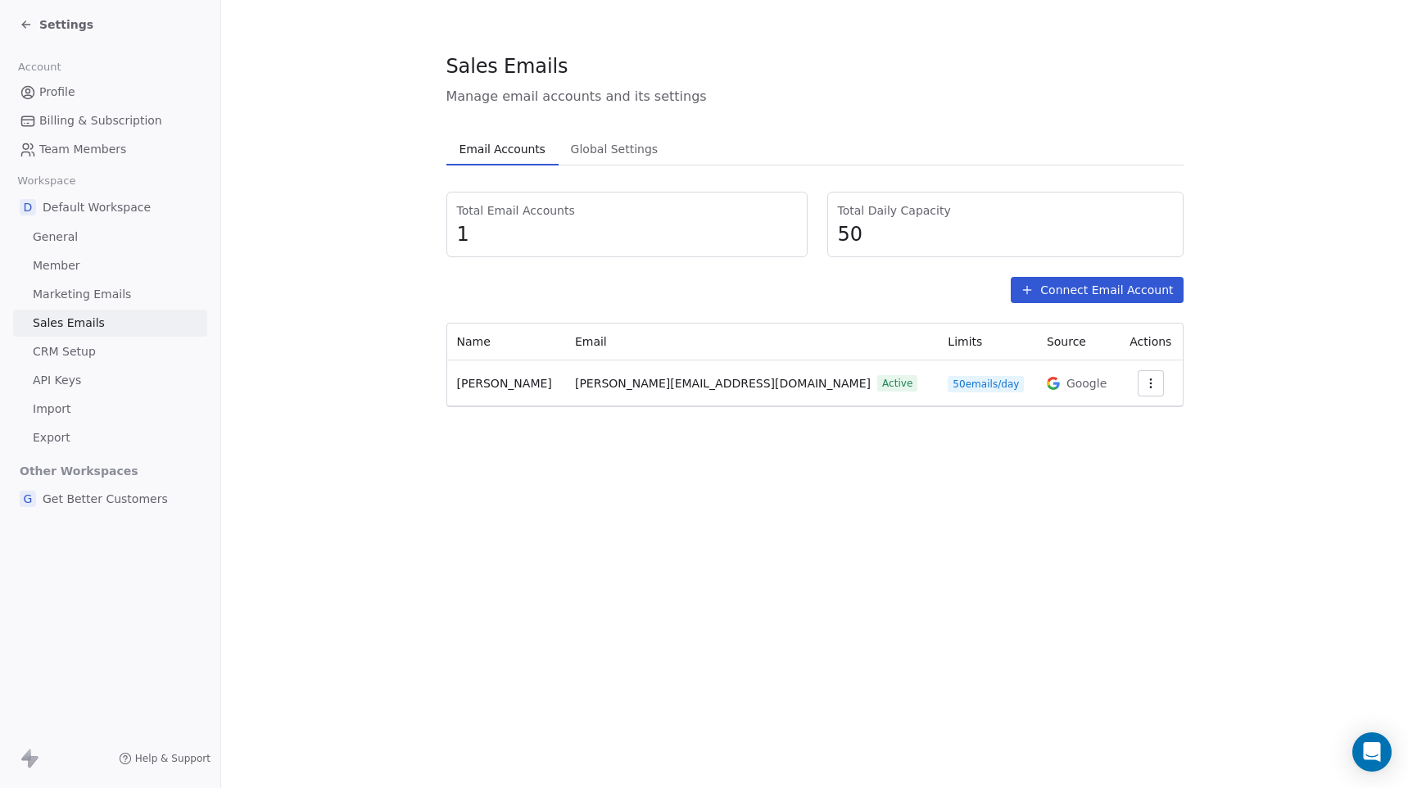
click at [112, 312] on link "Sales Emails" at bounding box center [110, 323] width 194 height 27
click at [110, 295] on span "Marketing Emails" at bounding box center [82, 294] width 98 height 17
